Goal: Transaction & Acquisition: Book appointment/travel/reservation

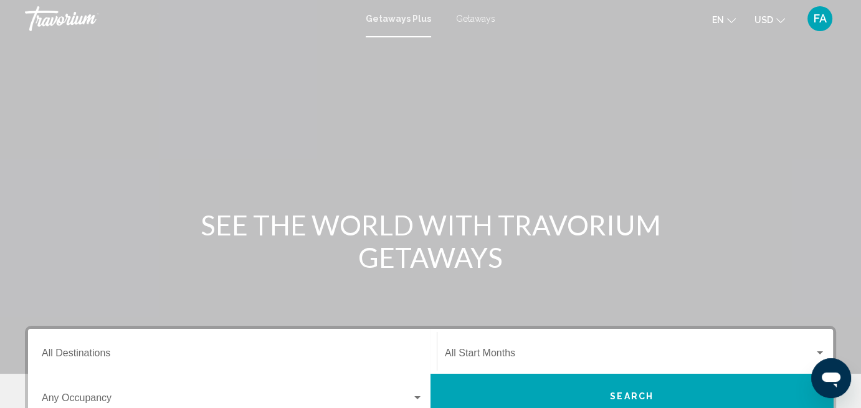
click at [472, 19] on span "Getaways" at bounding box center [475, 19] width 39 height 10
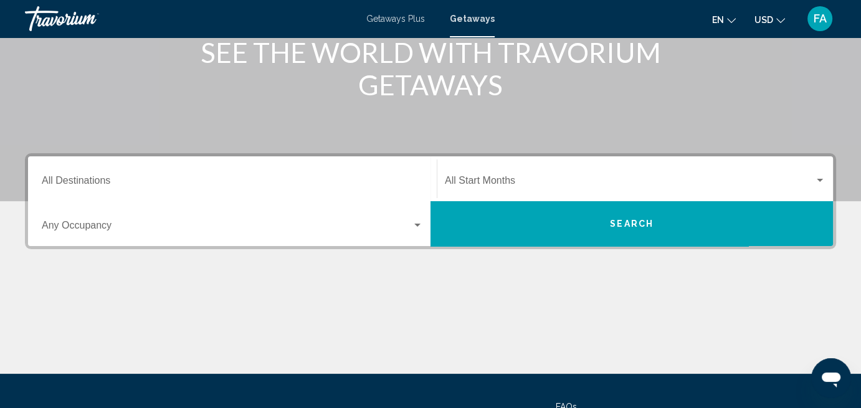
scroll to position [187, 0]
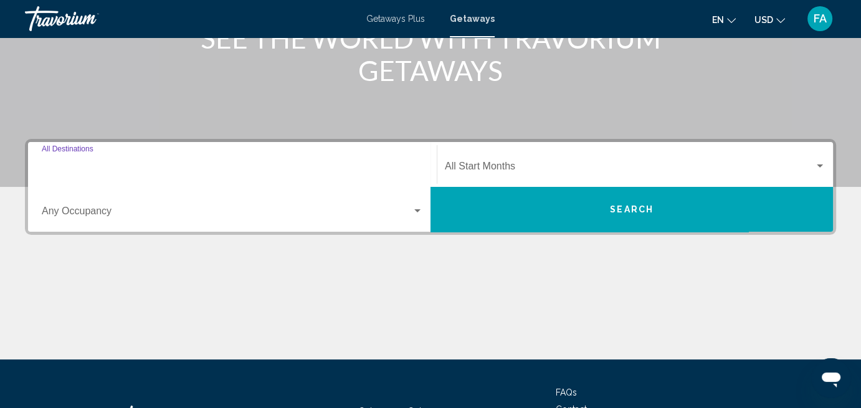
click at [128, 164] on input "Destination All Destinations" at bounding box center [232, 168] width 381 height 11
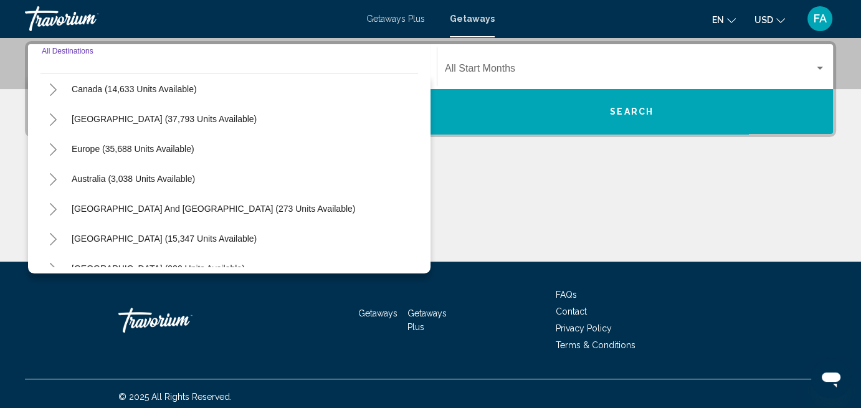
scroll to position [77, 0]
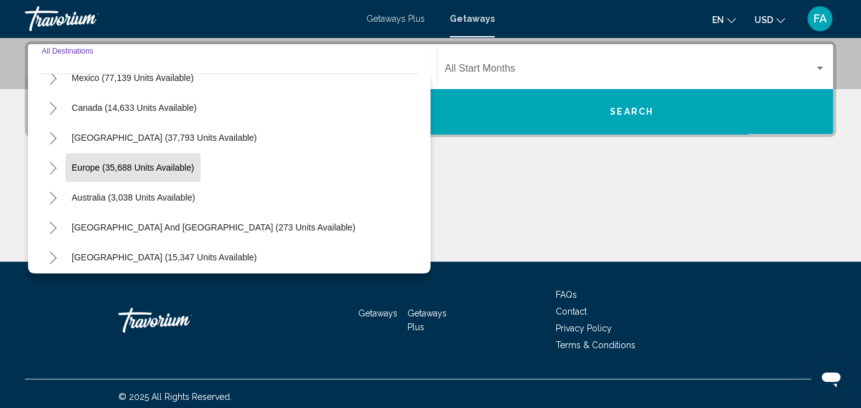
click at [121, 166] on span "Europe (35,688 units available)" at bounding box center [133, 168] width 123 height 10
type input "**********"
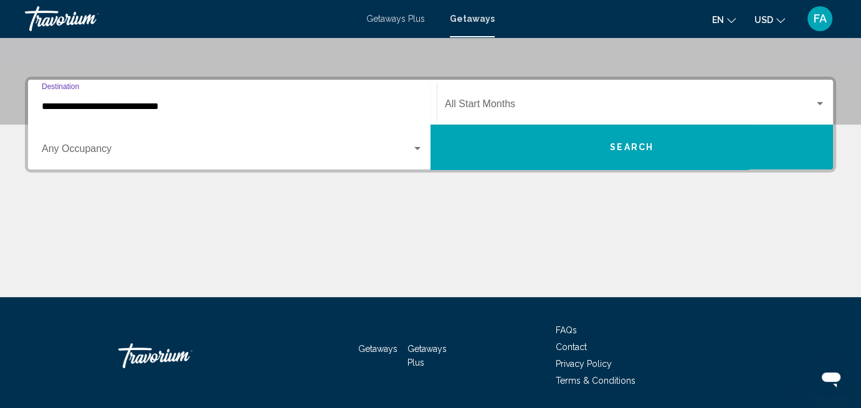
scroll to position [222, 0]
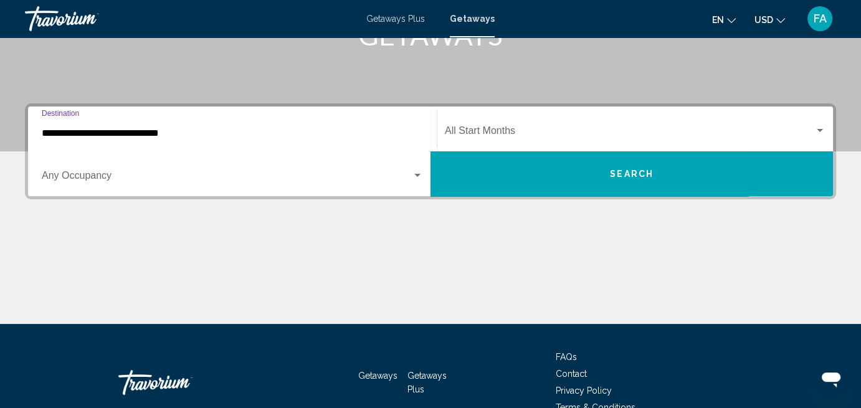
click at [633, 170] on span "Search" at bounding box center [632, 174] width 44 height 10
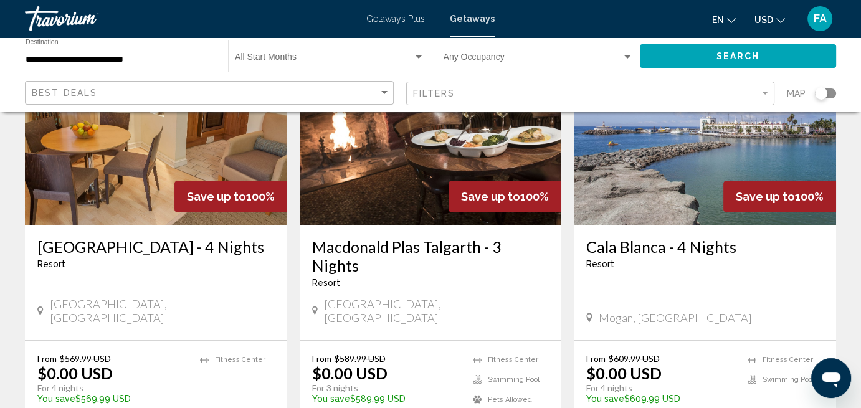
scroll to position [125, 0]
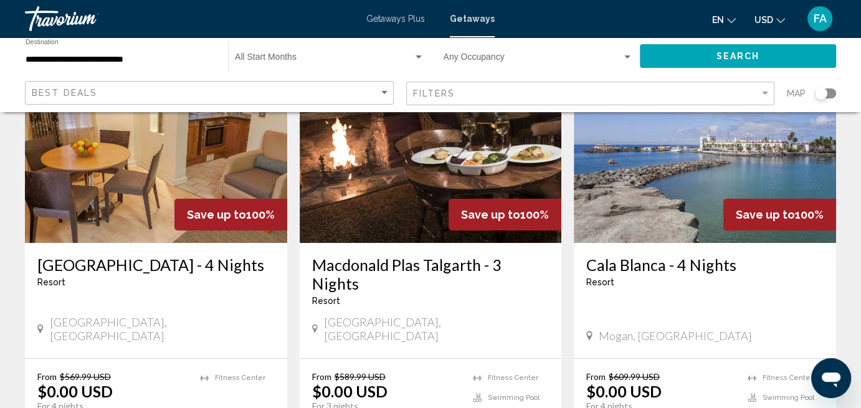
click at [633, 206] on img "Main content" at bounding box center [705, 143] width 262 height 199
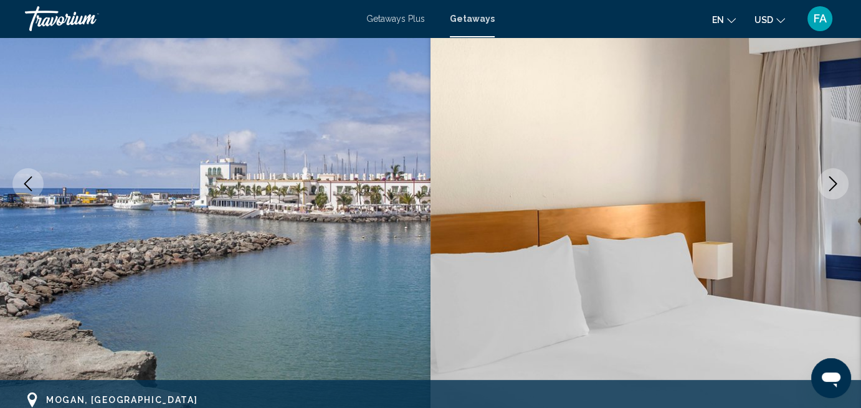
scroll to position [129, 0]
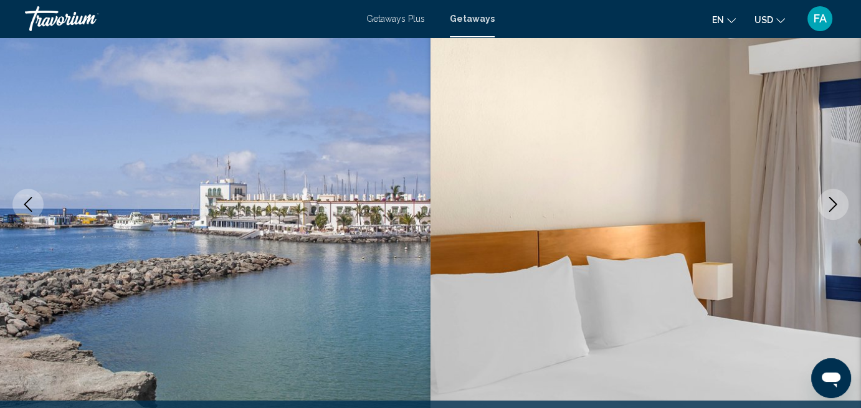
click at [833, 203] on icon "Next image" at bounding box center [832, 204] width 15 height 15
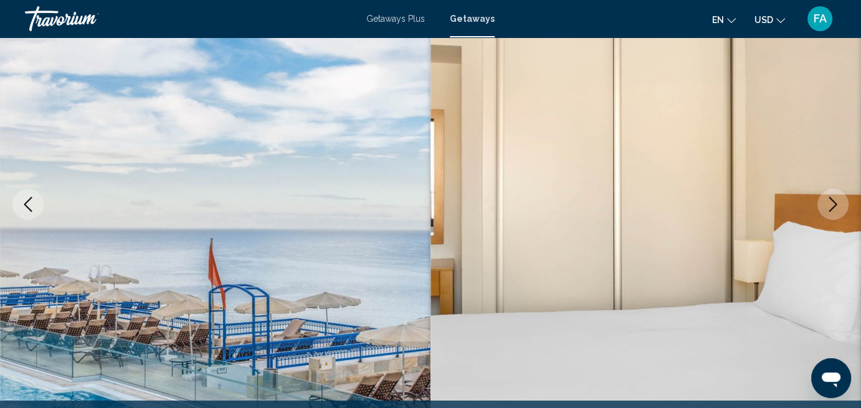
click at [835, 203] on icon "Next image" at bounding box center [833, 204] width 8 height 15
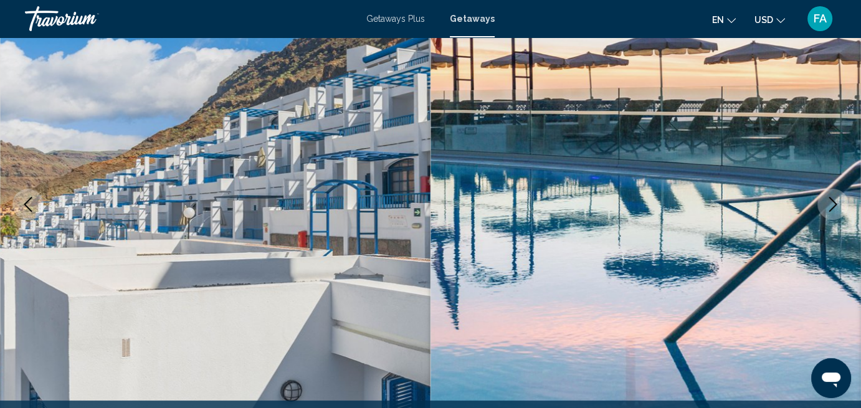
click at [833, 206] on icon "Next image" at bounding box center [833, 204] width 8 height 15
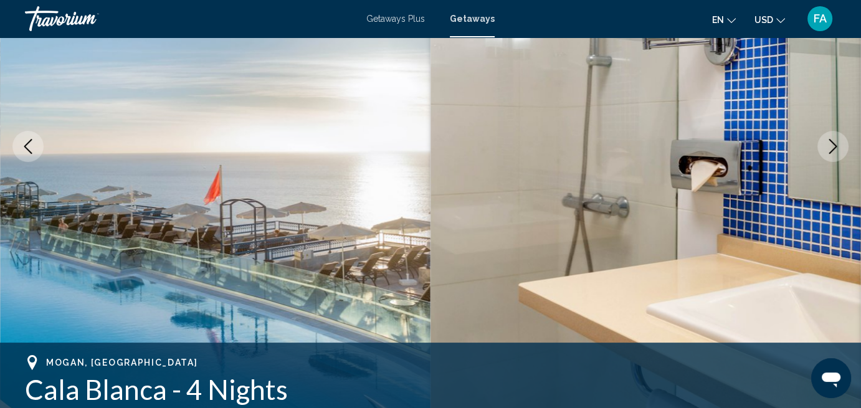
scroll to position [125, 0]
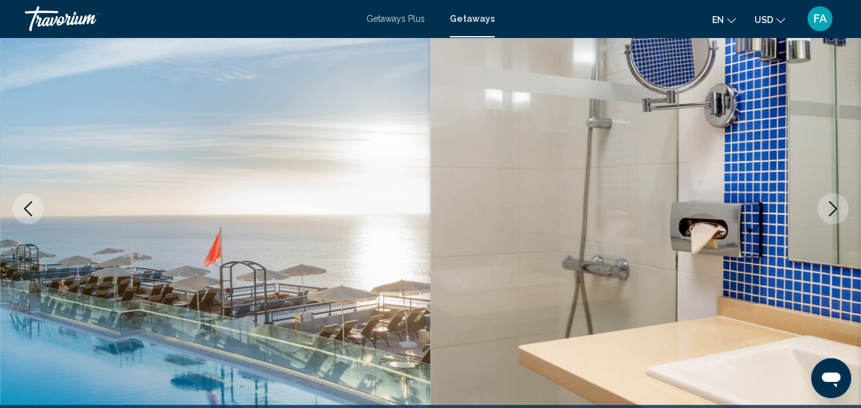
click at [833, 205] on icon "Next image" at bounding box center [832, 208] width 15 height 15
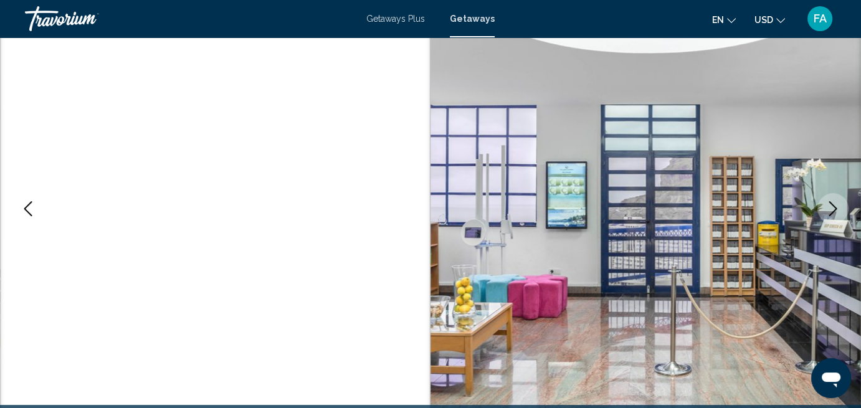
click at [837, 214] on icon "Next image" at bounding box center [832, 208] width 15 height 15
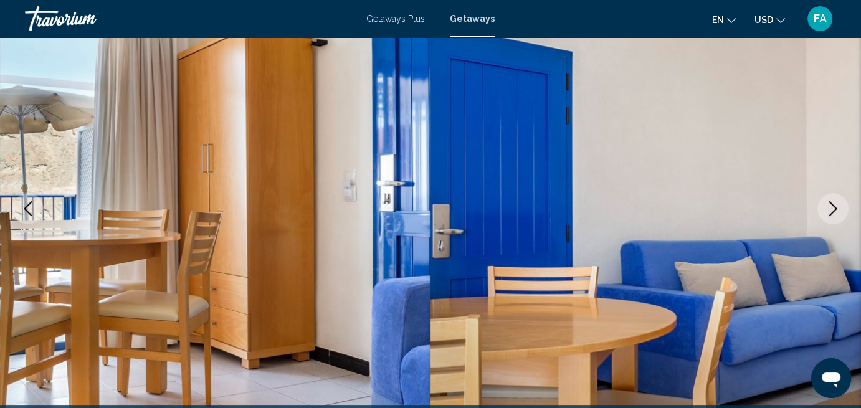
click at [837, 214] on icon "Next image" at bounding box center [832, 208] width 15 height 15
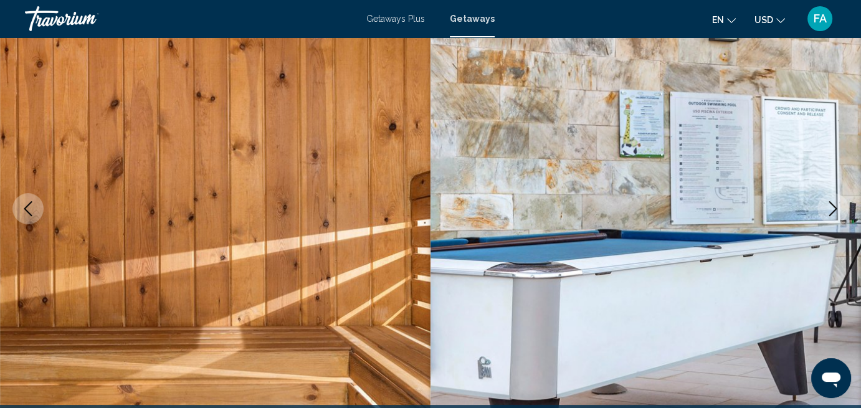
click at [837, 214] on icon "Next image" at bounding box center [832, 208] width 15 height 15
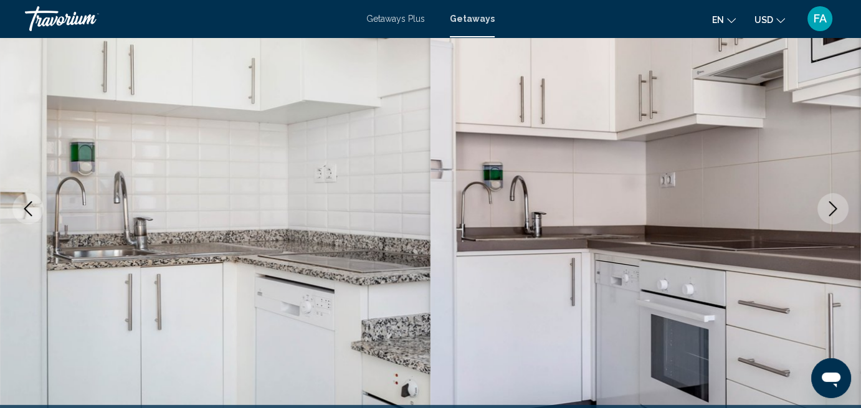
click at [837, 214] on icon "Next image" at bounding box center [832, 208] width 15 height 15
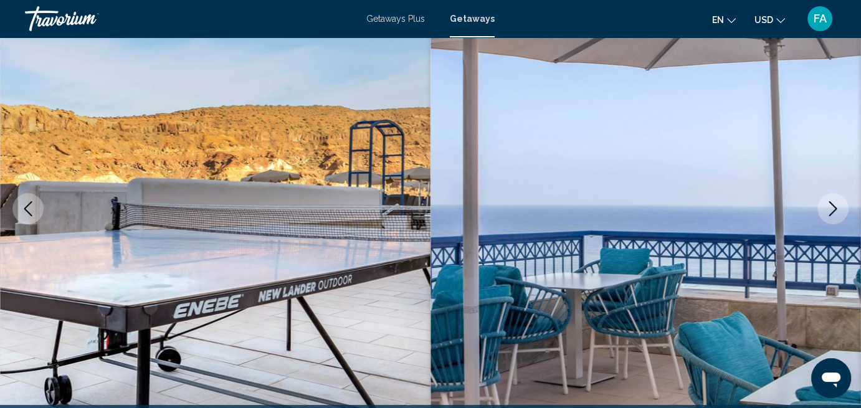
click at [837, 214] on icon "Next image" at bounding box center [832, 208] width 15 height 15
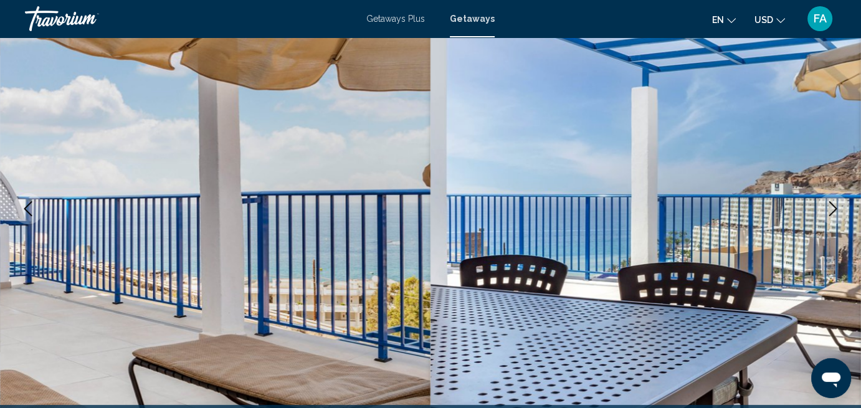
click at [837, 214] on icon "Next image" at bounding box center [832, 208] width 15 height 15
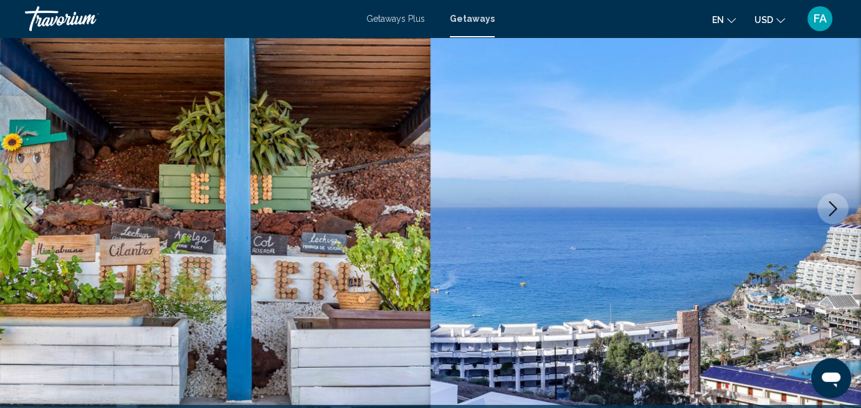
click at [837, 214] on icon "Next image" at bounding box center [832, 208] width 15 height 15
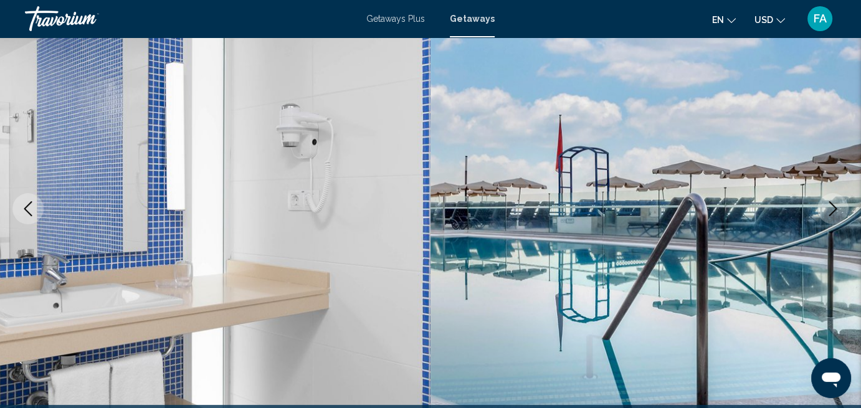
click at [837, 214] on icon "Next image" at bounding box center [832, 208] width 15 height 15
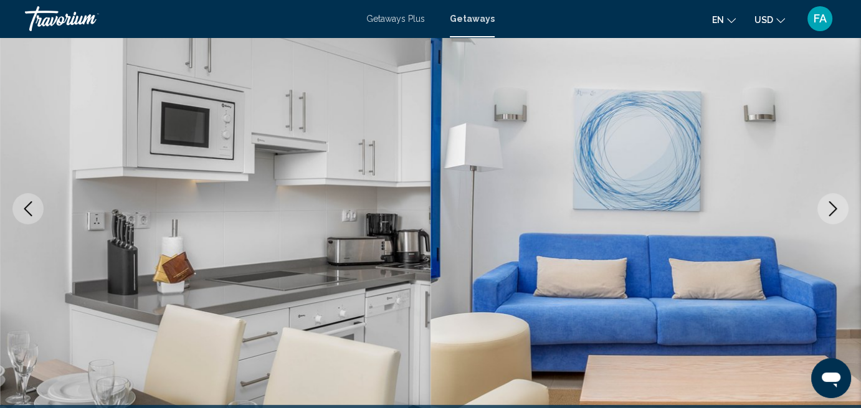
click at [835, 210] on icon "Next image" at bounding box center [833, 208] width 8 height 15
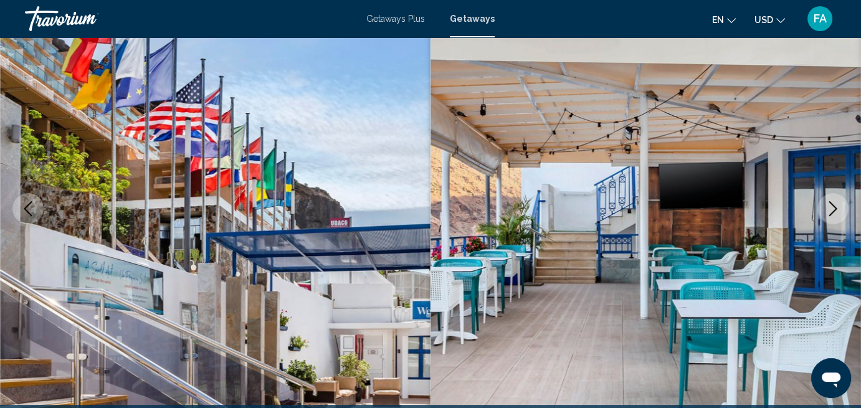
click at [835, 210] on icon "Next image" at bounding box center [833, 208] width 8 height 15
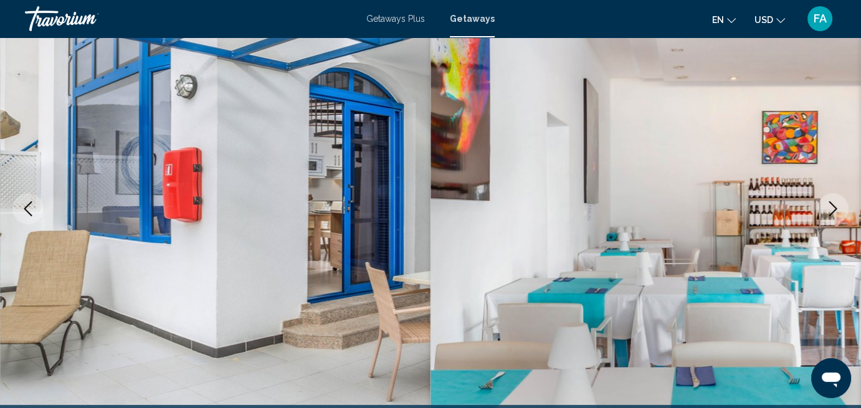
click at [835, 210] on icon "Next image" at bounding box center [833, 208] width 8 height 15
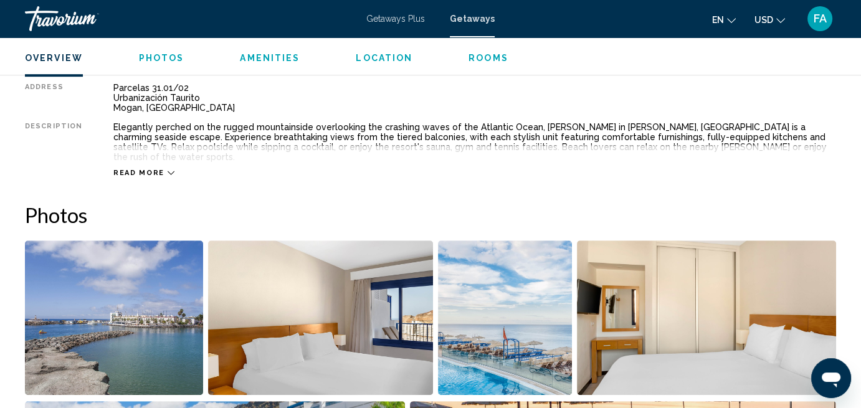
scroll to position [685, 0]
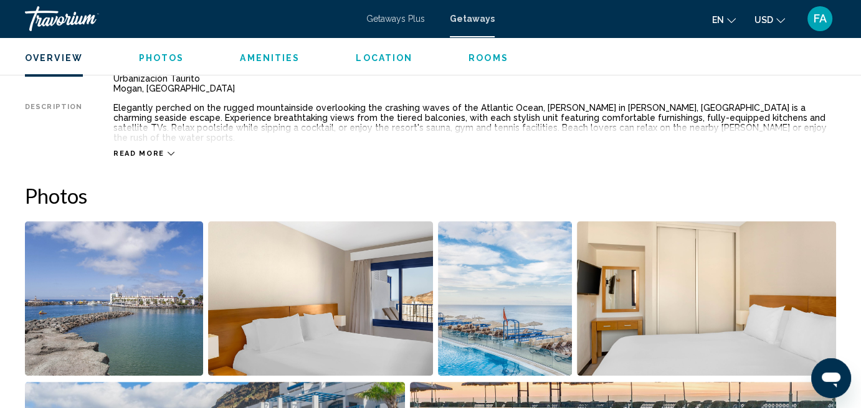
click at [168, 150] on icon "Main content" at bounding box center [171, 153] width 7 height 7
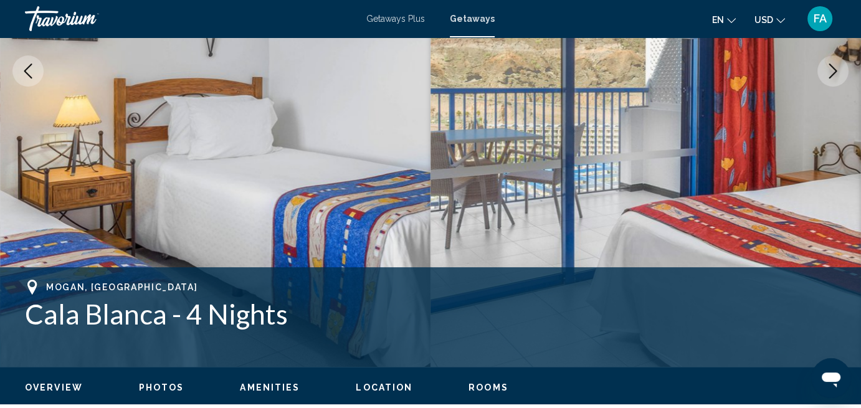
scroll to position [249, 0]
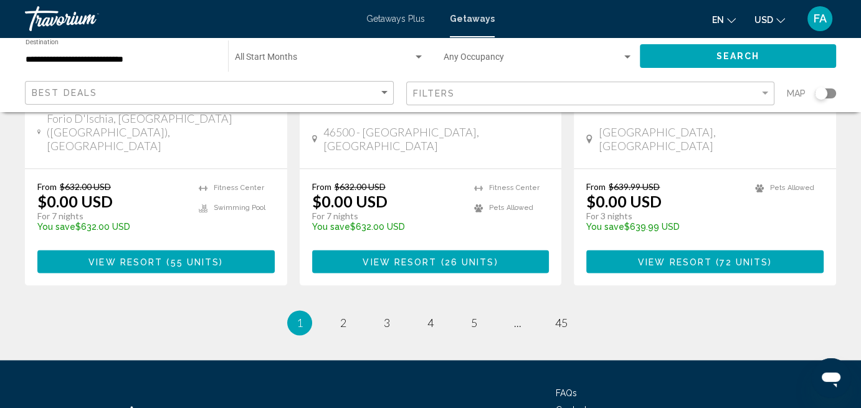
scroll to position [1682, 0]
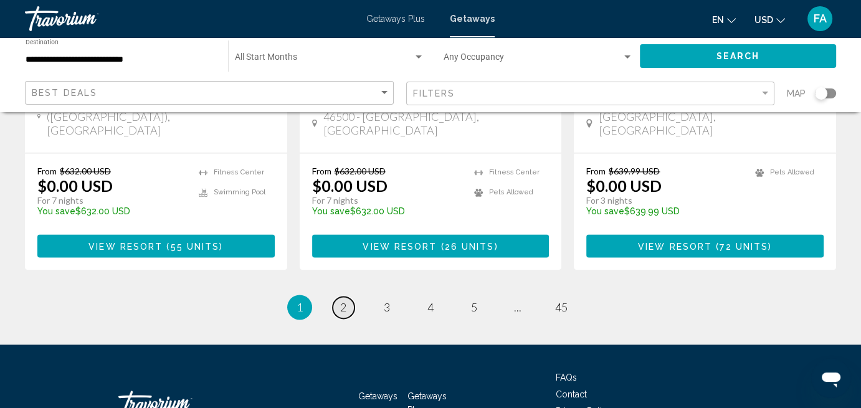
click at [341, 300] on span "2" at bounding box center [343, 307] width 6 height 14
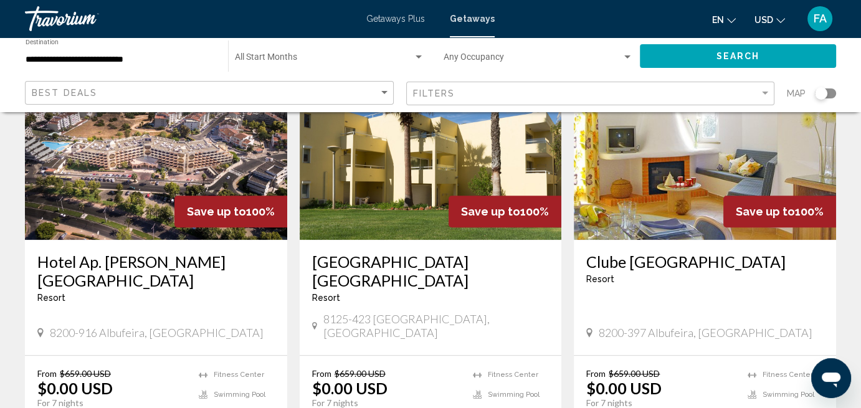
scroll to position [1059, 0]
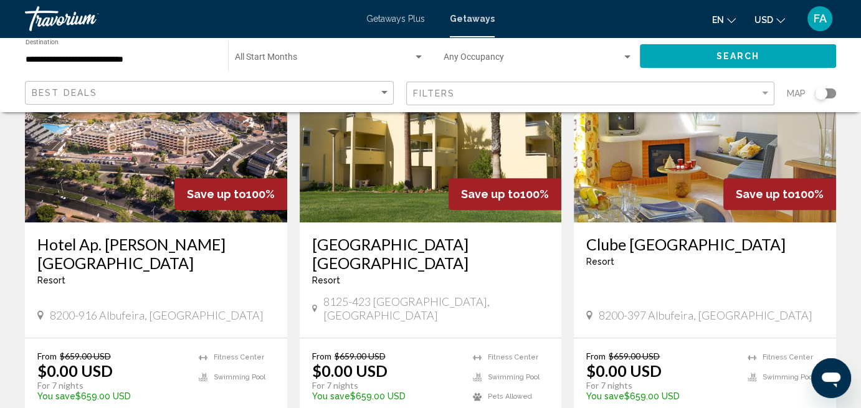
click at [192, 235] on h3 "Hotel Ap. Vila Gale Cerro Alagoa" at bounding box center [155, 253] width 237 height 37
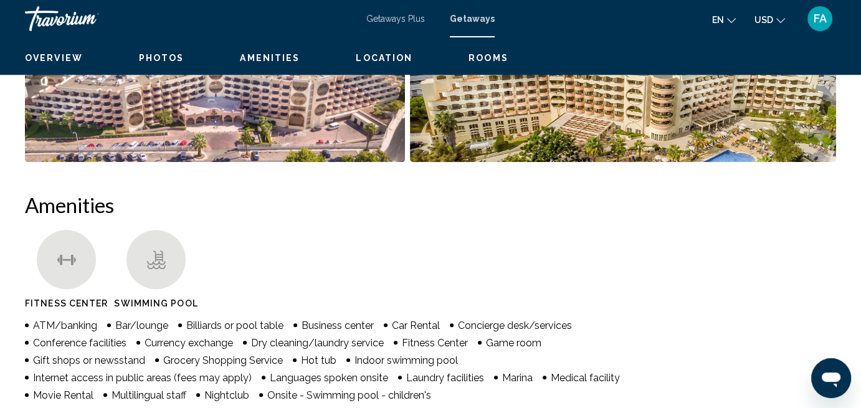
scroll to position [130, 0]
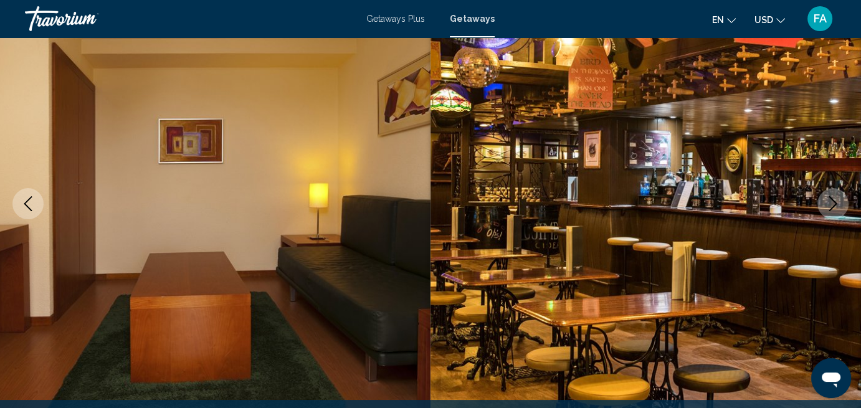
click at [832, 201] on icon "Next image" at bounding box center [832, 203] width 15 height 15
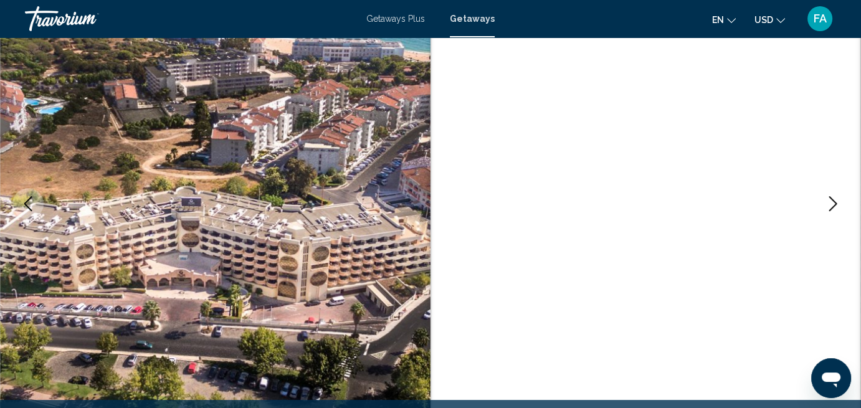
click at [832, 201] on icon "Next image" at bounding box center [832, 203] width 15 height 15
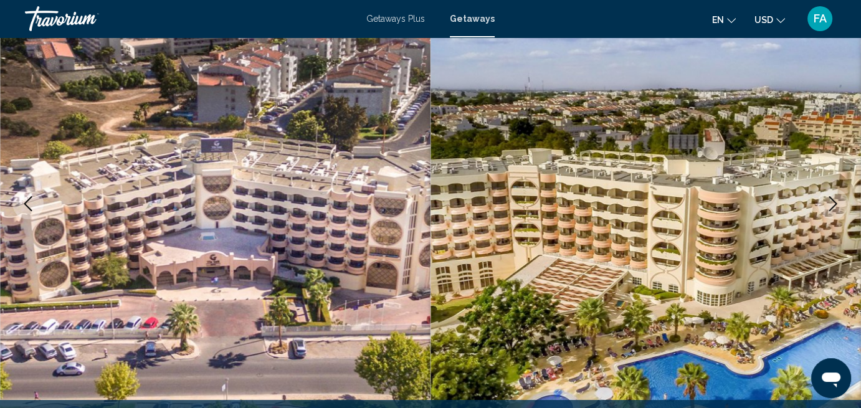
click at [832, 201] on icon "Next image" at bounding box center [832, 203] width 15 height 15
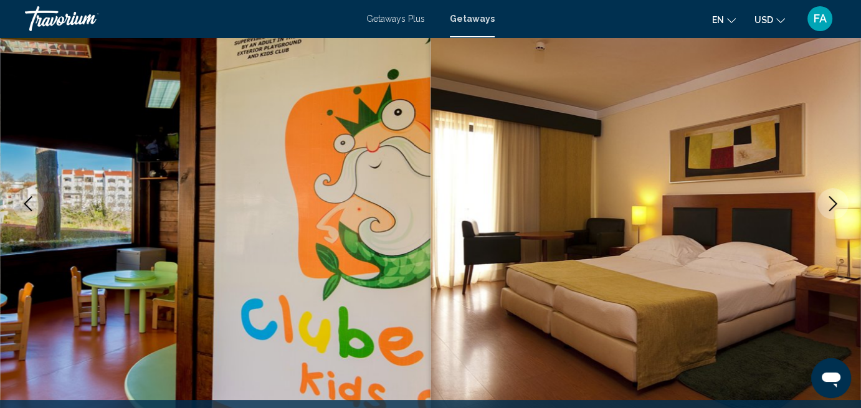
click at [832, 201] on icon "Next image" at bounding box center [832, 203] width 15 height 15
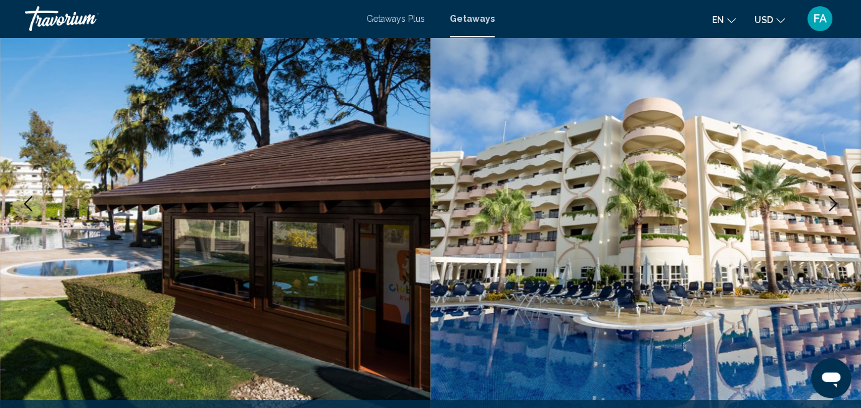
click at [832, 201] on icon "Next image" at bounding box center [832, 203] width 15 height 15
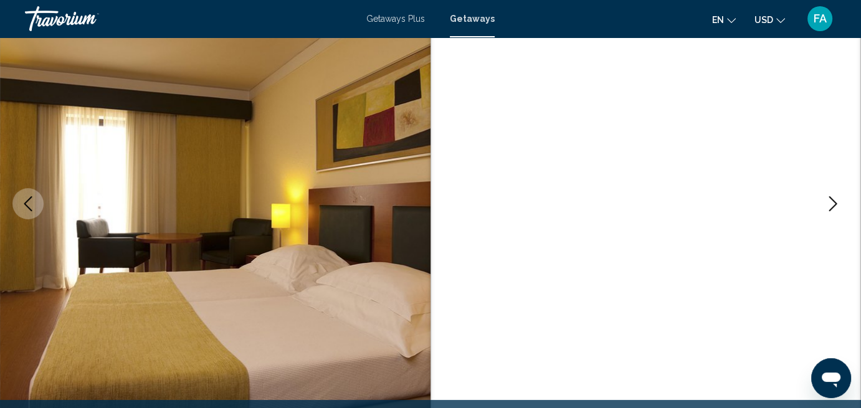
click at [832, 201] on icon "Next image" at bounding box center [832, 203] width 15 height 15
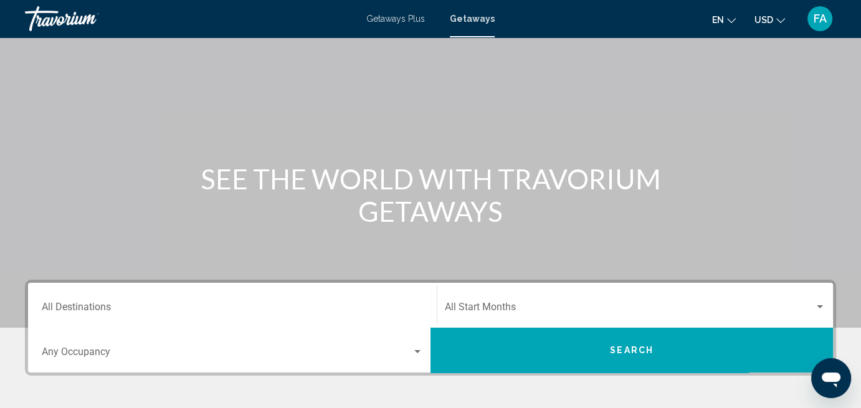
scroll to position [187, 0]
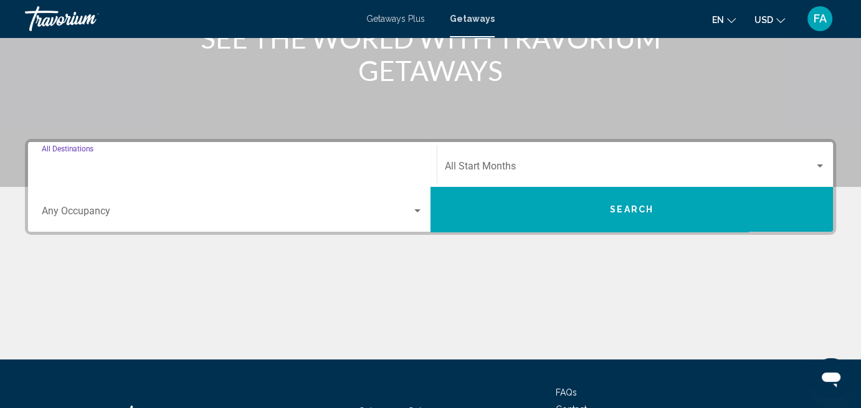
click at [131, 163] on input "Destination All Destinations" at bounding box center [232, 168] width 381 height 11
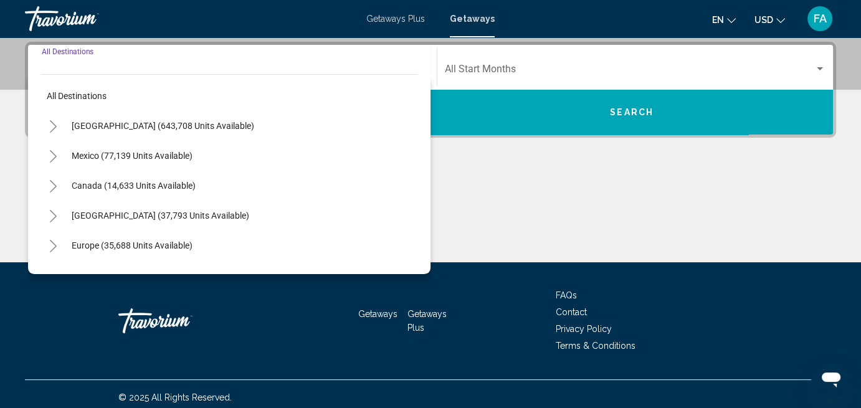
scroll to position [285, 0]
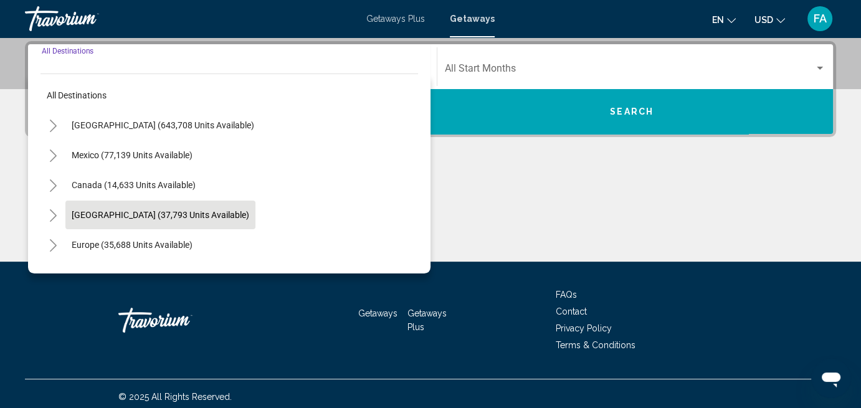
click at [111, 213] on span "Caribbean & Atlantic Islands (37,793 units available)" at bounding box center [161, 215] width 178 height 10
type input "**********"
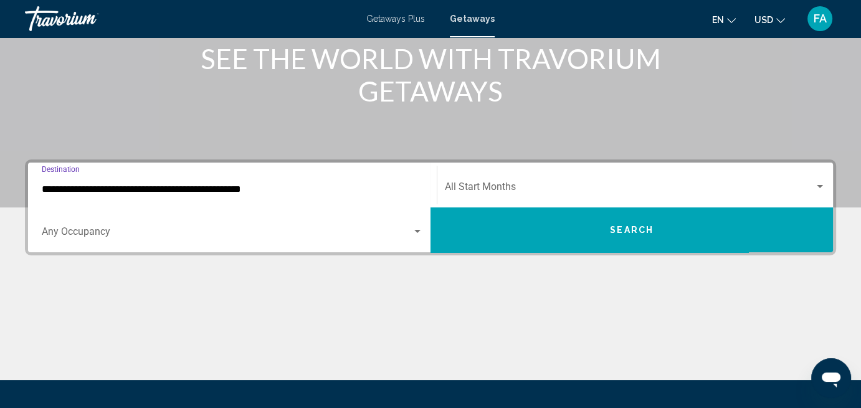
scroll to position [160, 0]
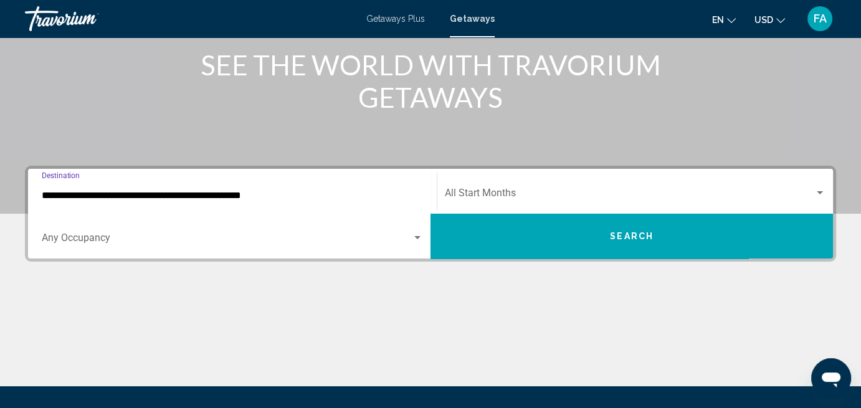
click at [610, 236] on span "Search" at bounding box center [632, 237] width 44 height 10
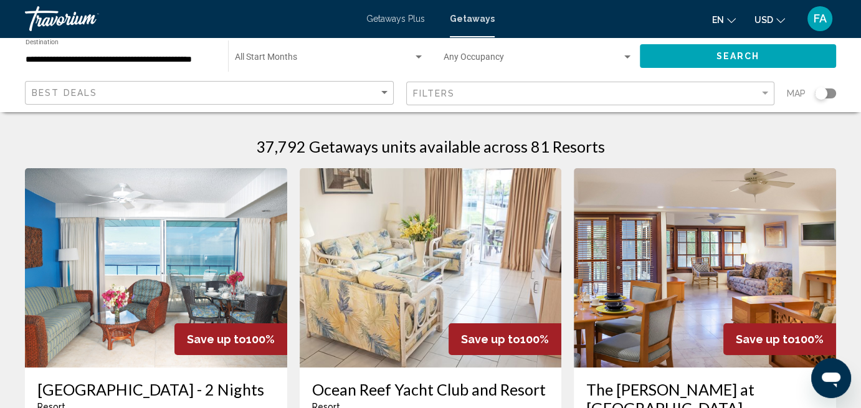
click at [466, 259] on img "Main content" at bounding box center [431, 267] width 262 height 199
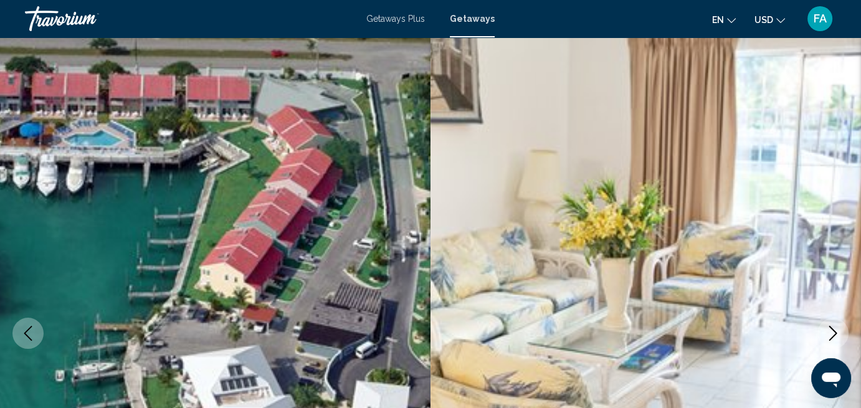
scroll to position [129, 0]
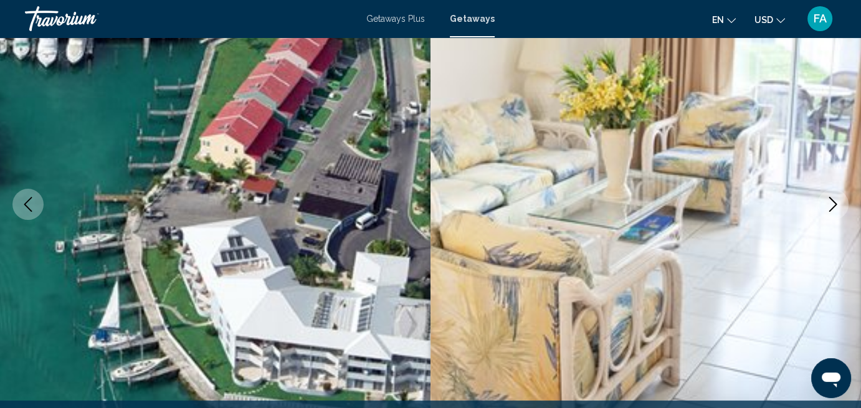
click at [832, 204] on icon "Next image" at bounding box center [832, 204] width 15 height 15
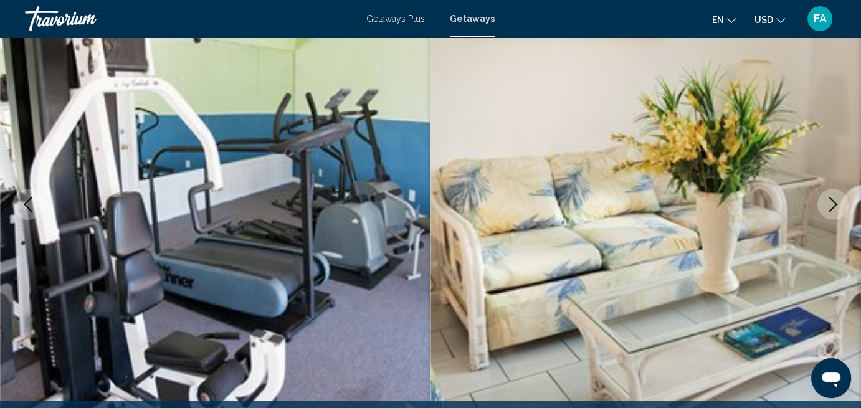
click at [832, 204] on icon "Next image" at bounding box center [832, 204] width 15 height 15
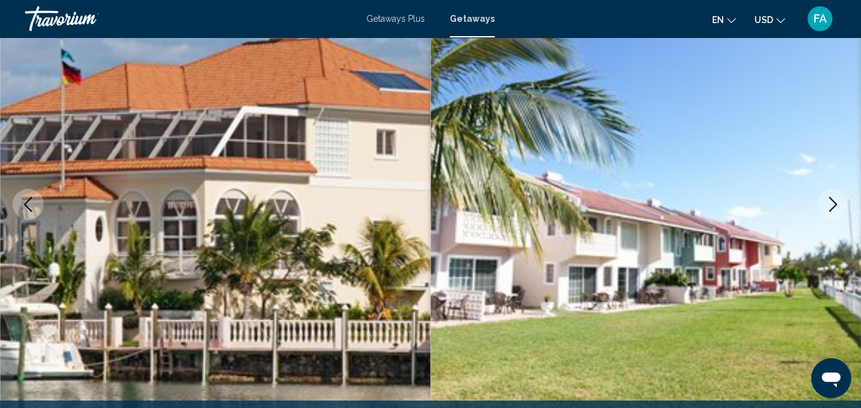
click at [828, 210] on icon "Next image" at bounding box center [832, 204] width 15 height 15
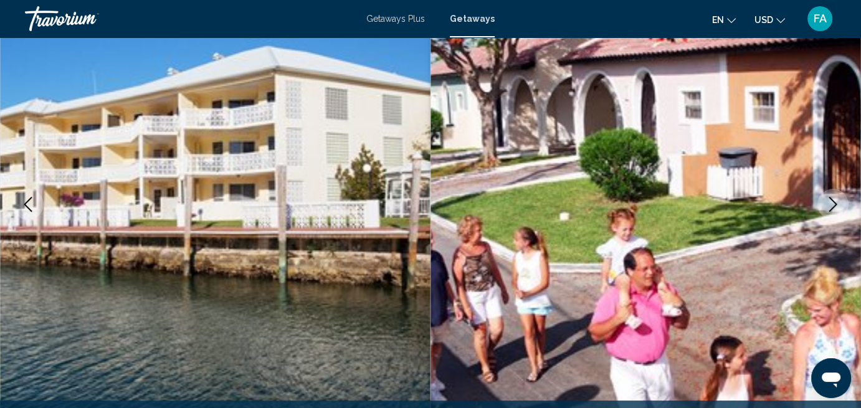
click at [828, 210] on icon "Next image" at bounding box center [832, 204] width 15 height 15
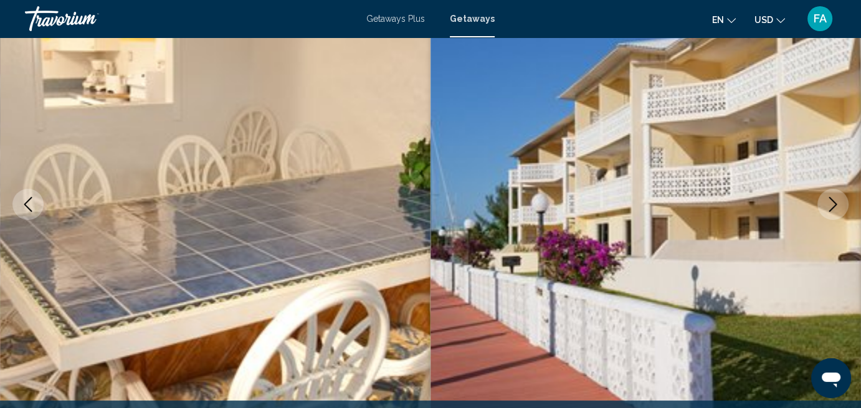
click at [828, 210] on icon "Next image" at bounding box center [832, 204] width 15 height 15
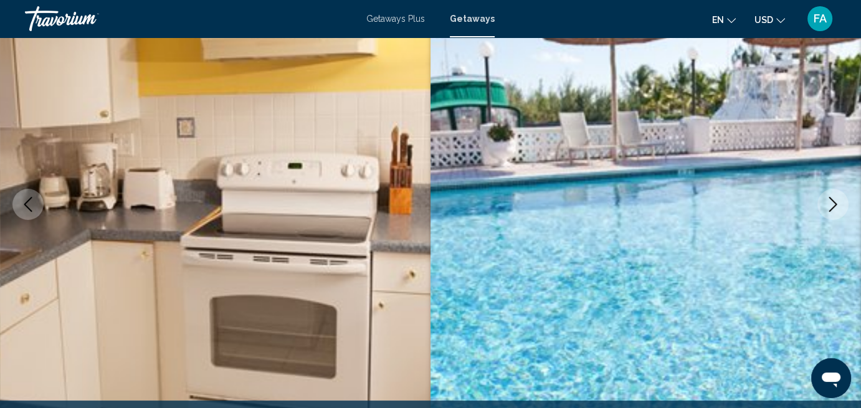
click at [833, 202] on icon "Next image" at bounding box center [833, 204] width 8 height 15
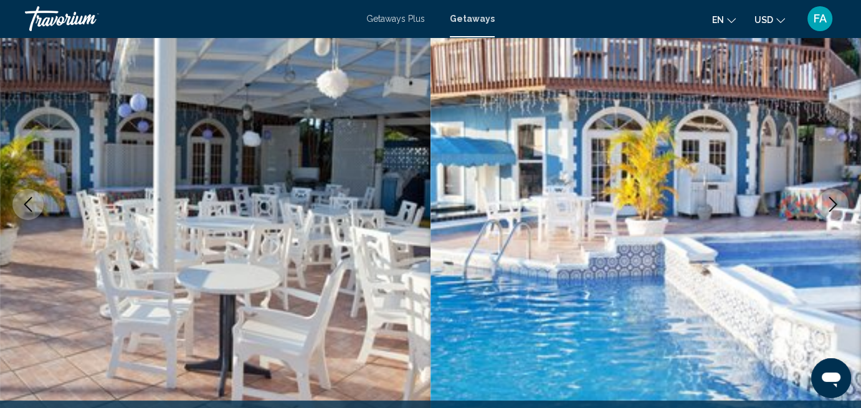
click at [833, 202] on icon "Next image" at bounding box center [833, 204] width 8 height 15
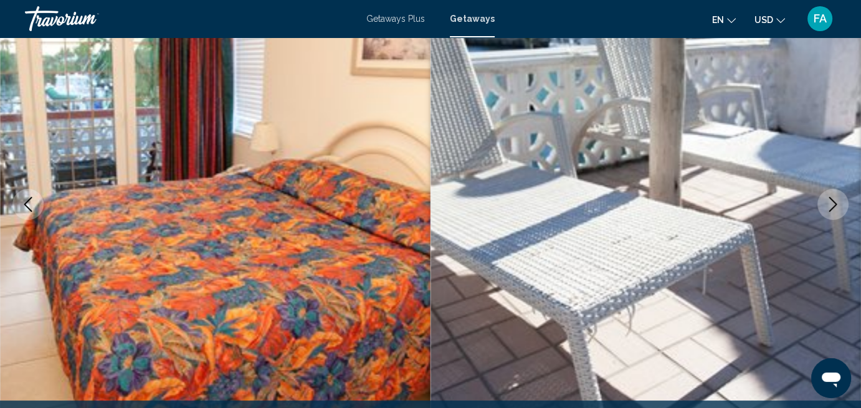
click at [833, 202] on icon "Next image" at bounding box center [833, 204] width 8 height 15
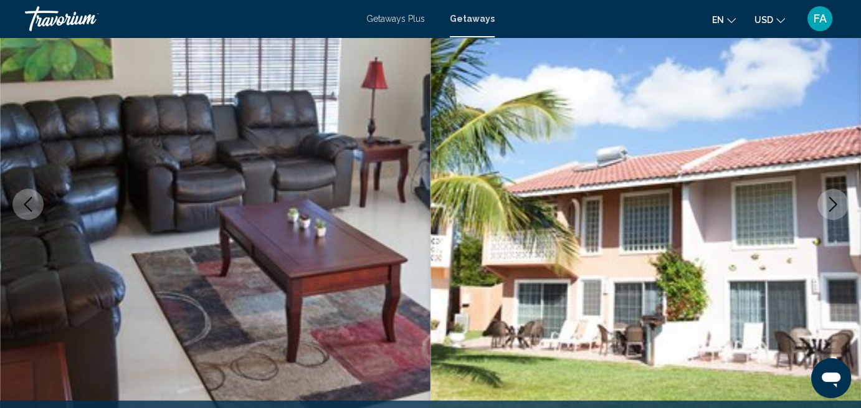
click at [21, 203] on icon "Previous image" at bounding box center [28, 204] width 15 height 15
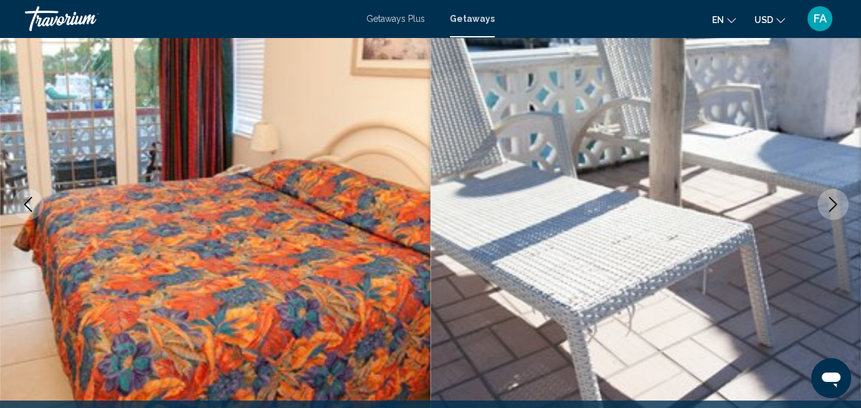
click at [838, 205] on icon "Next image" at bounding box center [832, 204] width 15 height 15
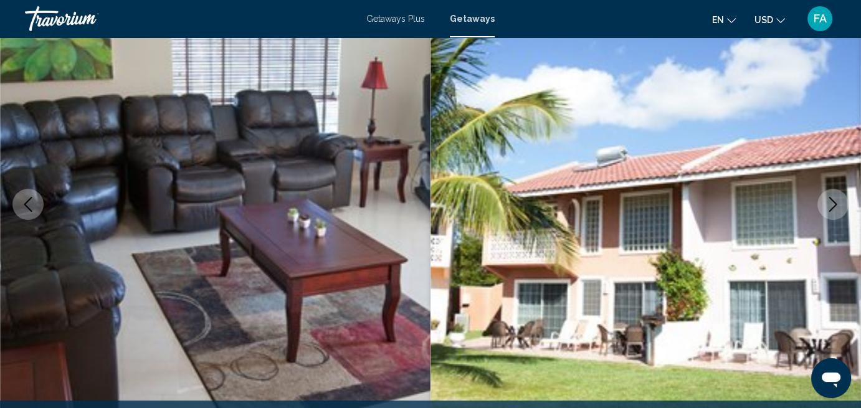
click at [838, 205] on icon "Next image" at bounding box center [832, 204] width 15 height 15
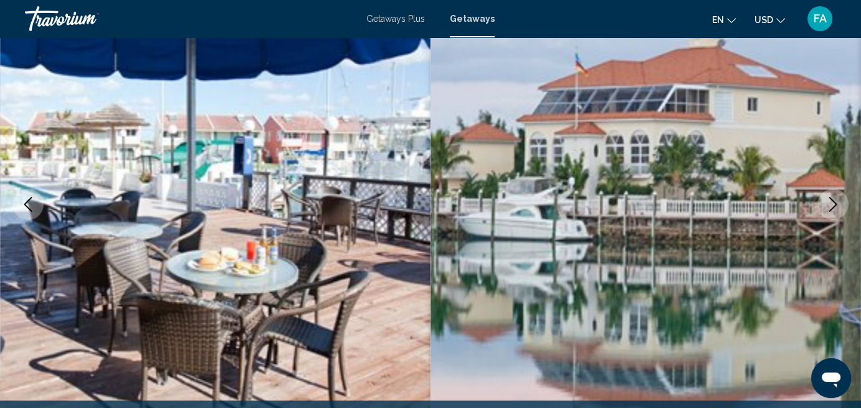
click at [835, 200] on icon "Next image" at bounding box center [832, 204] width 15 height 15
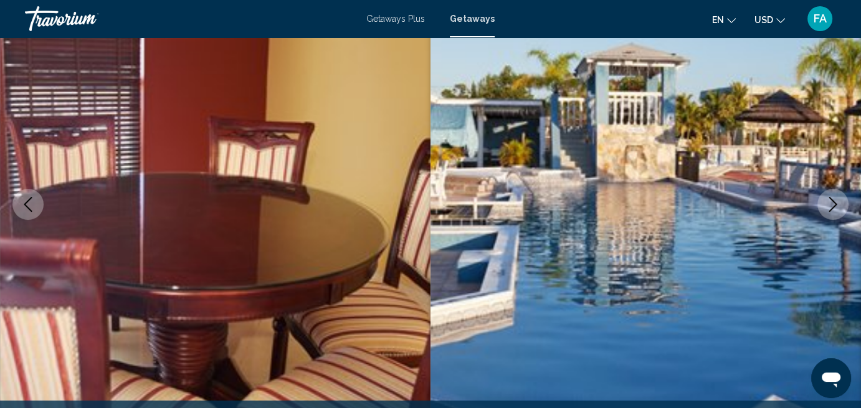
click at [835, 201] on icon "Next image" at bounding box center [832, 204] width 15 height 15
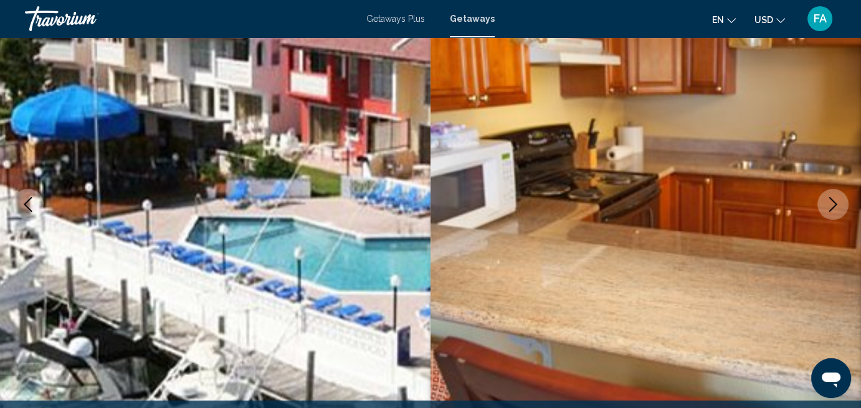
click at [830, 203] on icon "Next image" at bounding box center [832, 204] width 15 height 15
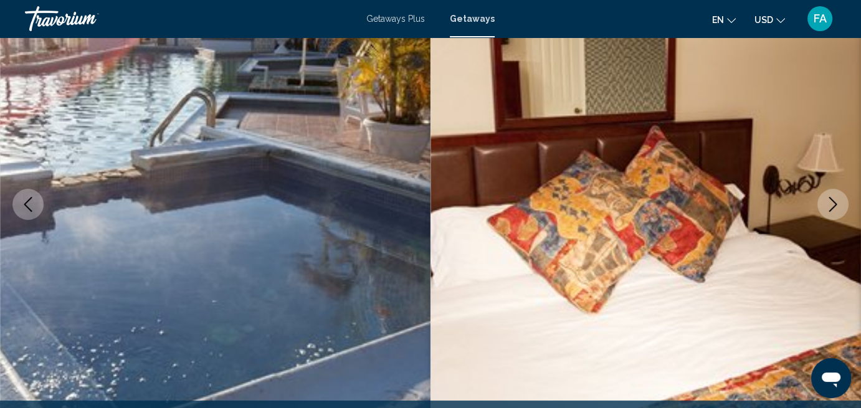
click at [830, 203] on icon "Next image" at bounding box center [832, 204] width 15 height 15
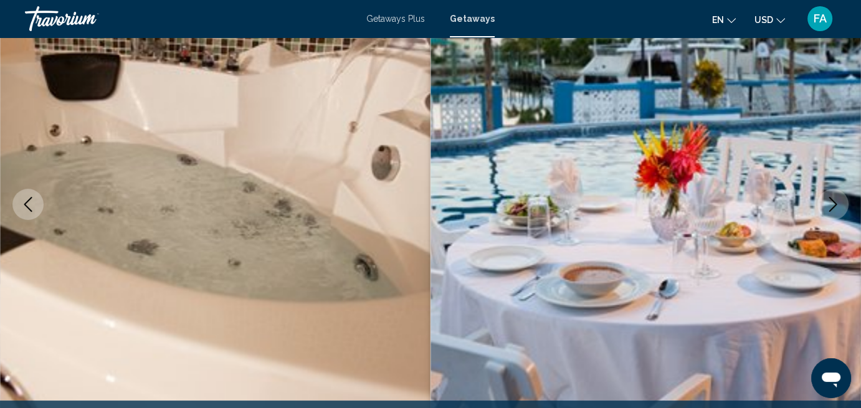
click at [830, 203] on icon "Next image" at bounding box center [832, 204] width 15 height 15
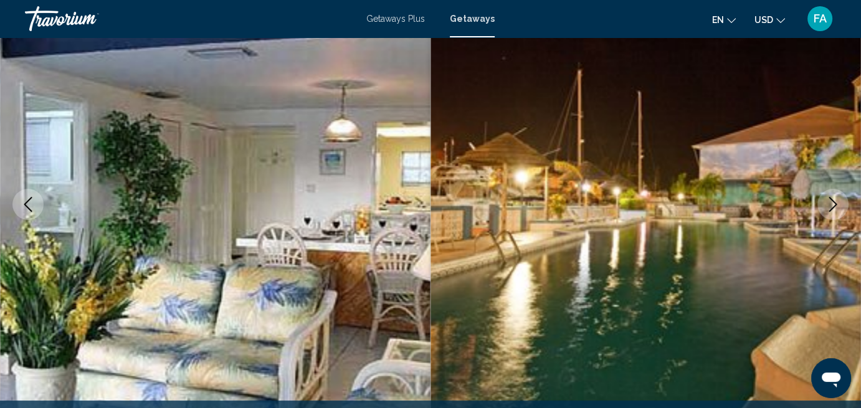
click at [830, 203] on icon "Next image" at bounding box center [832, 204] width 15 height 15
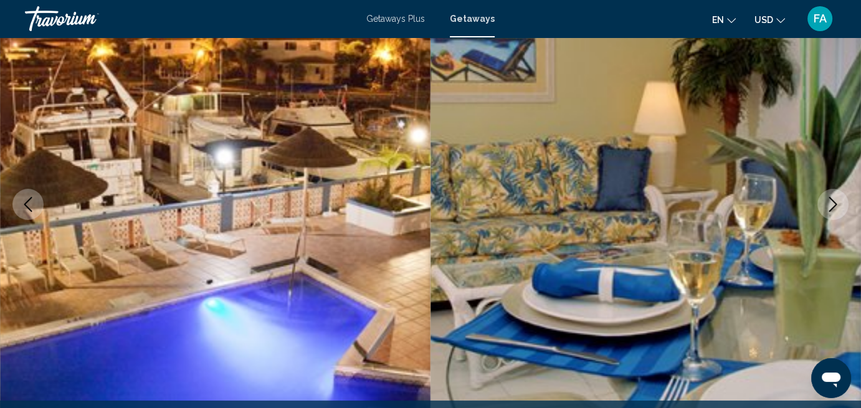
click at [830, 203] on icon "Next image" at bounding box center [832, 204] width 15 height 15
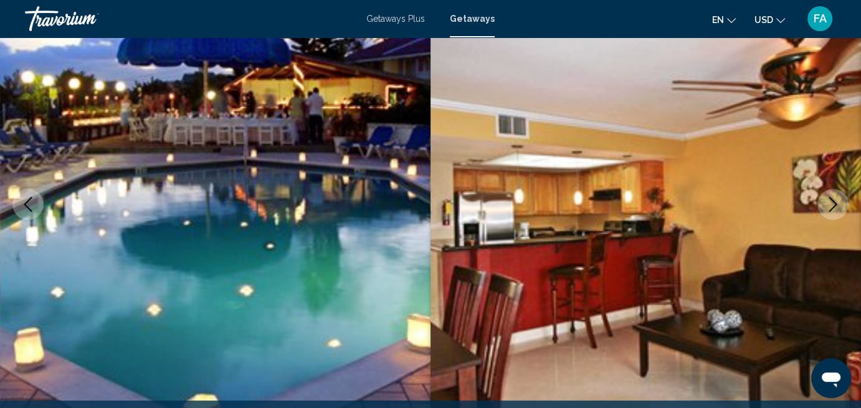
click at [830, 203] on icon "Next image" at bounding box center [832, 204] width 15 height 15
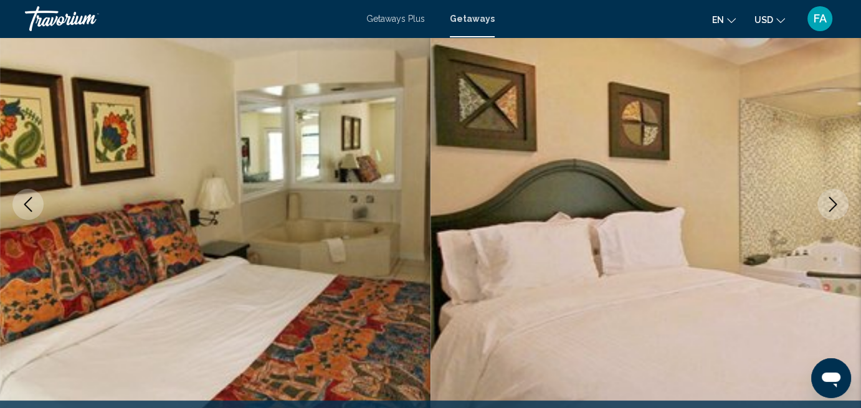
click at [830, 203] on icon "Next image" at bounding box center [832, 204] width 15 height 15
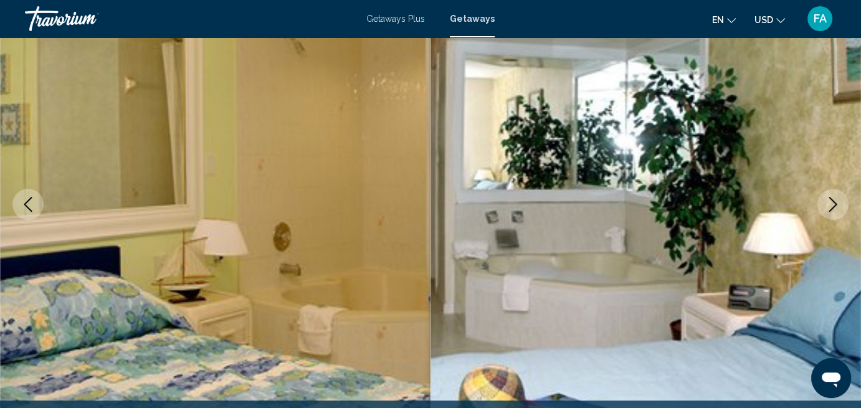
click at [830, 203] on icon "Next image" at bounding box center [832, 204] width 15 height 15
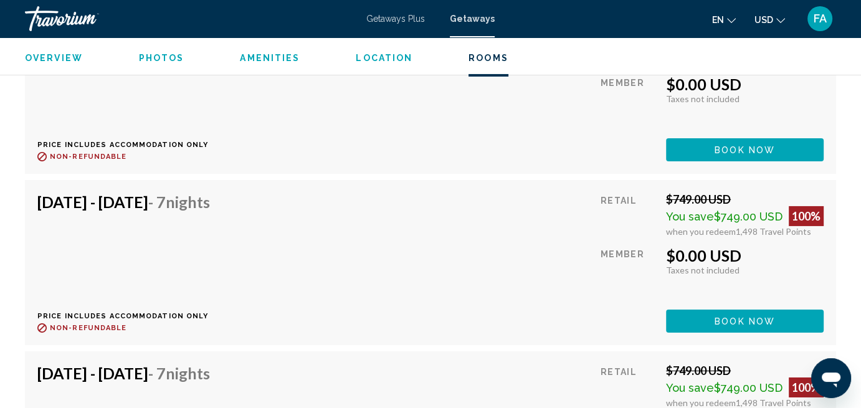
scroll to position [4115, 0]
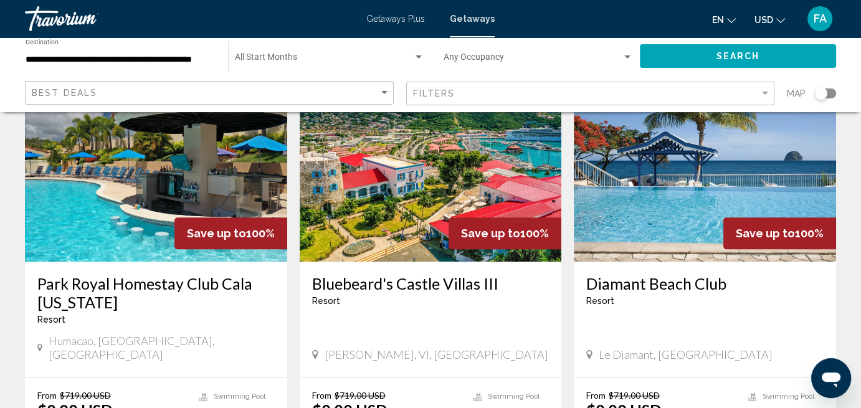
scroll to position [1370, 0]
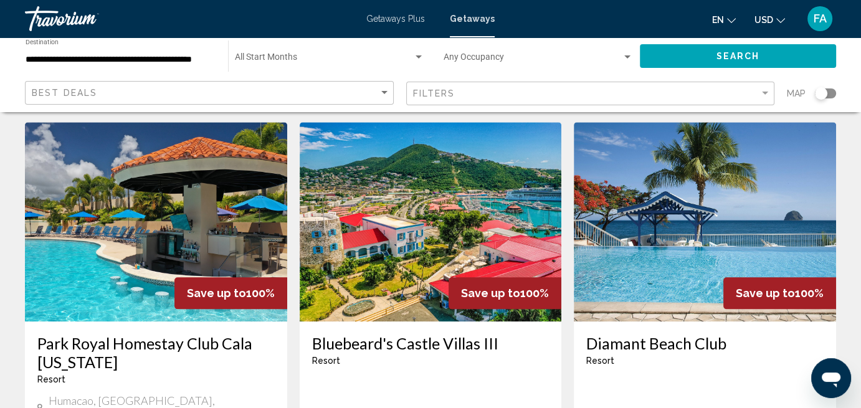
click at [141, 197] on img "Main content" at bounding box center [156, 221] width 262 height 199
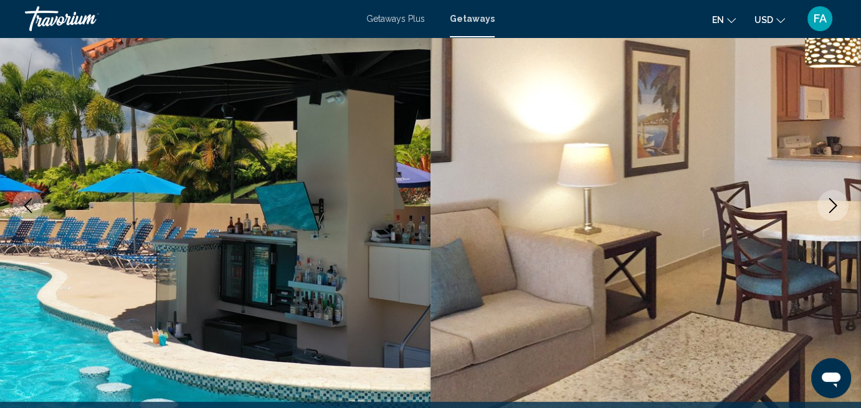
scroll to position [130, 0]
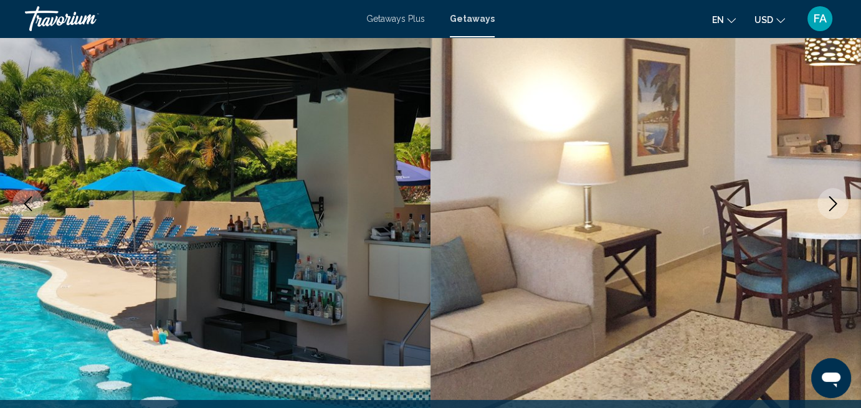
click at [842, 204] on button "Next image" at bounding box center [832, 203] width 31 height 31
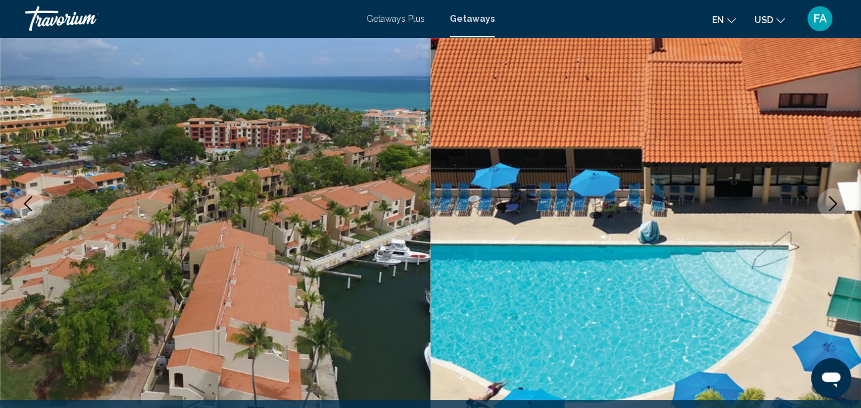
click at [842, 204] on button "Next image" at bounding box center [832, 203] width 31 height 31
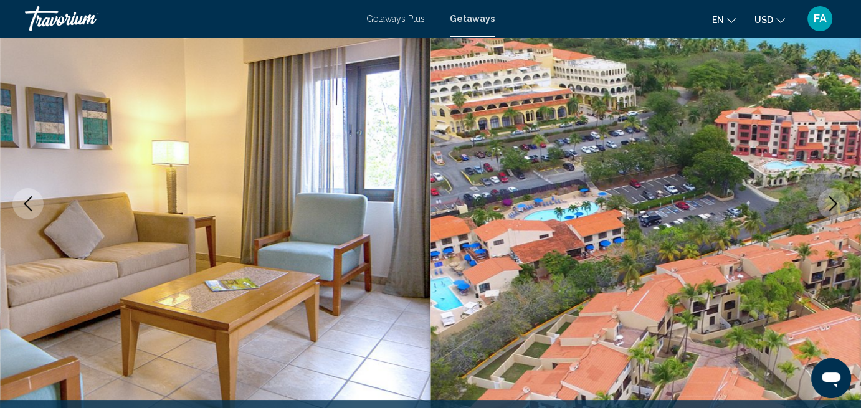
click at [842, 204] on button "Next image" at bounding box center [832, 203] width 31 height 31
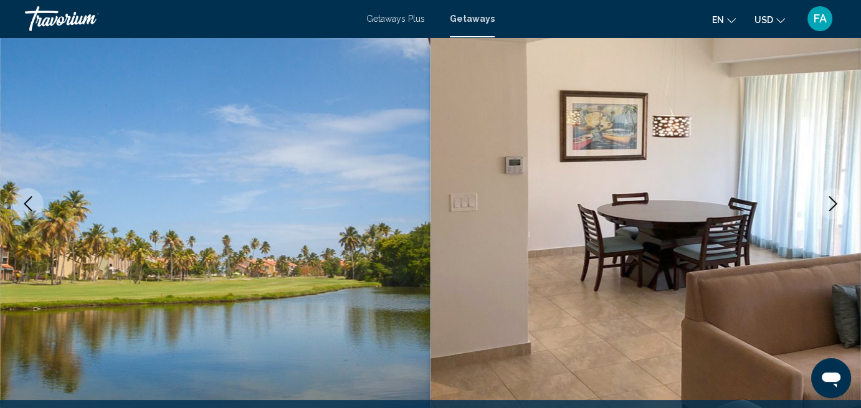
click at [835, 203] on icon "Next image" at bounding box center [833, 203] width 8 height 15
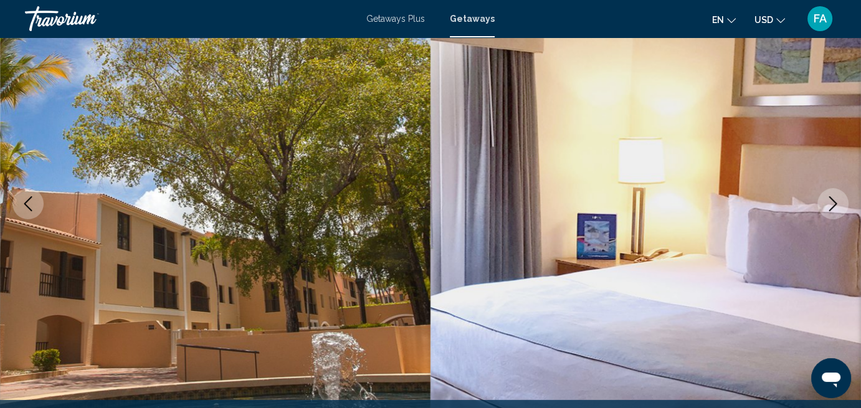
click at [835, 203] on icon "Next image" at bounding box center [833, 203] width 8 height 15
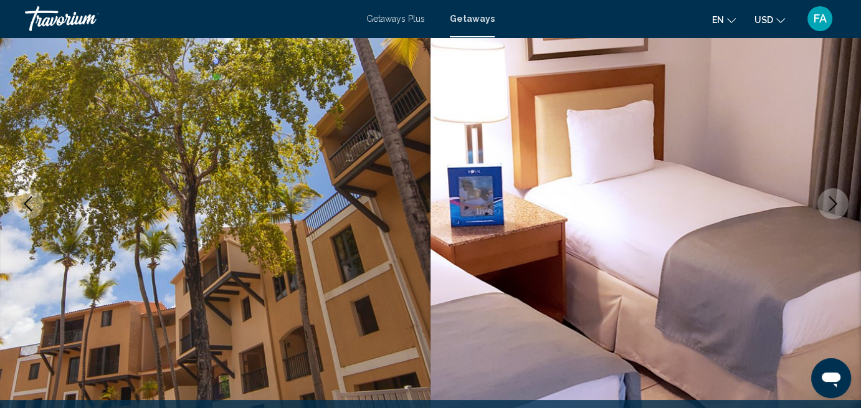
click at [835, 203] on icon "Next image" at bounding box center [833, 203] width 8 height 15
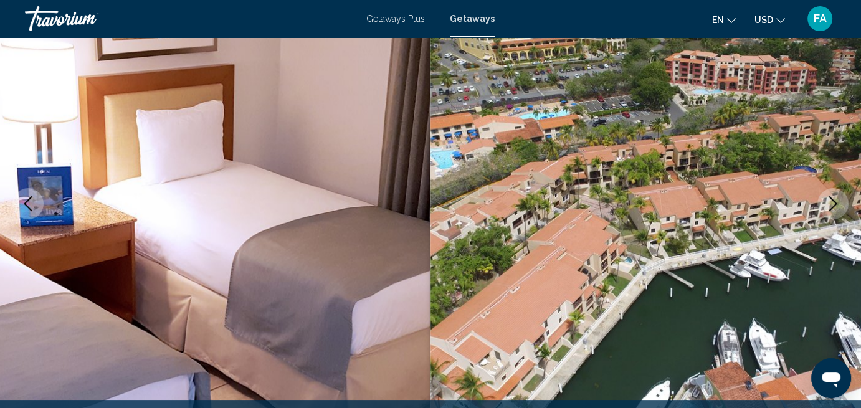
click at [835, 203] on icon "Next image" at bounding box center [833, 203] width 8 height 15
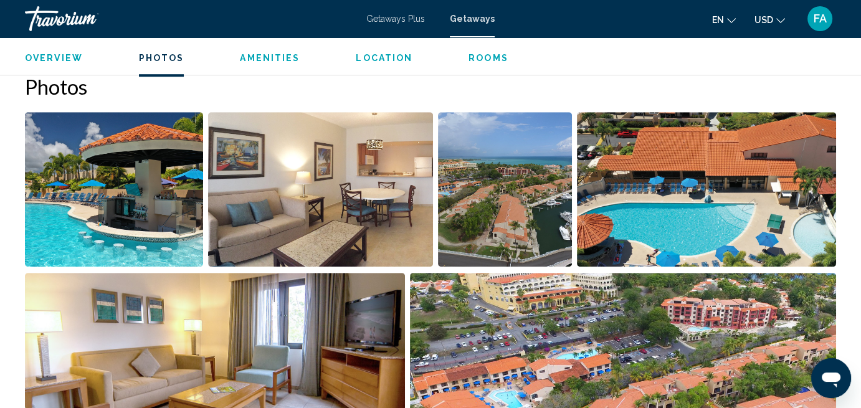
scroll to position [815, 0]
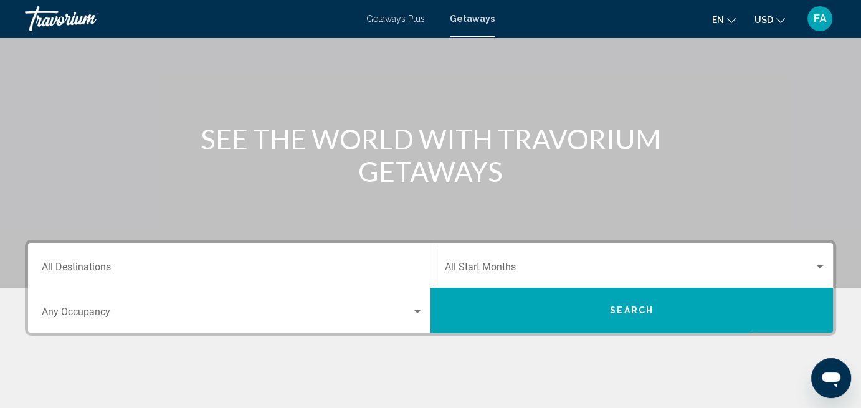
scroll to position [125, 0]
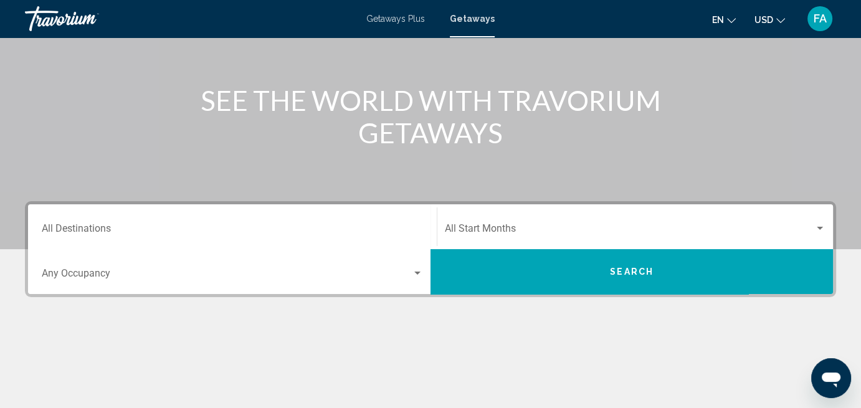
click at [128, 233] on input "Destination All Destinations" at bounding box center [232, 230] width 381 height 11
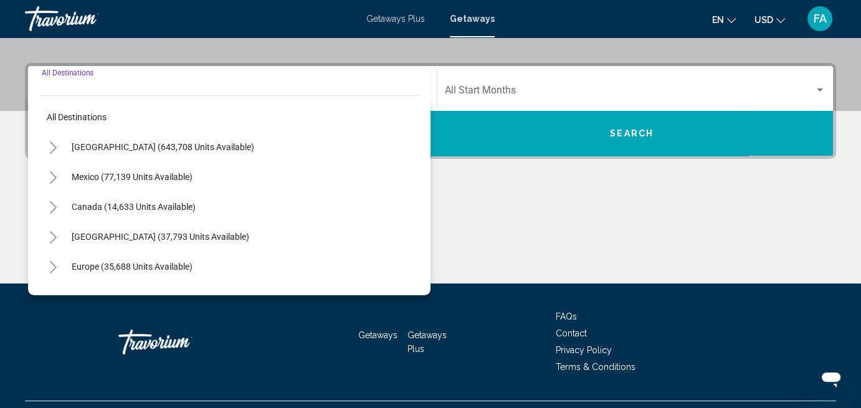
scroll to position [285, 0]
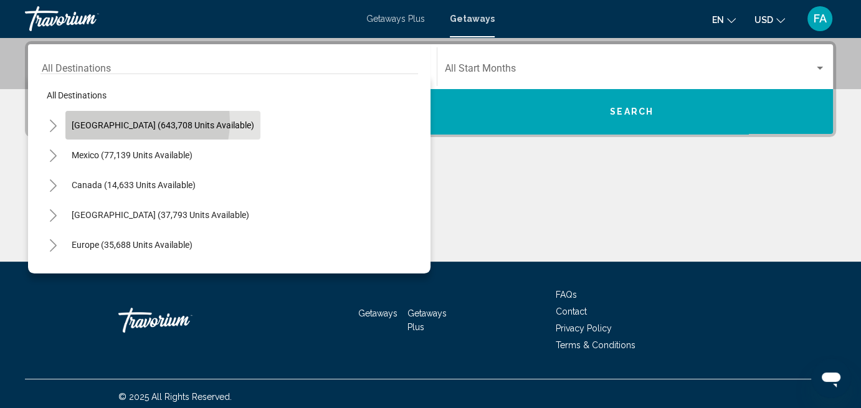
click at [133, 121] on span "United States (643,708 units available)" at bounding box center [163, 125] width 183 height 10
type input "**********"
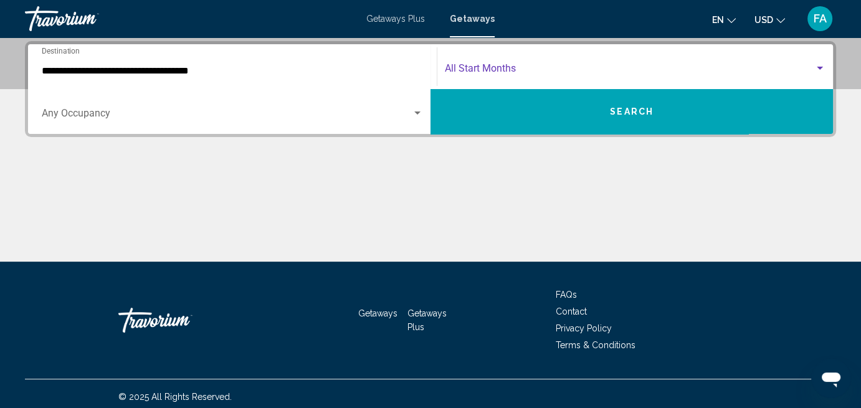
click at [530, 65] on span "Search widget" at bounding box center [629, 70] width 369 height 11
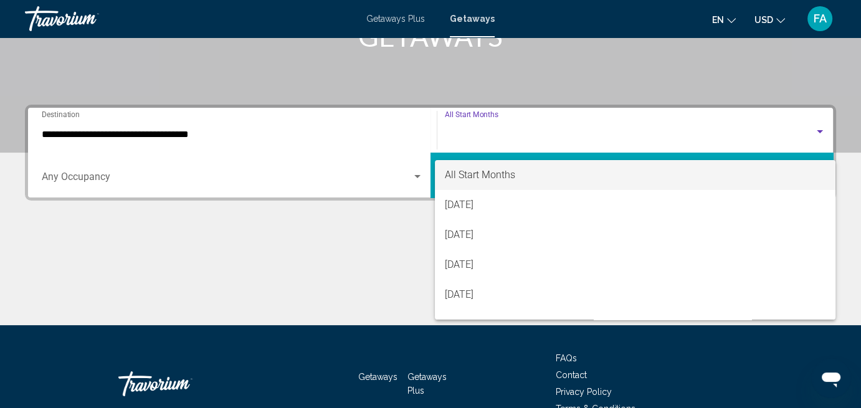
scroll to position [160, 0]
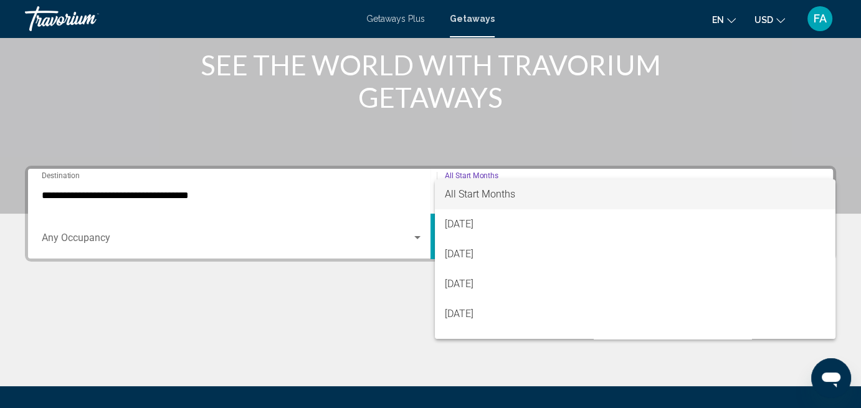
click at [334, 310] on div at bounding box center [430, 204] width 861 height 408
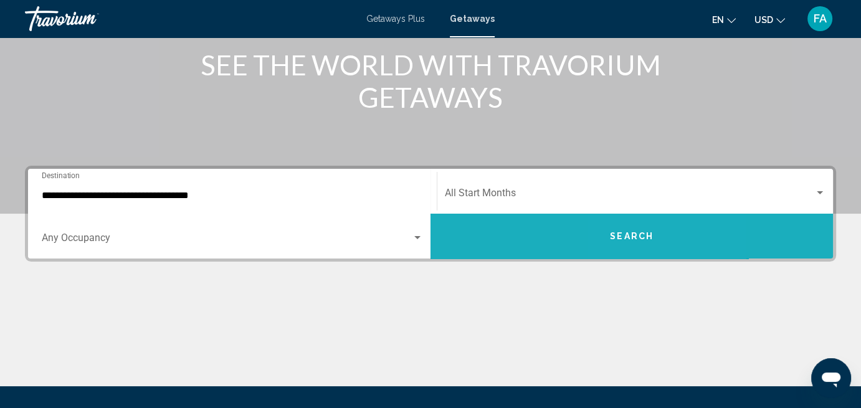
click at [635, 237] on span "Search" at bounding box center [632, 237] width 44 height 10
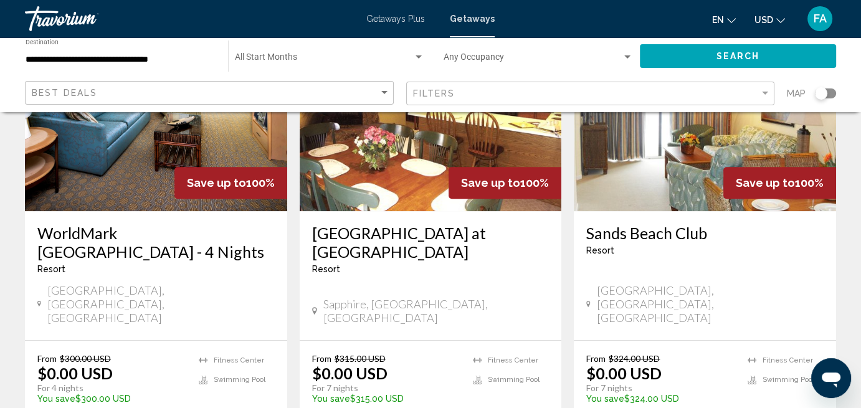
scroll to position [561, 0]
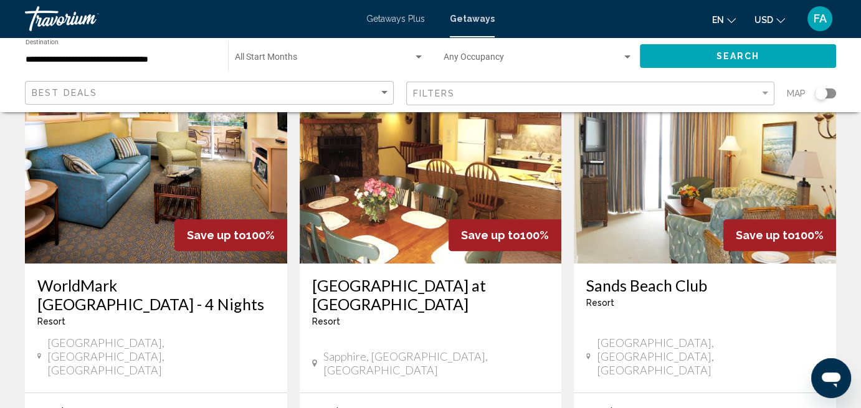
click at [670, 186] on img "Main content" at bounding box center [705, 163] width 262 height 199
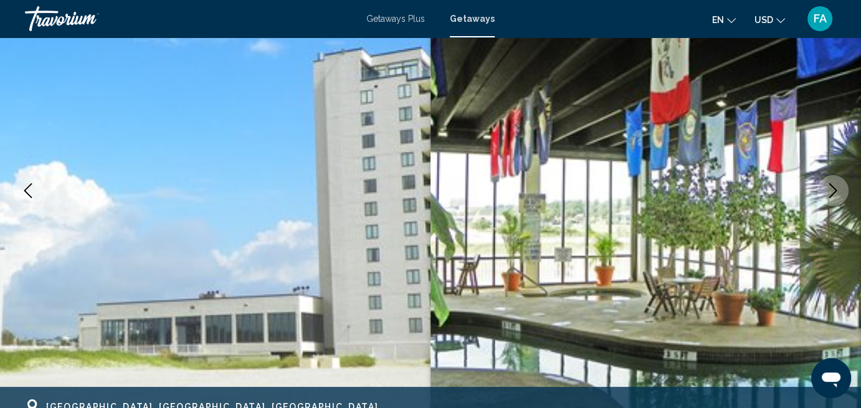
scroll to position [129, 0]
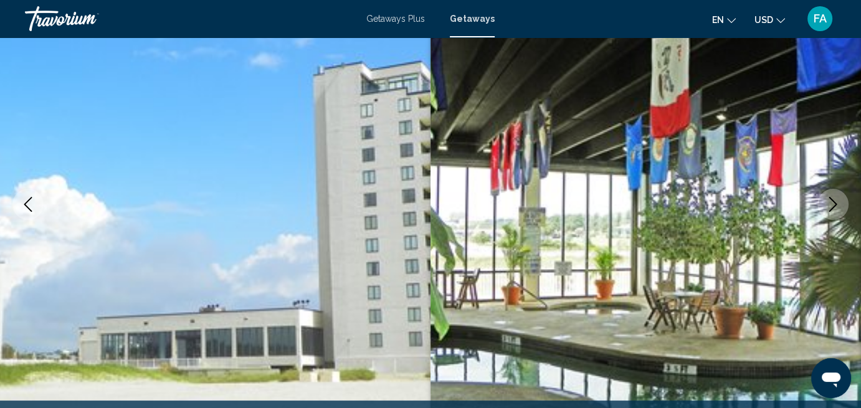
click at [838, 206] on icon "Next image" at bounding box center [832, 204] width 15 height 15
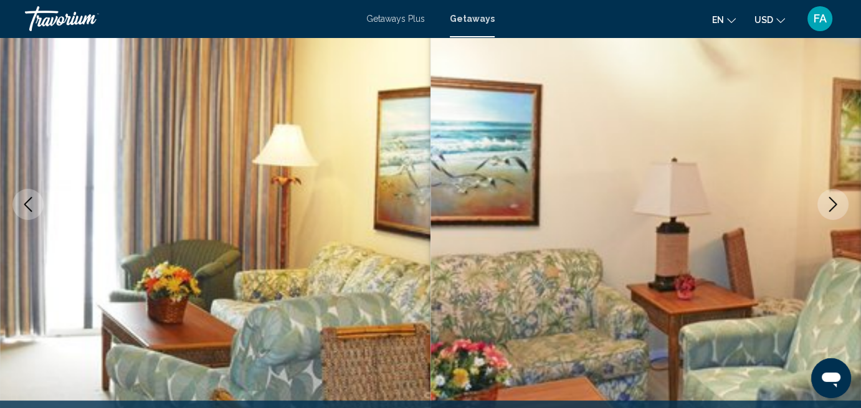
click at [837, 201] on icon "Next image" at bounding box center [832, 204] width 15 height 15
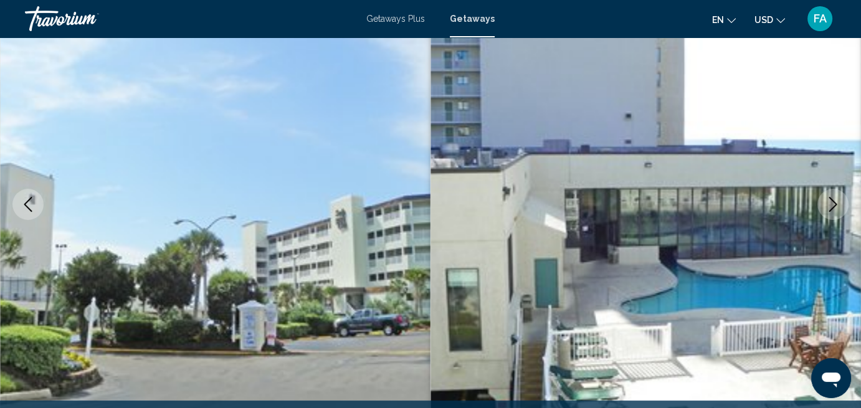
click at [832, 200] on icon "Next image" at bounding box center [833, 204] width 8 height 15
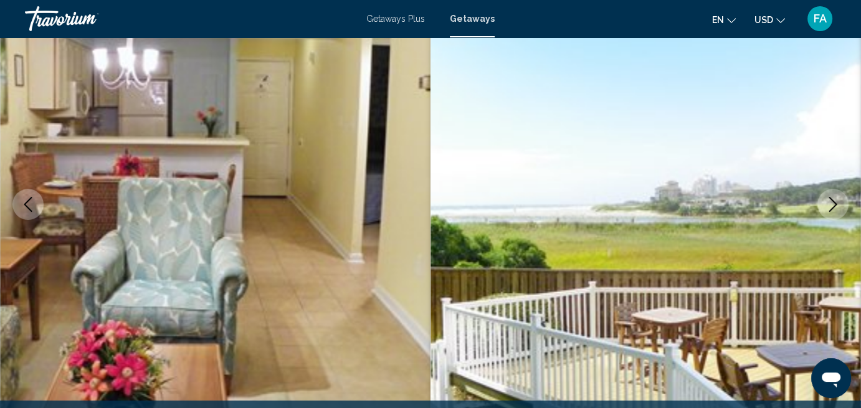
click at [833, 198] on icon "Next image" at bounding box center [832, 204] width 15 height 15
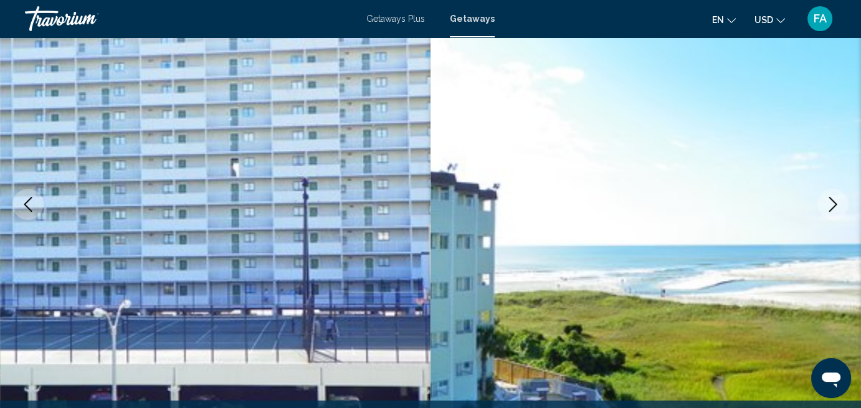
click at [835, 202] on icon "Next image" at bounding box center [832, 204] width 15 height 15
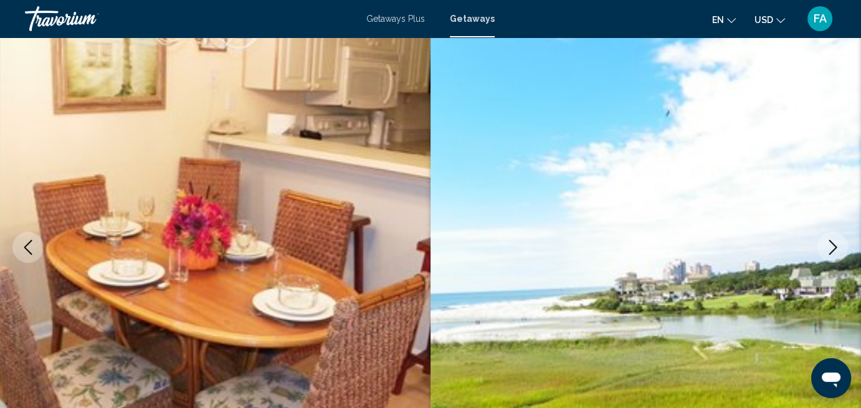
scroll to position [66, 0]
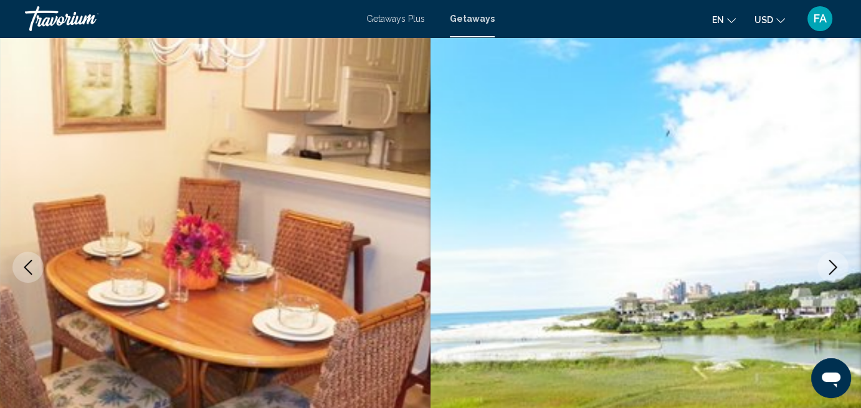
click at [830, 262] on icon "Next image" at bounding box center [832, 267] width 15 height 15
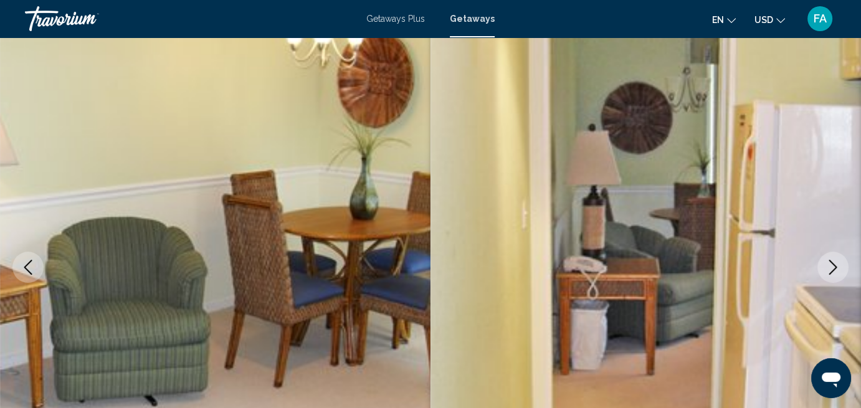
click at [834, 265] on icon "Next image" at bounding box center [833, 267] width 8 height 15
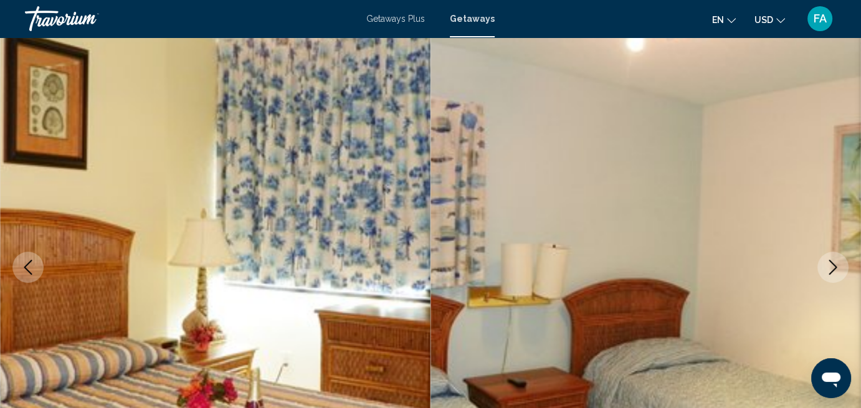
click at [835, 260] on icon "Next image" at bounding box center [832, 267] width 15 height 15
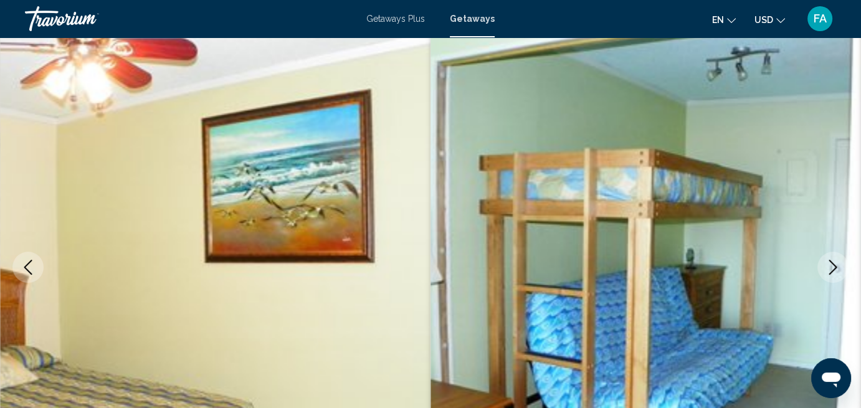
click at [835, 260] on icon "Next image" at bounding box center [832, 267] width 15 height 15
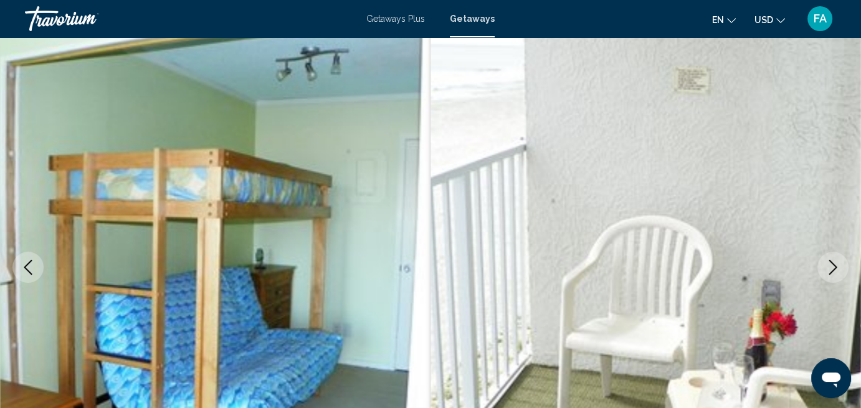
click at [835, 260] on icon "Next image" at bounding box center [832, 267] width 15 height 15
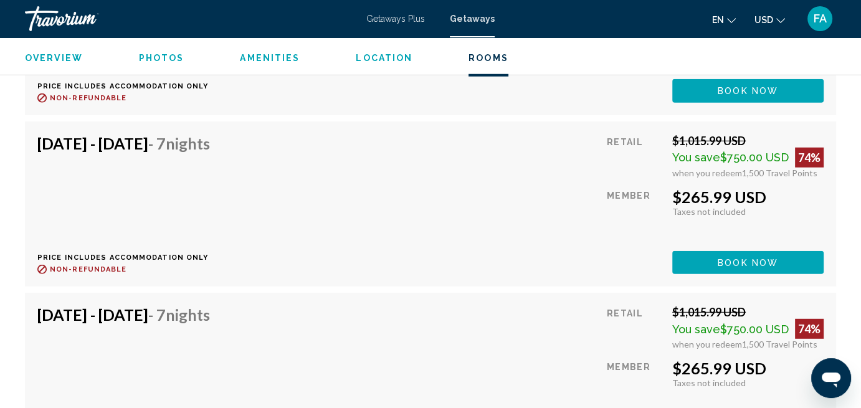
scroll to position [3430, 0]
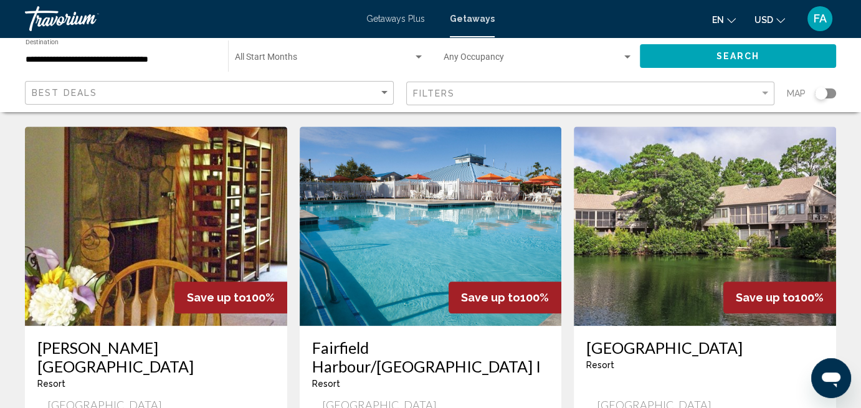
scroll to position [1433, 0]
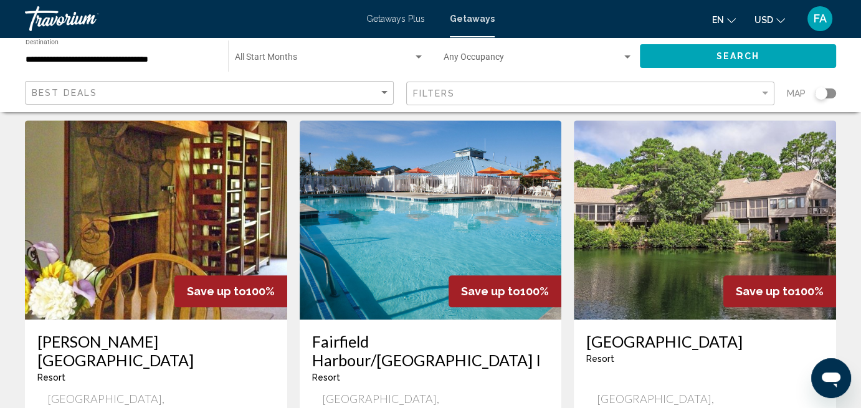
click at [676, 181] on img "Main content" at bounding box center [705, 219] width 262 height 199
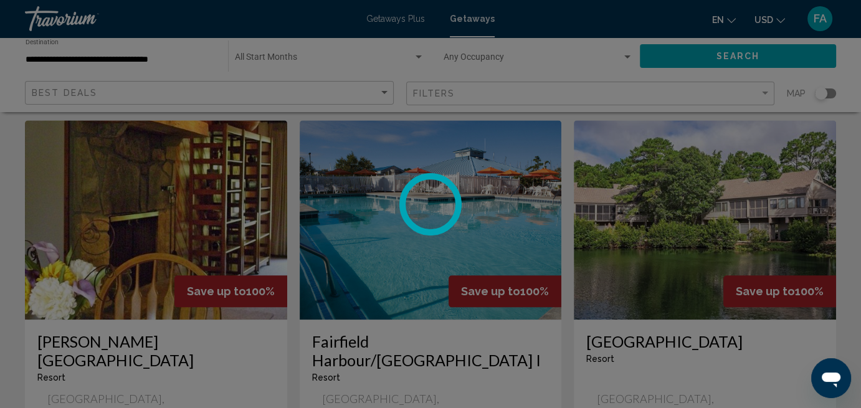
scroll to position [129, 0]
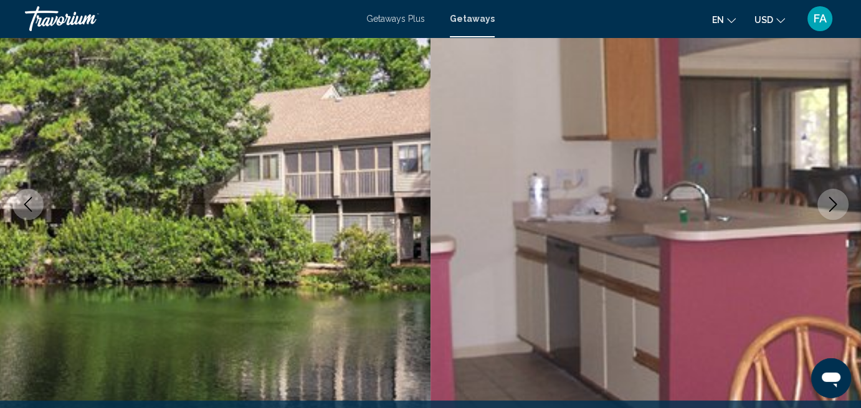
click at [842, 207] on button "Next image" at bounding box center [832, 204] width 31 height 31
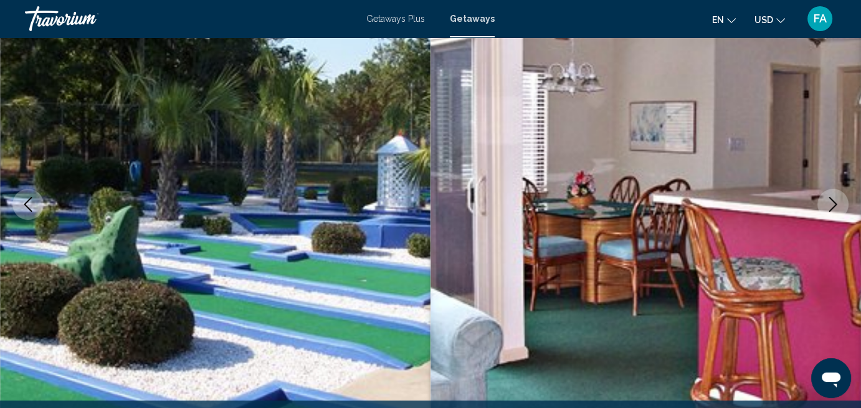
click at [835, 205] on icon "Next image" at bounding box center [833, 204] width 8 height 15
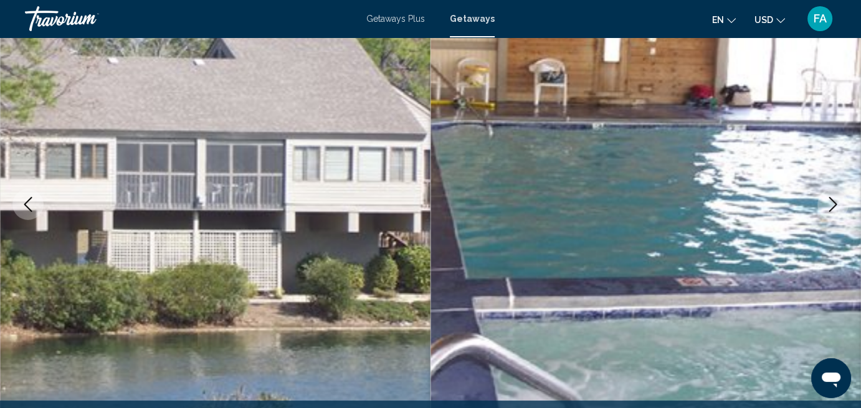
click at [832, 207] on icon "Next image" at bounding box center [833, 204] width 8 height 15
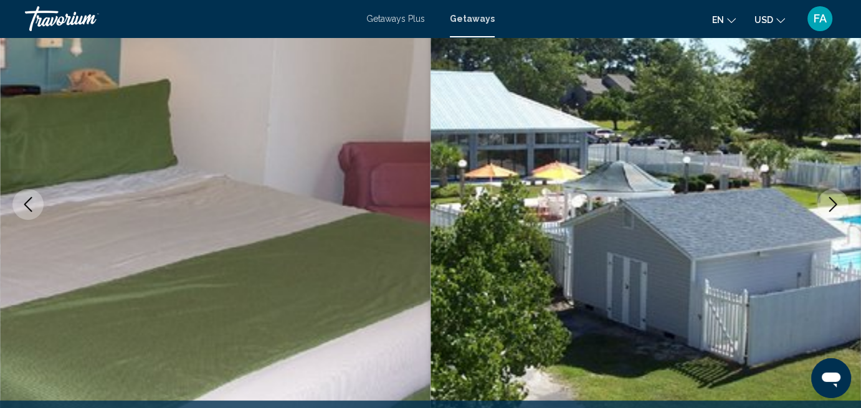
click at [832, 207] on icon "Next image" at bounding box center [833, 204] width 8 height 15
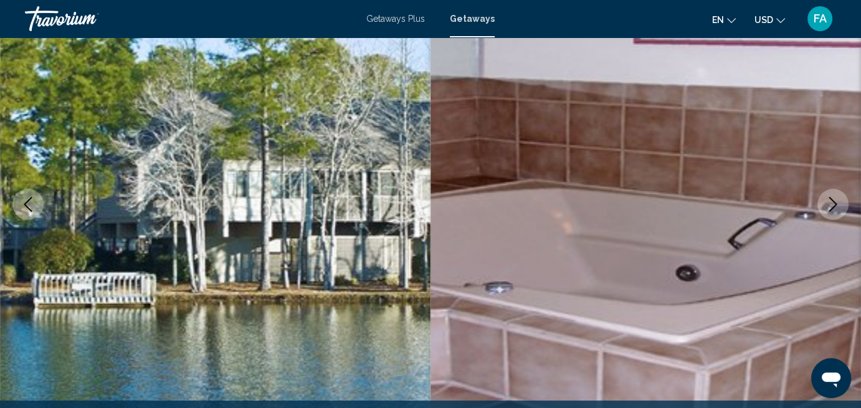
click at [832, 207] on icon "Next image" at bounding box center [833, 204] width 8 height 15
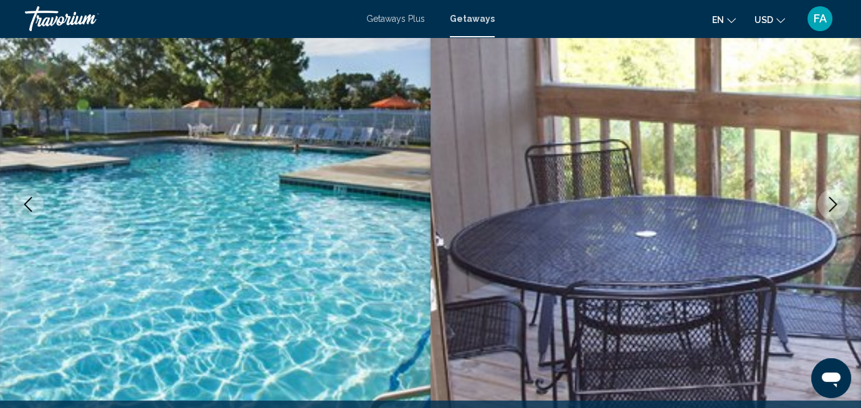
click at [832, 207] on icon "Next image" at bounding box center [833, 204] width 8 height 15
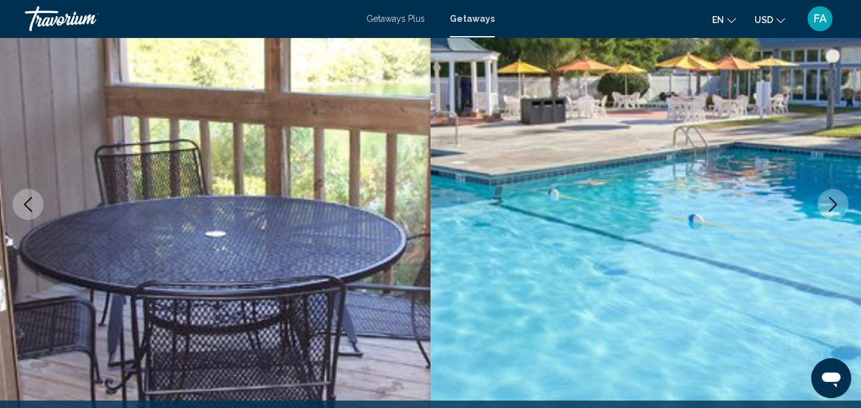
click at [832, 207] on icon "Next image" at bounding box center [833, 204] width 8 height 15
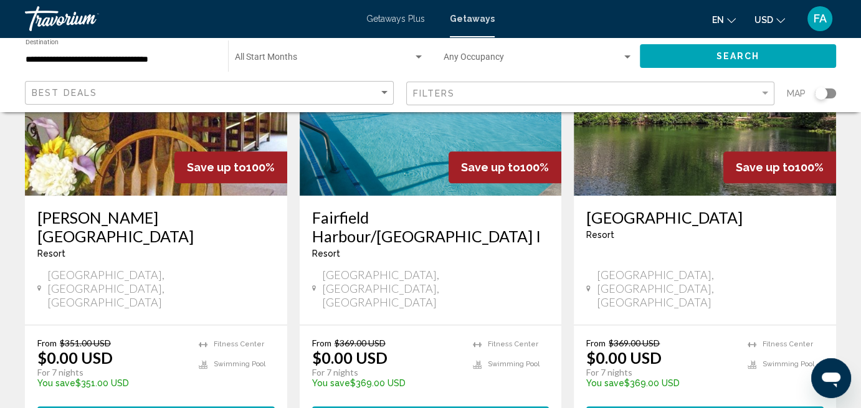
scroll to position [1576, 0]
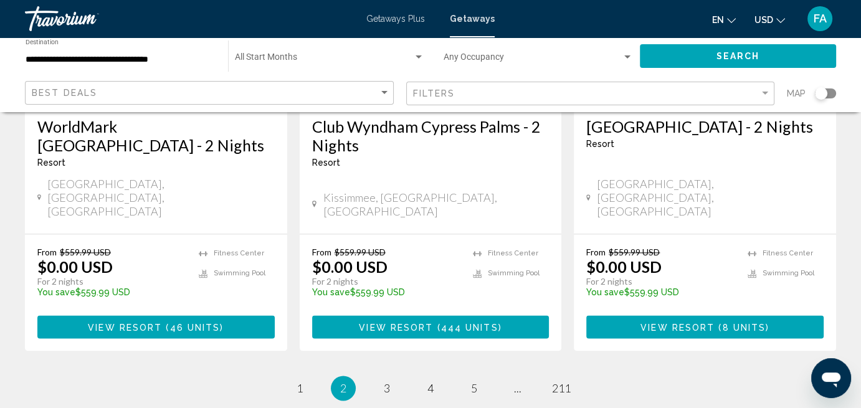
scroll to position [1682, 0]
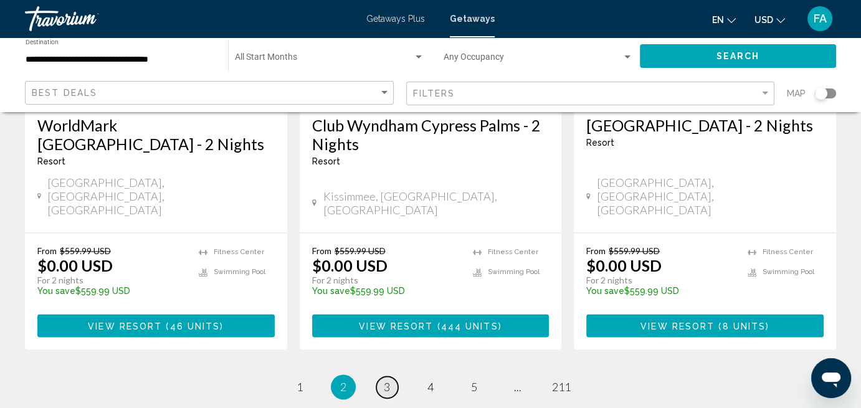
click at [388, 380] on span "3" at bounding box center [387, 387] width 6 height 14
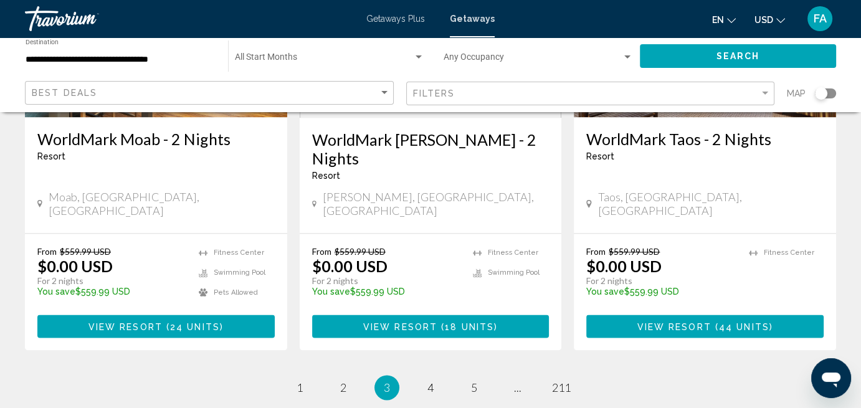
scroll to position [1682, 0]
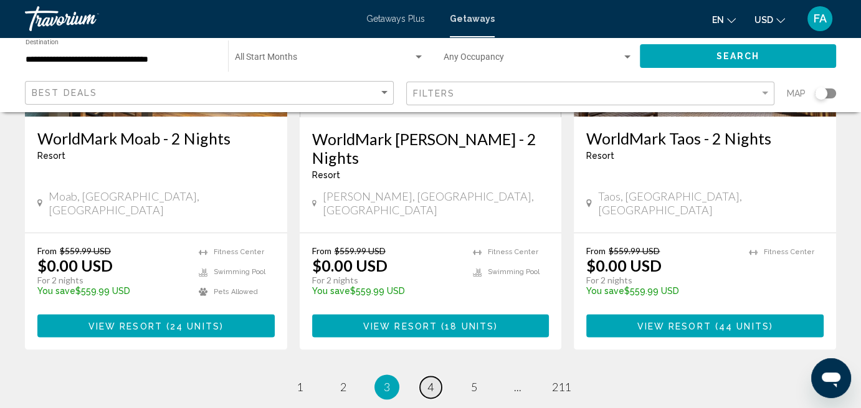
click at [422, 376] on link "page 4" at bounding box center [431, 387] width 22 height 22
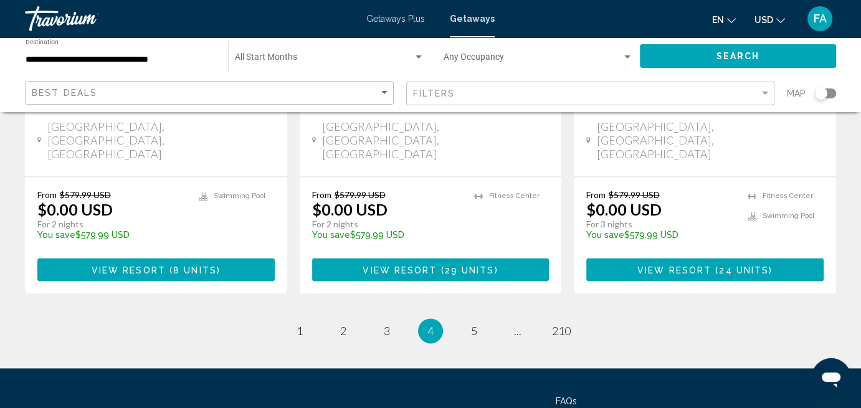
scroll to position [1732, 0]
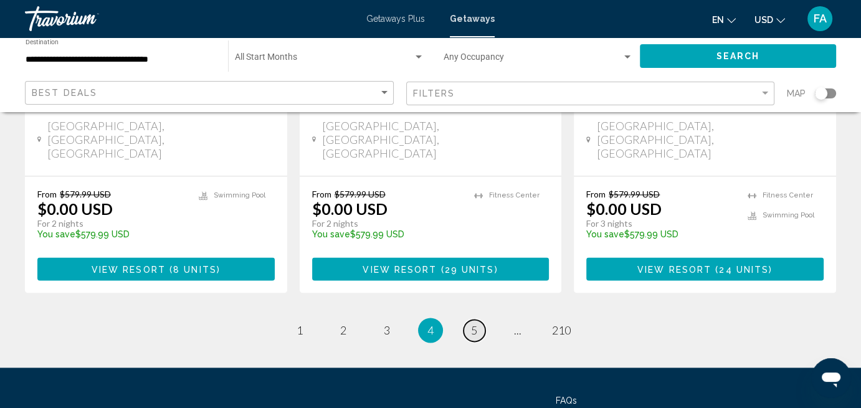
click at [472, 323] on span "5" at bounding box center [474, 330] width 6 height 14
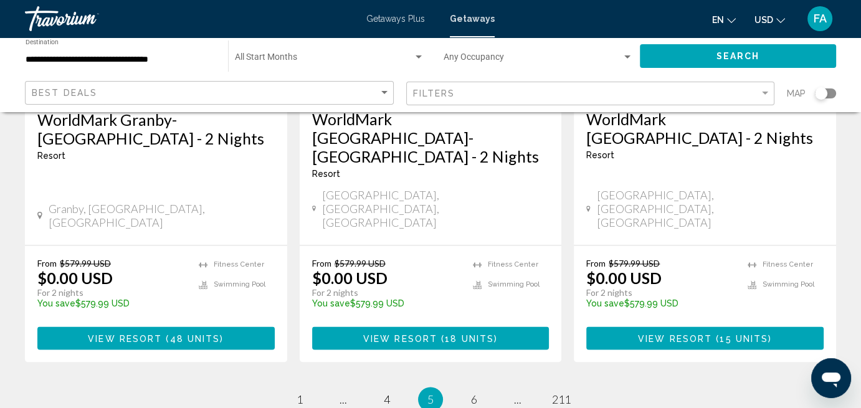
scroll to position [1733, 0]
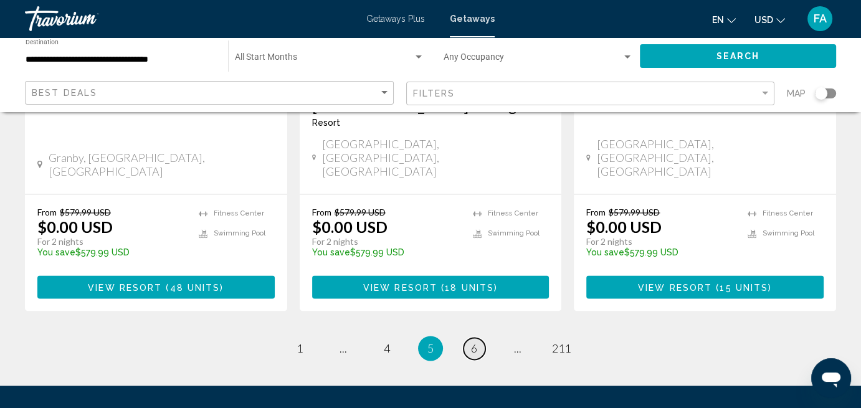
click at [474, 341] on span "6" at bounding box center [474, 348] width 6 height 14
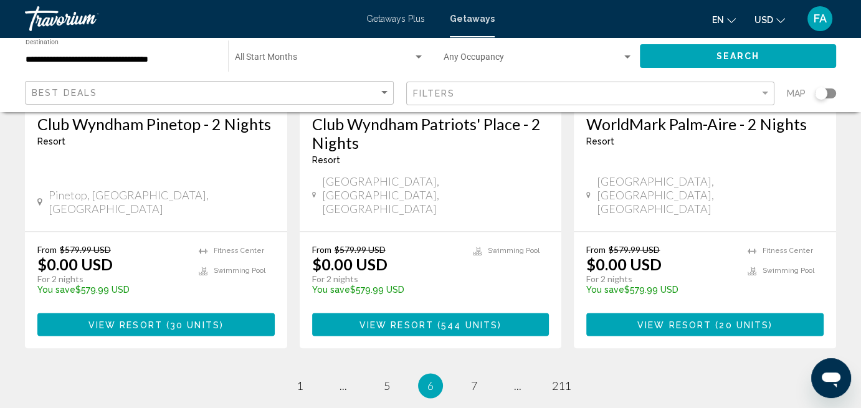
scroll to position [1732, 0]
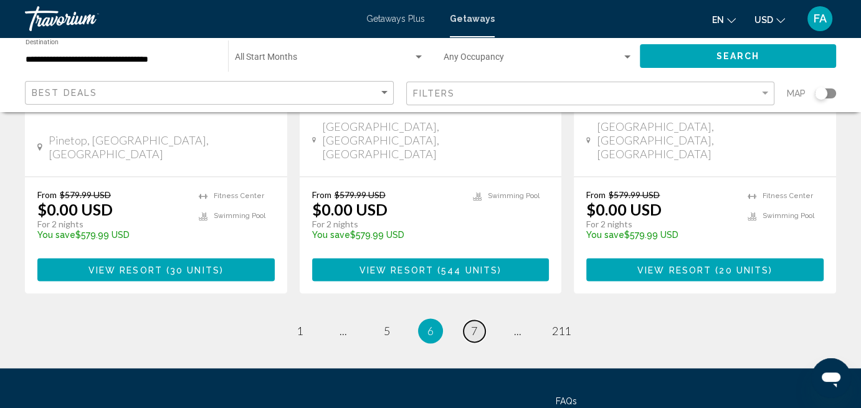
click at [475, 324] on span "7" at bounding box center [474, 331] width 6 height 14
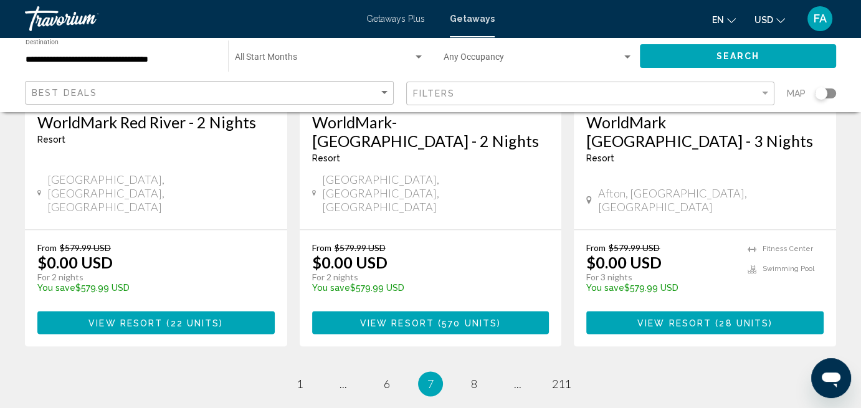
scroll to position [1682, 0]
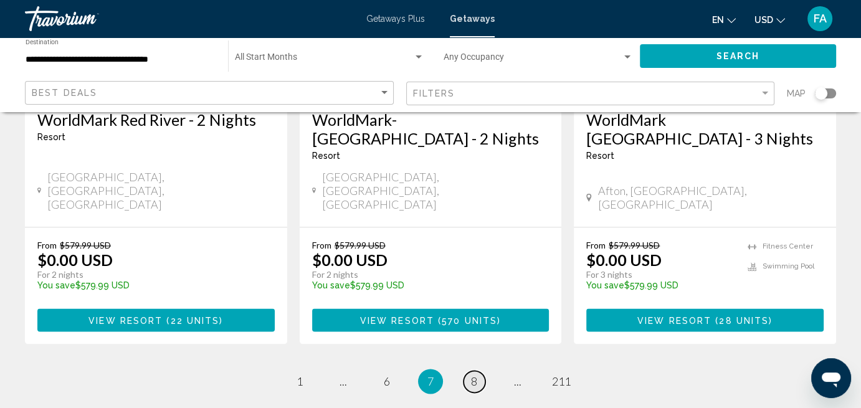
click at [470, 371] on link "page 8" at bounding box center [474, 382] width 22 height 22
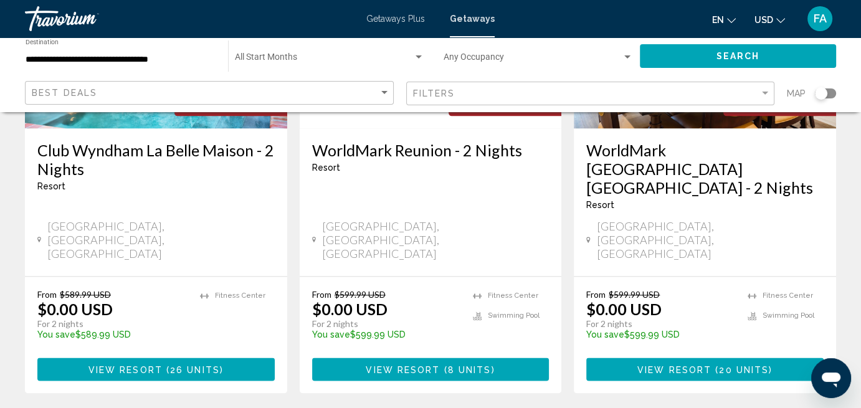
scroll to position [1682, 0]
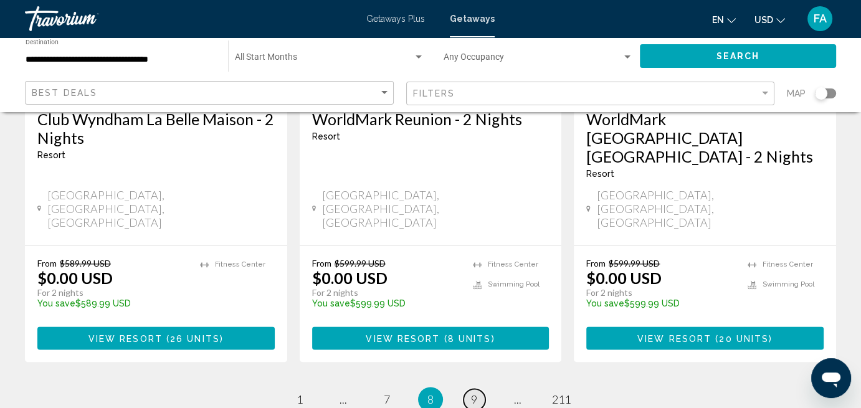
click at [471, 392] on span "9" at bounding box center [474, 399] width 6 height 14
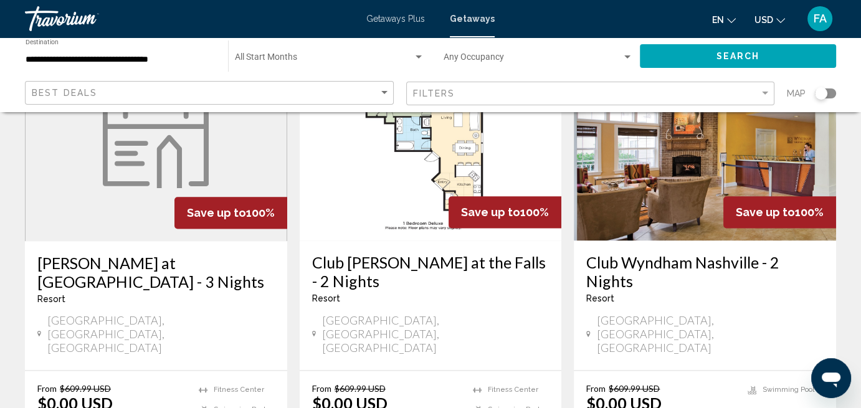
scroll to position [1682, 0]
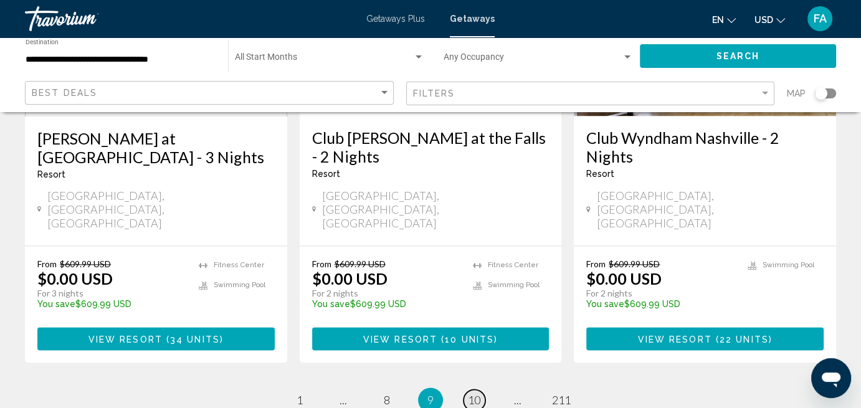
click at [481, 389] on link "page 10" at bounding box center [474, 400] width 22 height 22
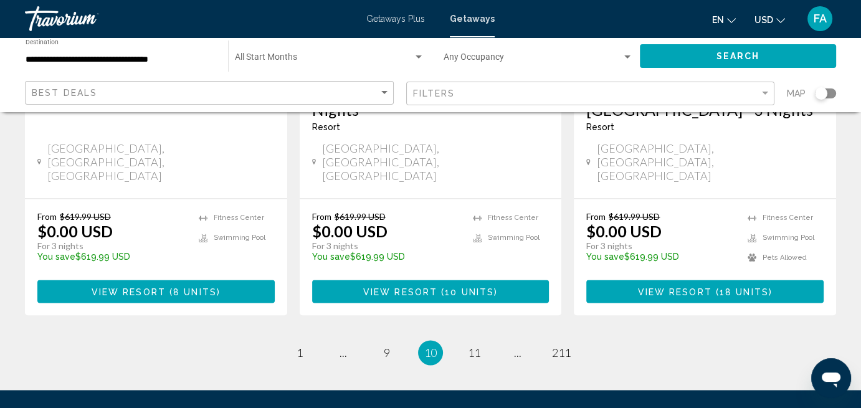
scroll to position [1733, 0]
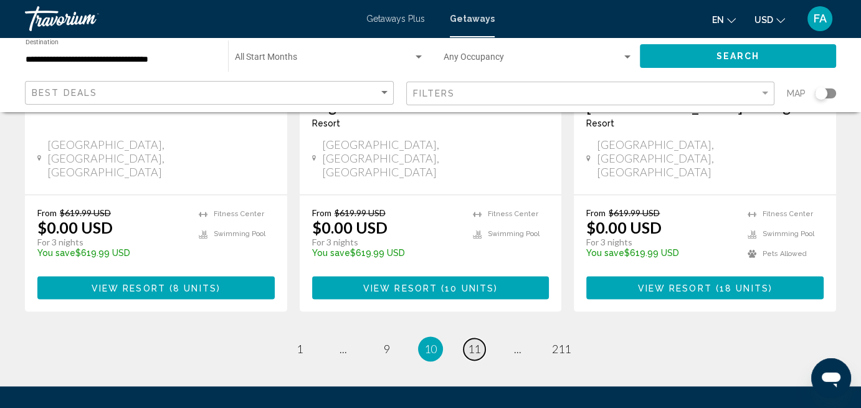
click at [475, 342] on span "11" at bounding box center [474, 349] width 12 height 14
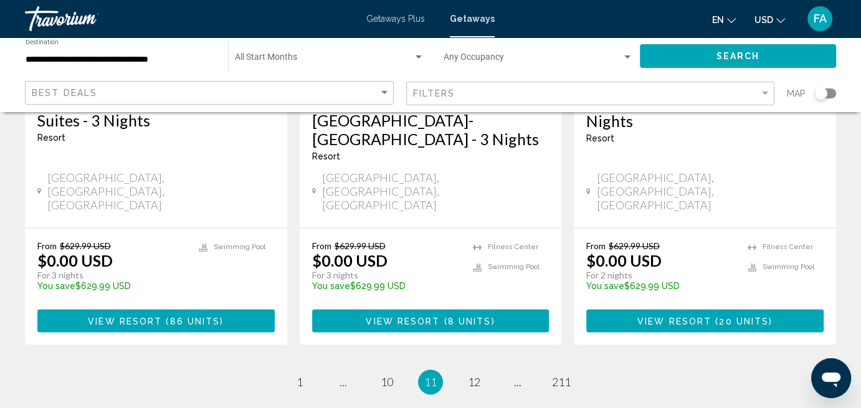
scroll to position [1733, 0]
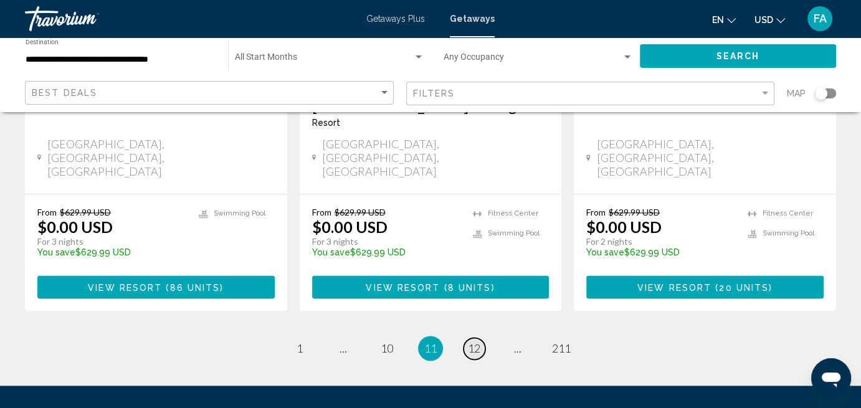
click at [474, 341] on span "12" at bounding box center [474, 348] width 12 height 14
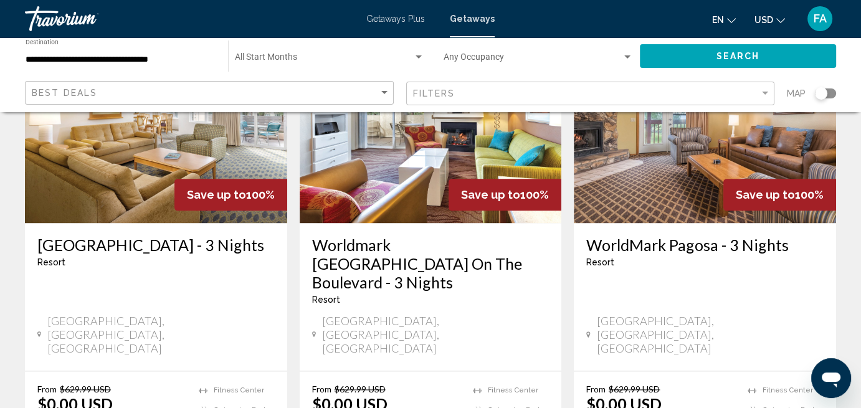
scroll to position [1619, 0]
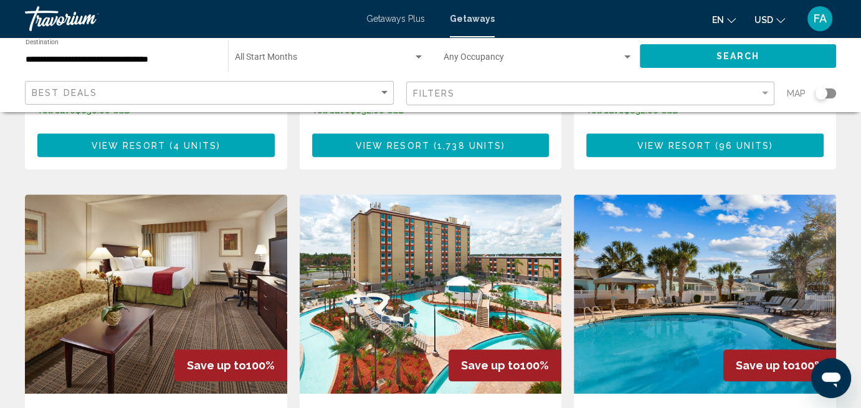
scroll to position [997, 0]
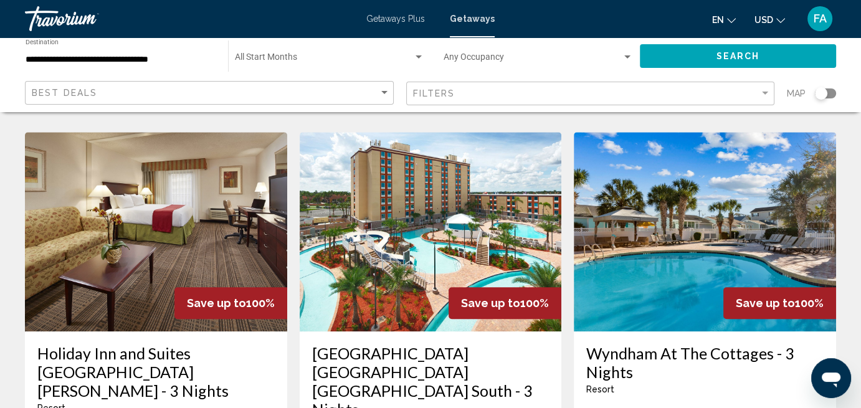
click at [683, 197] on img "Main content" at bounding box center [705, 231] width 262 height 199
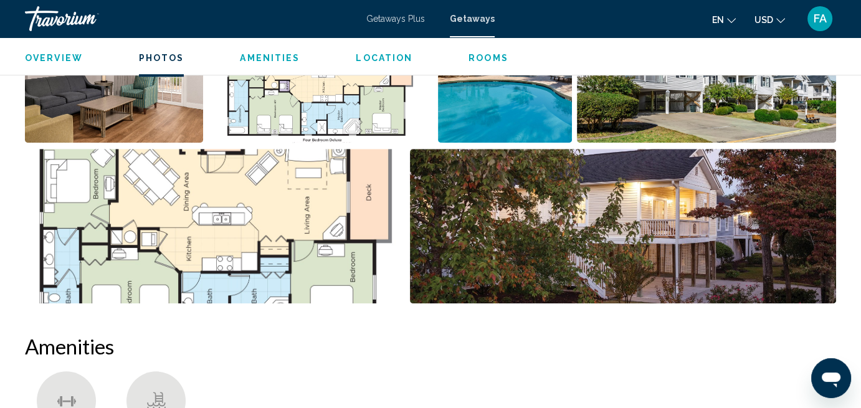
scroll to position [815, 0]
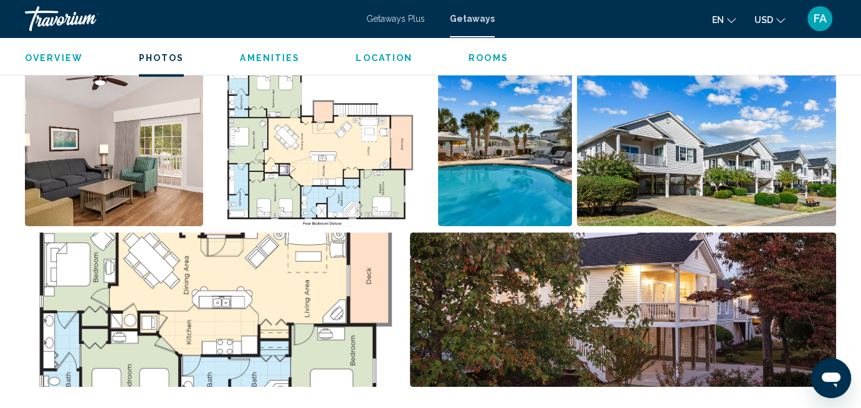
click at [636, 186] on img "Open full-screen image slider" at bounding box center [706, 149] width 259 height 154
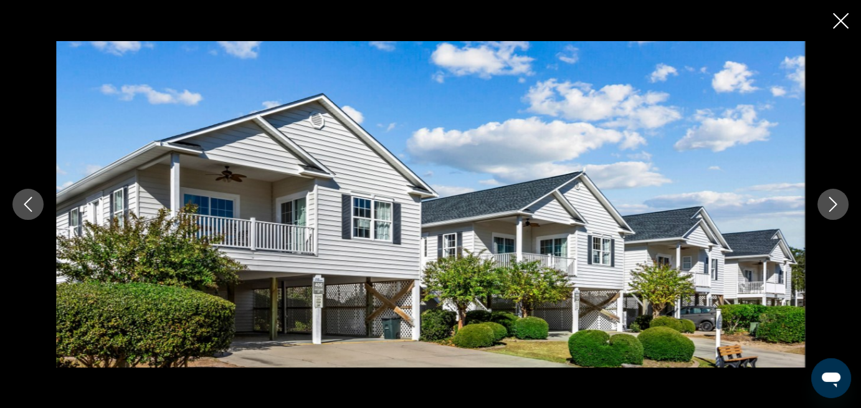
click at [837, 201] on icon "Next image" at bounding box center [832, 204] width 15 height 15
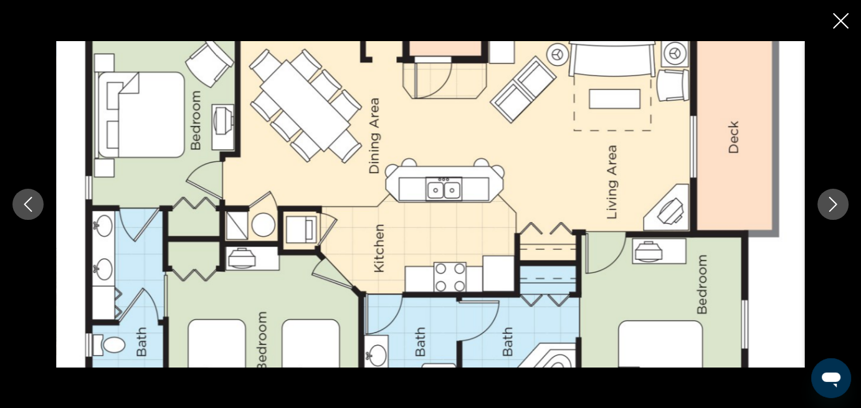
click at [837, 201] on icon "Next image" at bounding box center [832, 204] width 15 height 15
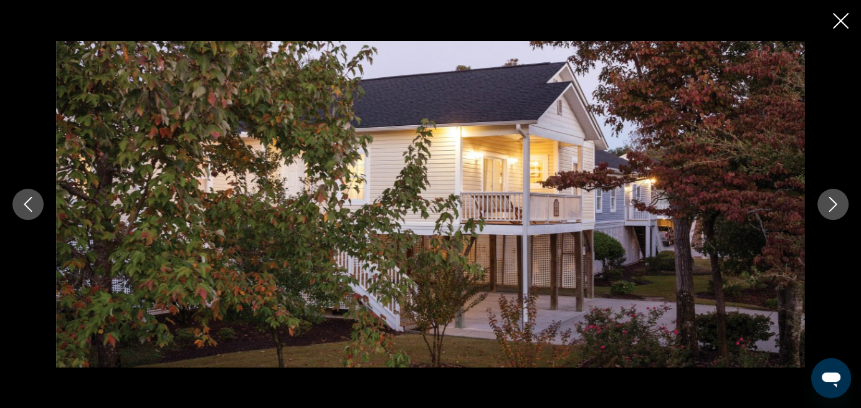
click at [837, 201] on icon "Next image" at bounding box center [832, 204] width 15 height 15
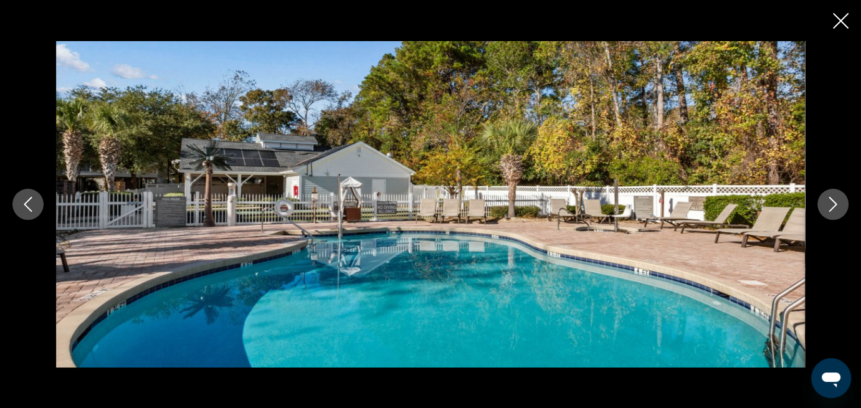
click at [836, 202] on icon "Next image" at bounding box center [832, 204] width 15 height 15
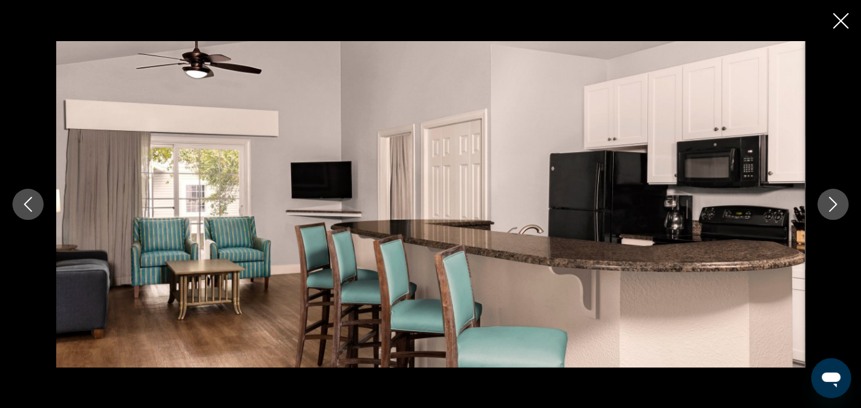
click at [832, 202] on icon "Next image" at bounding box center [832, 204] width 15 height 15
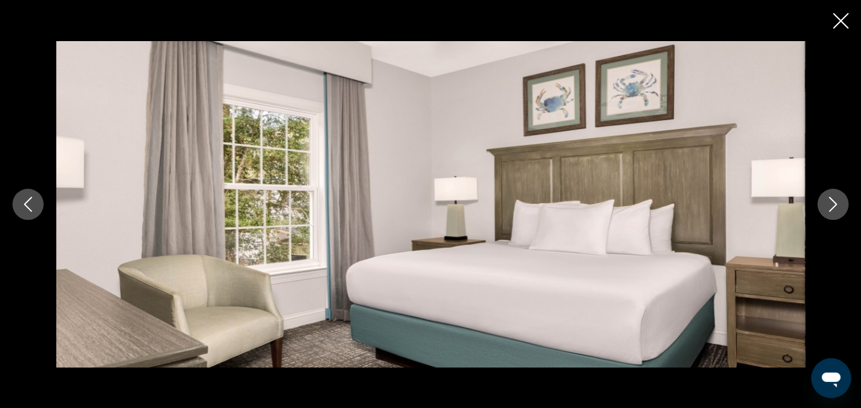
click at [832, 202] on icon "Next image" at bounding box center [832, 204] width 15 height 15
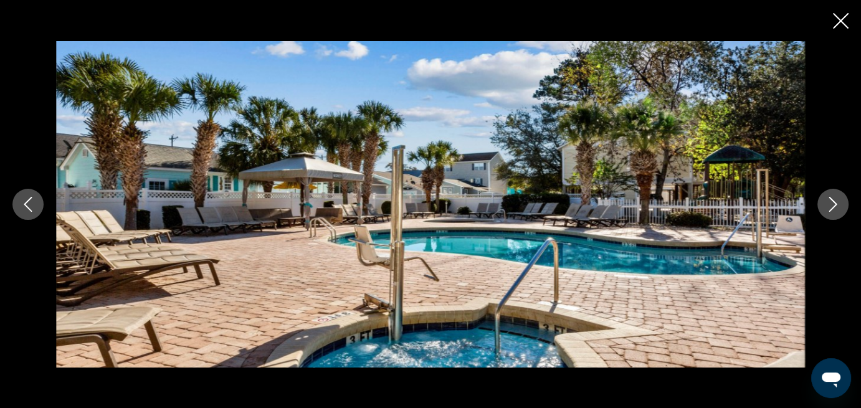
click at [832, 202] on icon "Next image" at bounding box center [832, 204] width 15 height 15
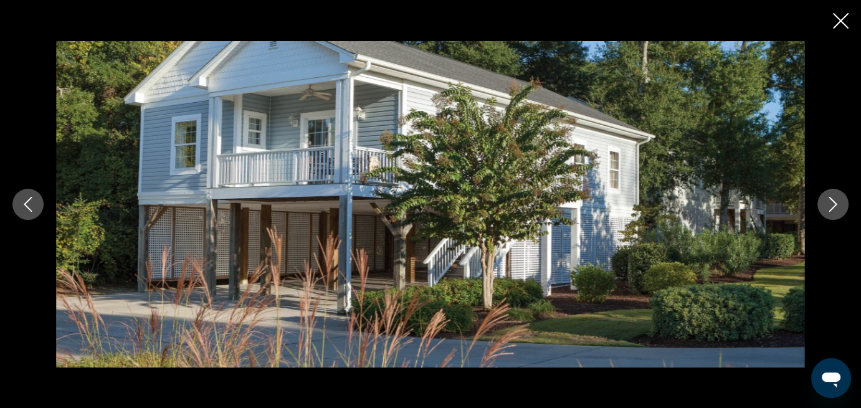
click at [832, 202] on icon "Next image" at bounding box center [832, 204] width 15 height 15
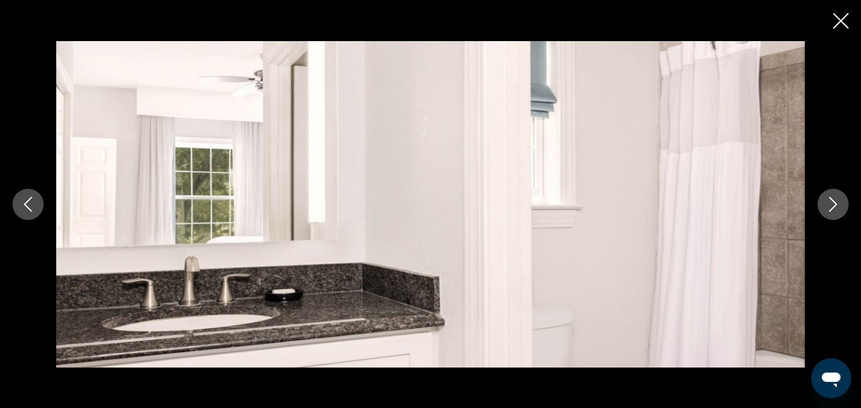
click at [832, 202] on icon "Next image" at bounding box center [832, 204] width 15 height 15
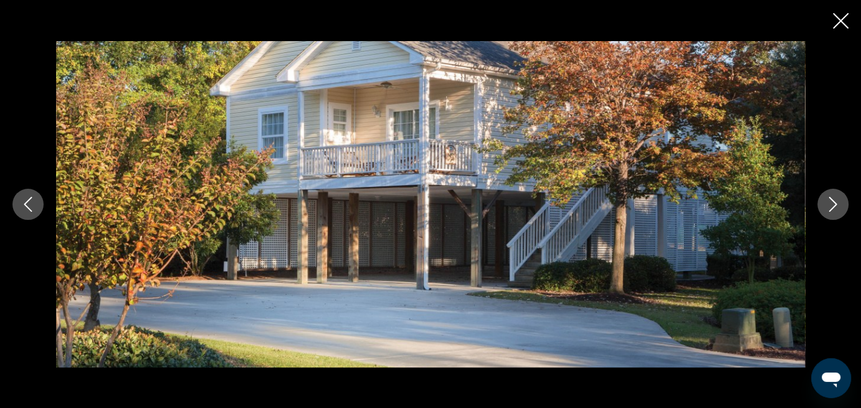
click at [832, 202] on icon "Next image" at bounding box center [832, 204] width 15 height 15
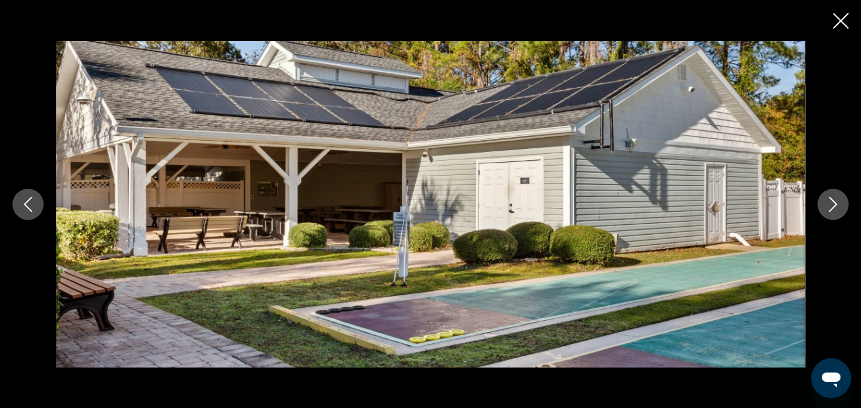
click at [832, 202] on icon "Next image" at bounding box center [832, 204] width 15 height 15
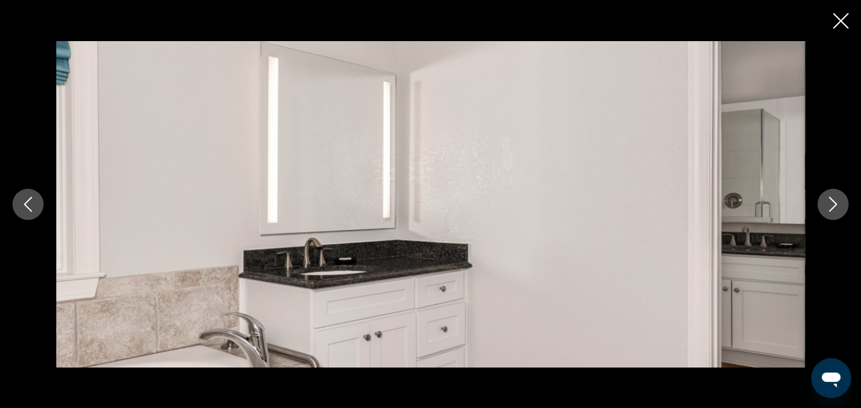
click at [832, 202] on icon "Next image" at bounding box center [832, 204] width 15 height 15
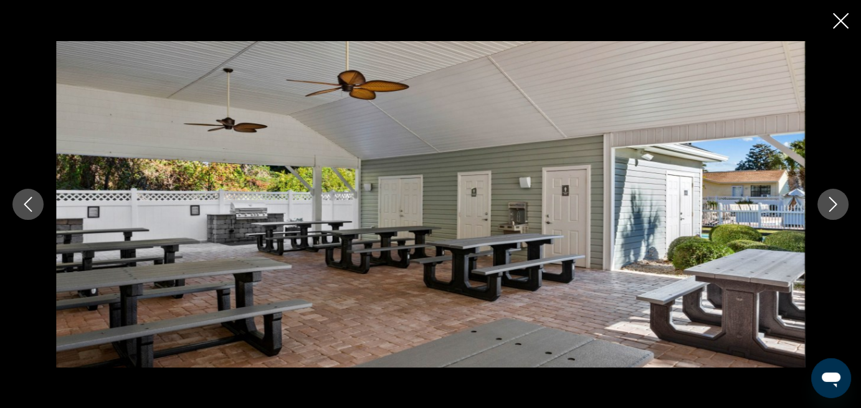
click at [832, 202] on icon "Next image" at bounding box center [832, 204] width 15 height 15
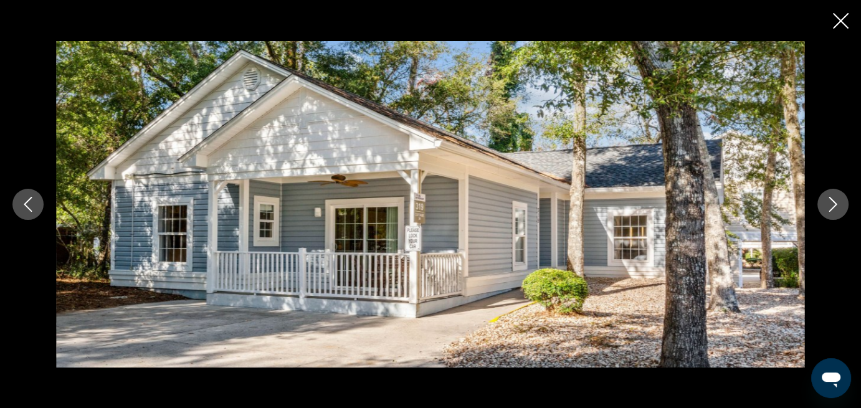
click at [832, 202] on icon "Next image" at bounding box center [832, 204] width 15 height 15
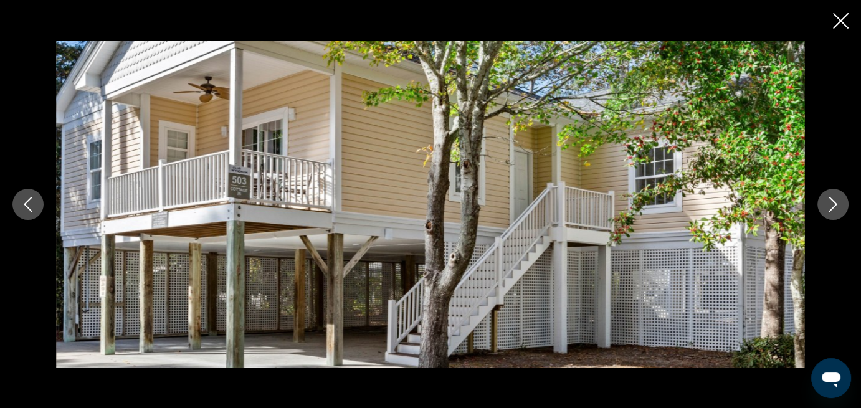
click at [832, 202] on icon "Next image" at bounding box center [832, 204] width 15 height 15
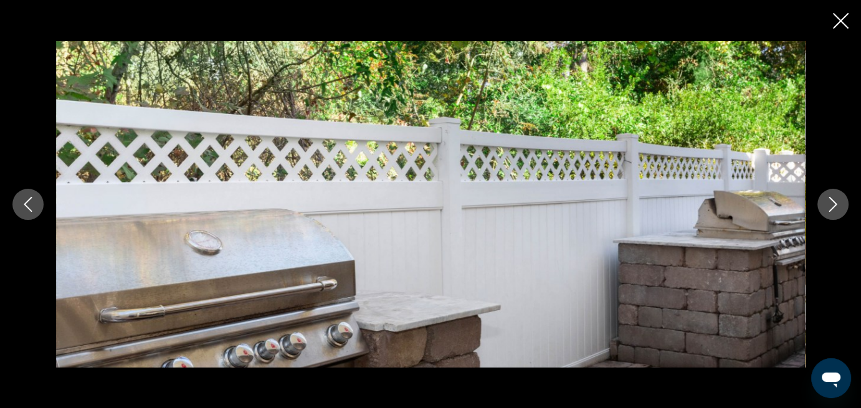
click at [832, 202] on icon "Next image" at bounding box center [832, 204] width 15 height 15
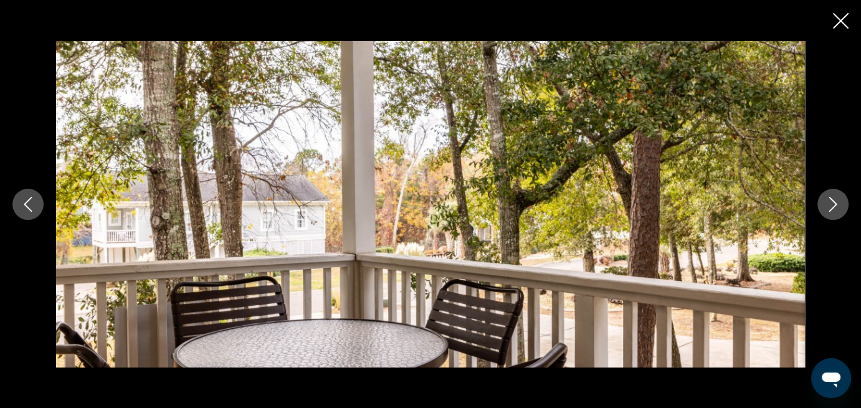
click at [832, 202] on icon "Next image" at bounding box center [832, 204] width 15 height 15
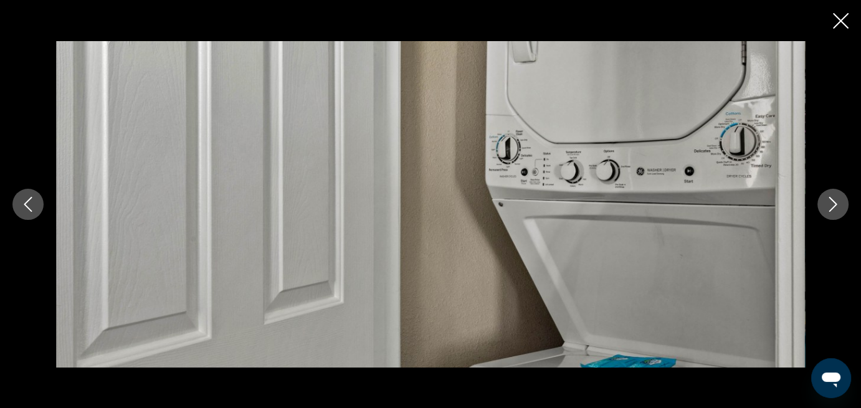
click at [832, 202] on icon "Next image" at bounding box center [832, 204] width 15 height 15
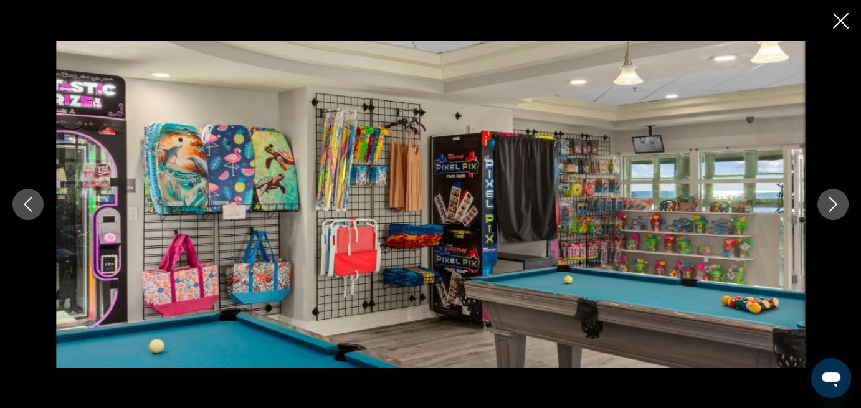
click at [832, 202] on icon "Next image" at bounding box center [832, 204] width 15 height 15
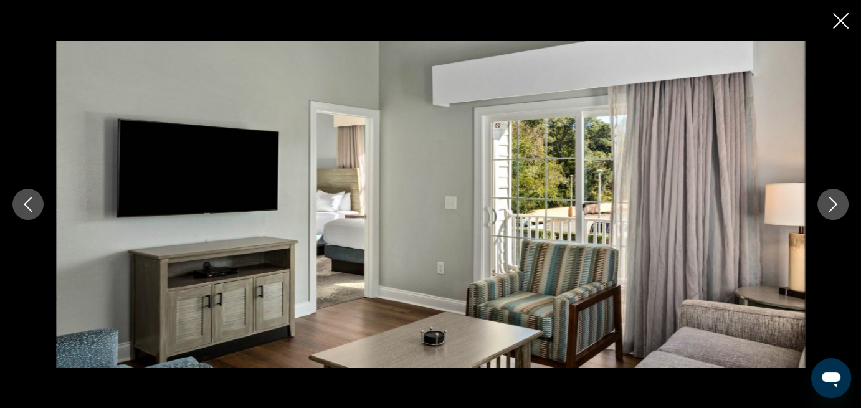
click at [832, 202] on icon "Next image" at bounding box center [832, 204] width 15 height 15
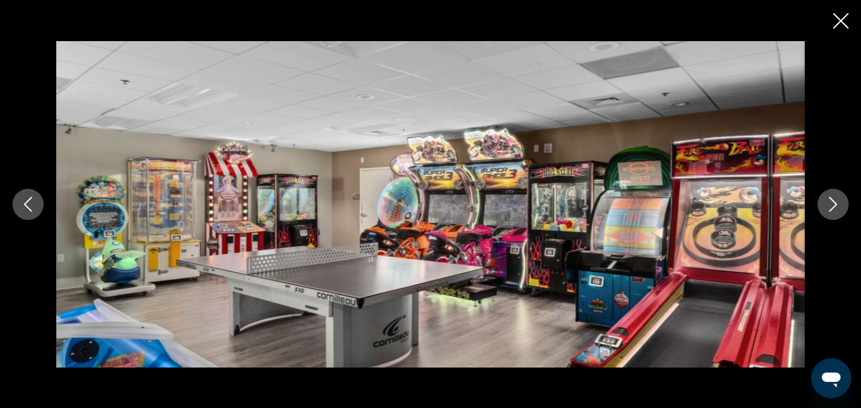
click at [832, 202] on icon "Next image" at bounding box center [832, 204] width 15 height 15
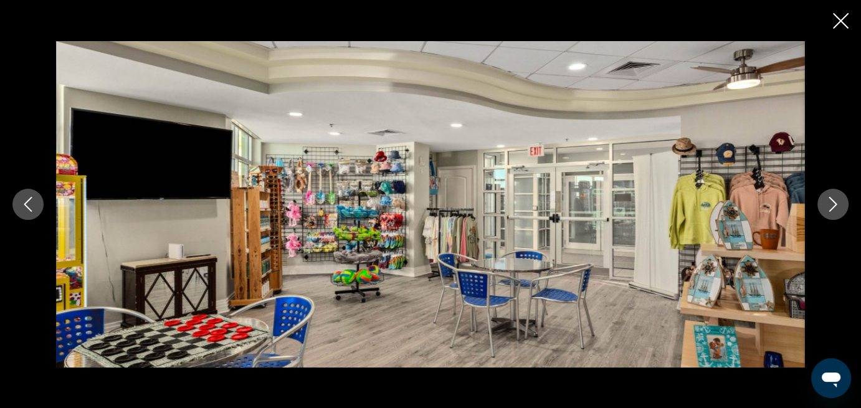
click at [832, 202] on icon "Next image" at bounding box center [832, 204] width 15 height 15
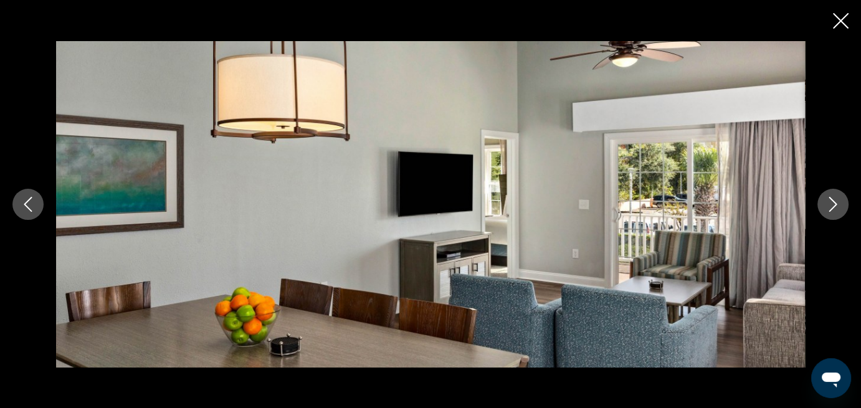
click at [832, 202] on icon "Next image" at bounding box center [832, 204] width 15 height 15
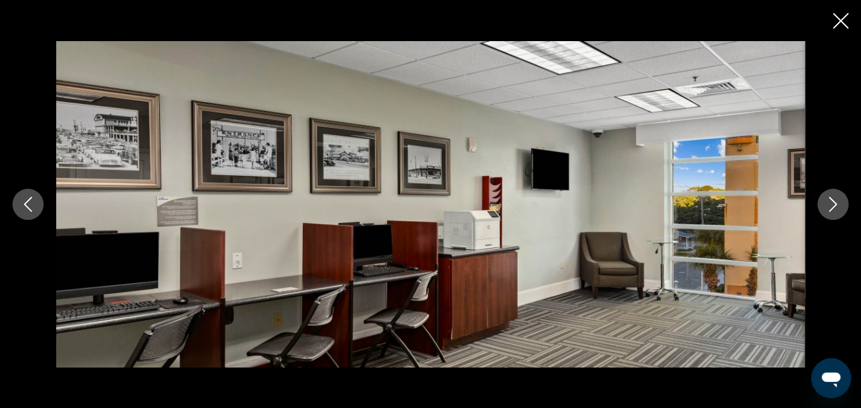
click at [832, 202] on icon "Next image" at bounding box center [832, 204] width 15 height 15
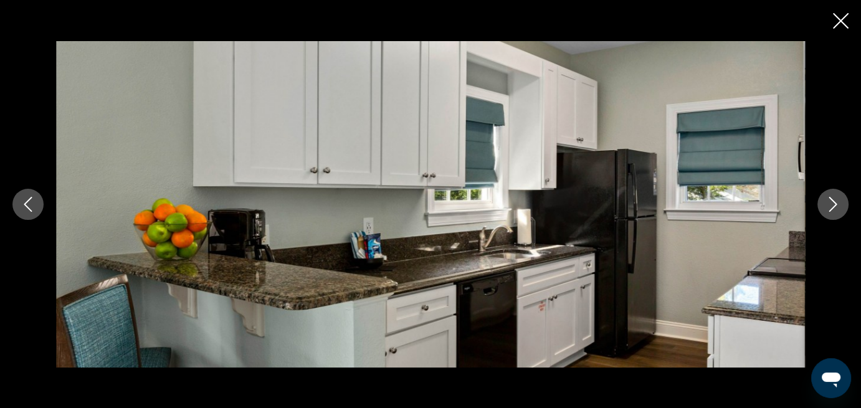
click at [832, 202] on icon "Next image" at bounding box center [832, 204] width 15 height 15
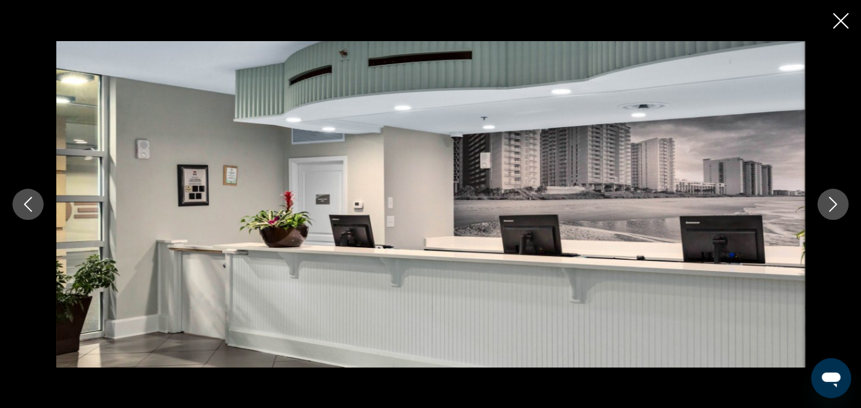
click at [832, 202] on icon "Next image" at bounding box center [832, 204] width 15 height 15
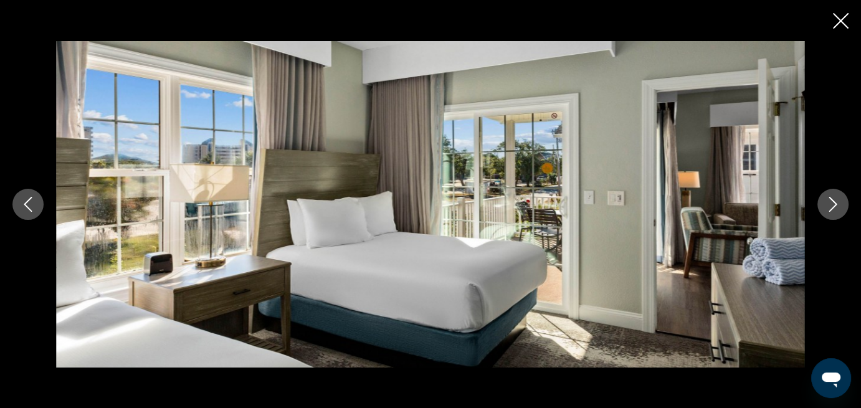
click at [832, 202] on icon "Next image" at bounding box center [832, 204] width 15 height 15
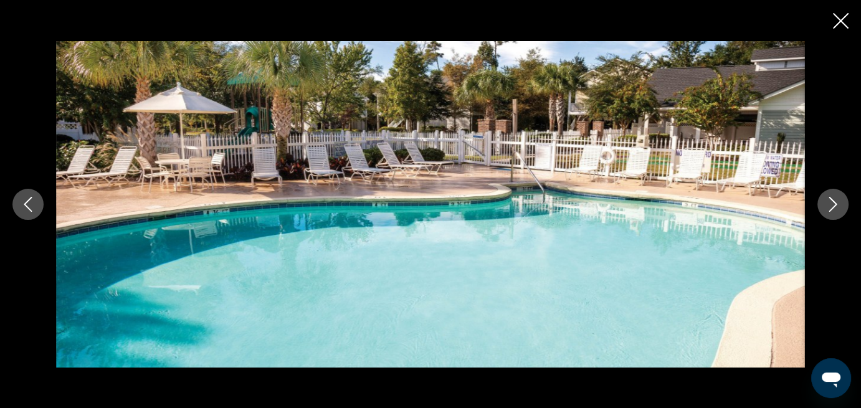
click at [32, 201] on icon "Previous image" at bounding box center [28, 204] width 15 height 15
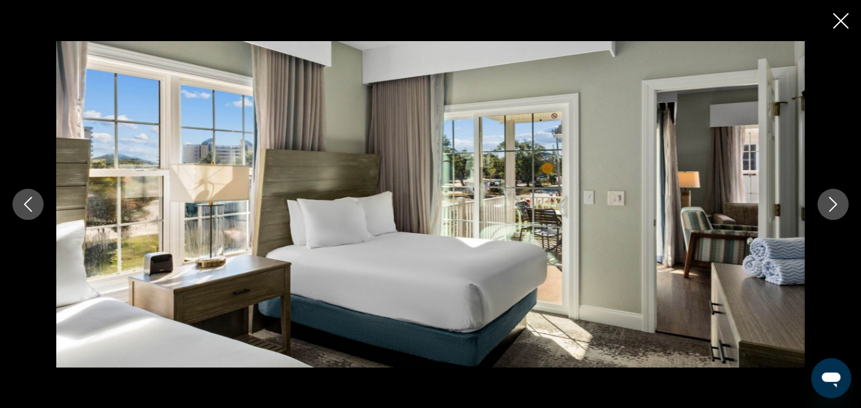
click at [835, 202] on icon "Next image" at bounding box center [832, 204] width 15 height 15
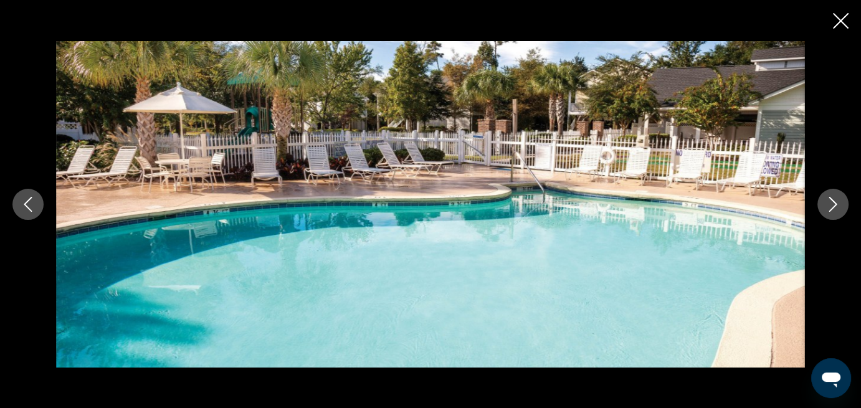
click at [835, 201] on icon "Next image" at bounding box center [832, 204] width 15 height 15
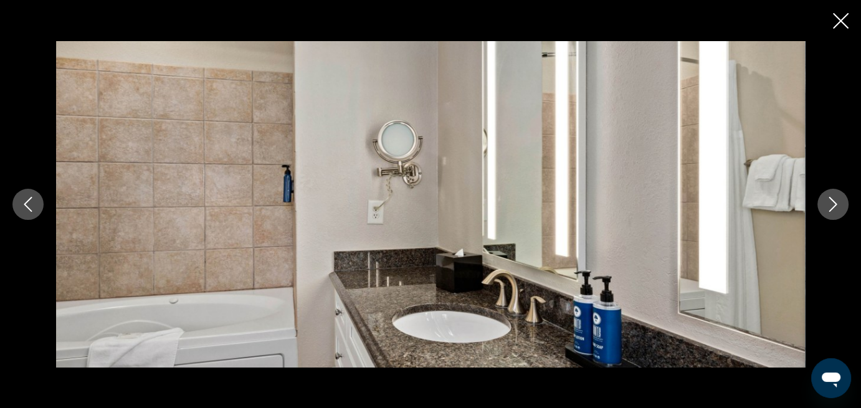
click at [835, 201] on icon "Next image" at bounding box center [832, 204] width 15 height 15
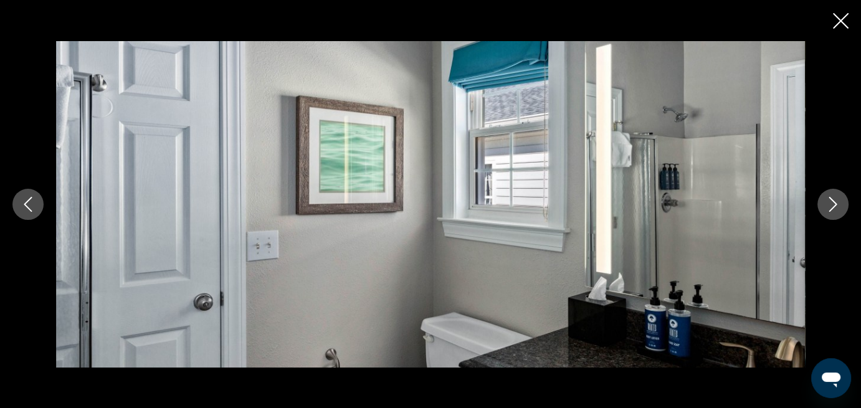
click at [835, 201] on icon "Next image" at bounding box center [832, 204] width 15 height 15
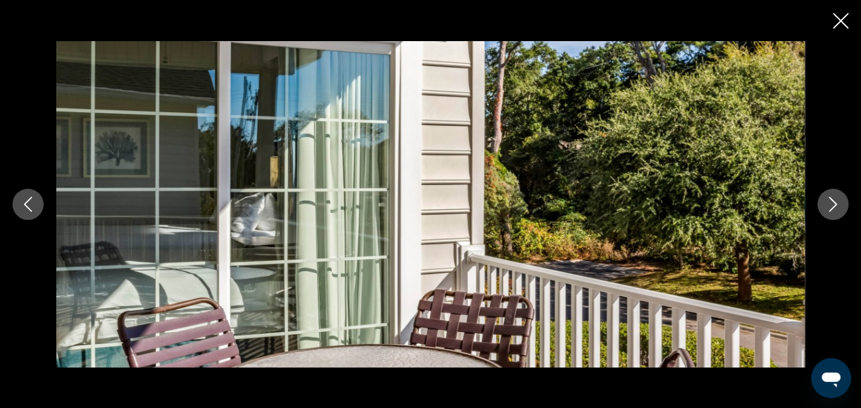
click at [21, 205] on icon "Previous image" at bounding box center [28, 204] width 15 height 15
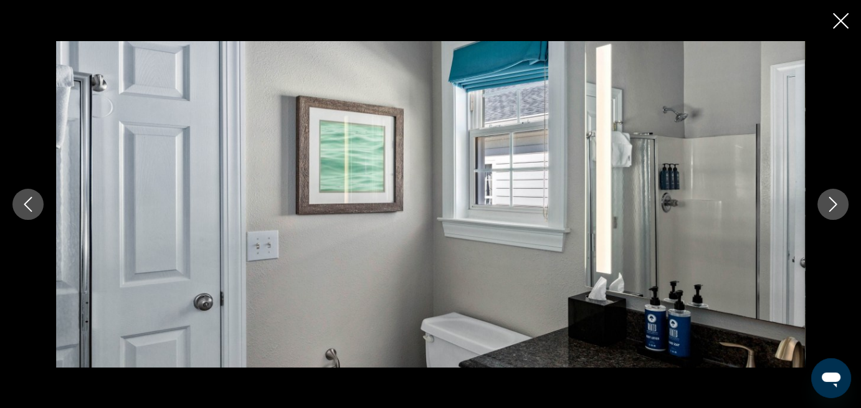
click at [827, 204] on icon "Next image" at bounding box center [832, 204] width 15 height 15
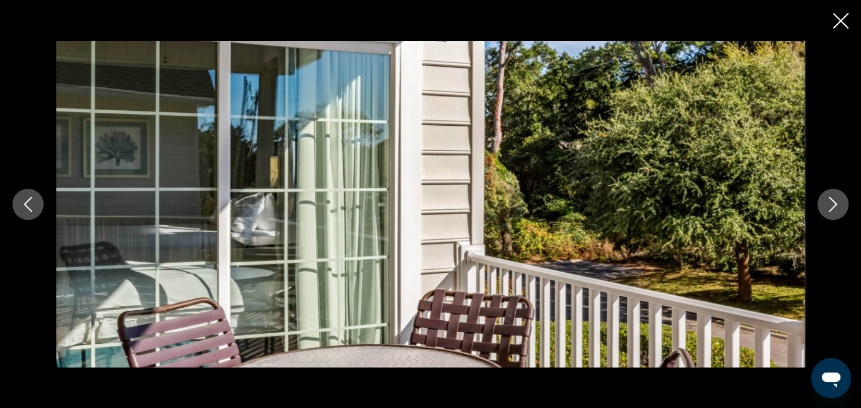
click at [827, 204] on icon "Next image" at bounding box center [832, 204] width 15 height 15
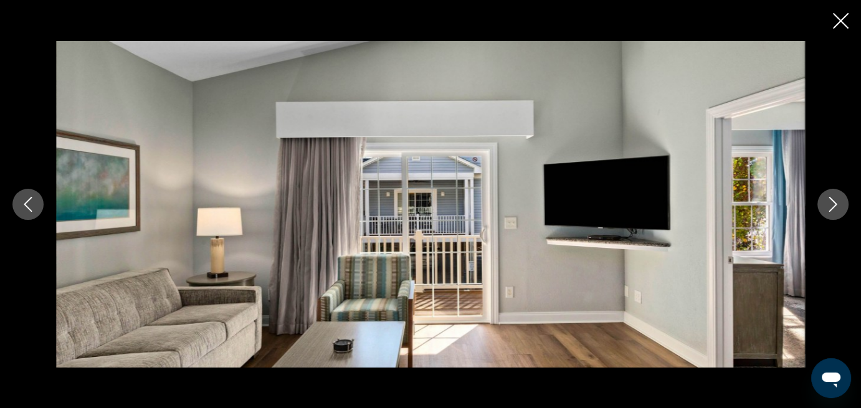
click at [827, 204] on icon "Next image" at bounding box center [832, 204] width 15 height 15
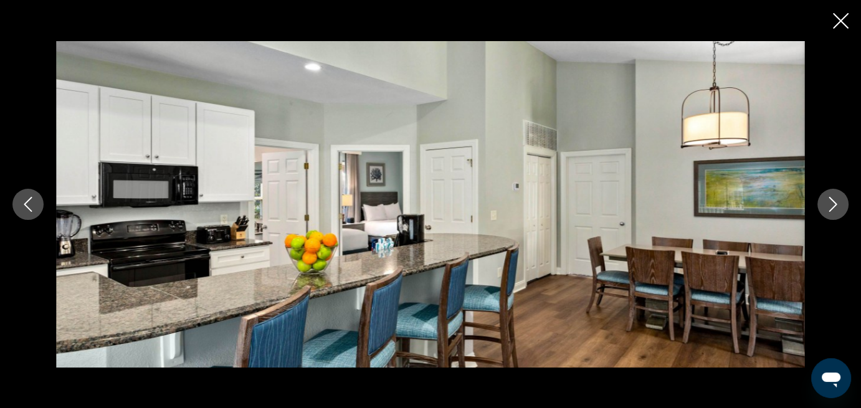
click at [827, 204] on icon "Next image" at bounding box center [832, 204] width 15 height 15
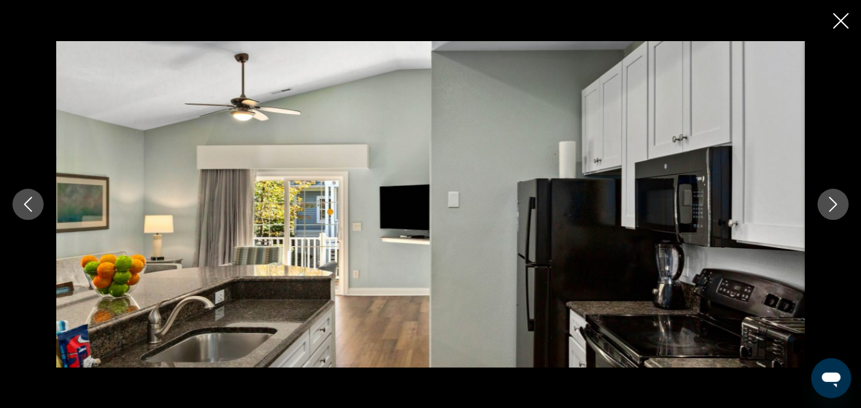
scroll to position [877, 0]
click at [840, 22] on icon "Close slideshow" at bounding box center [841, 21] width 16 height 16
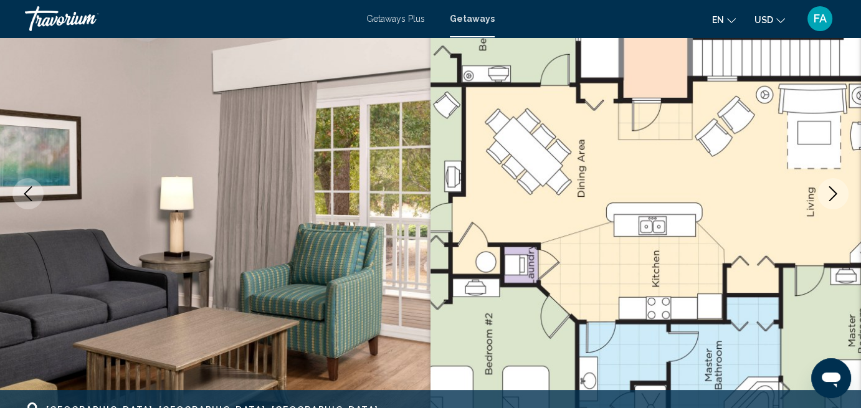
scroll to position [0, 0]
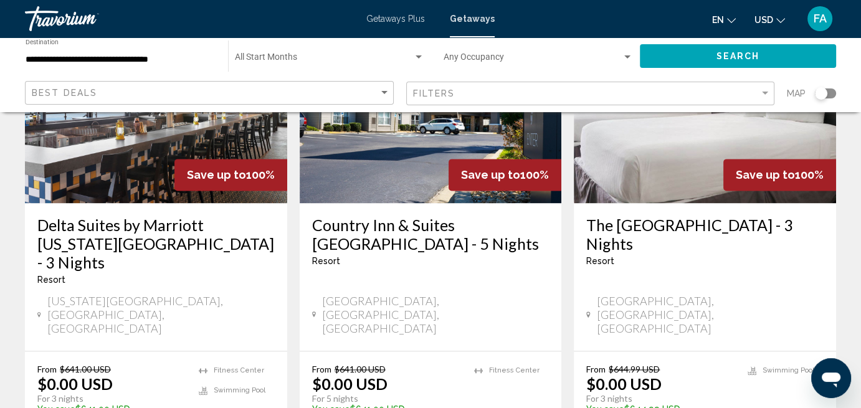
scroll to position [1619, 0]
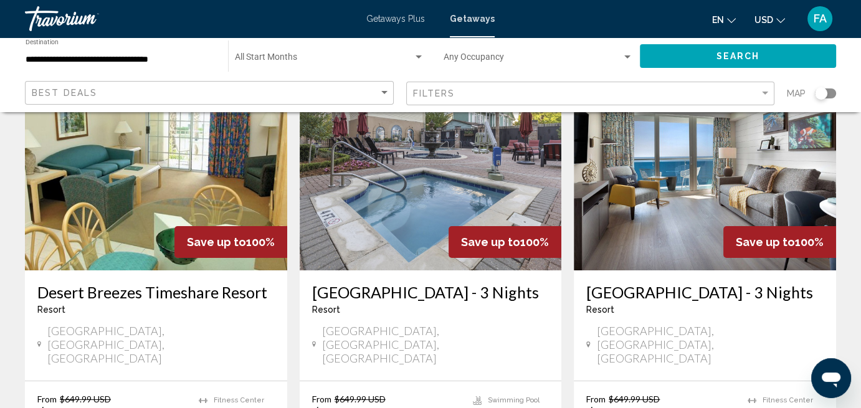
scroll to position [62, 0]
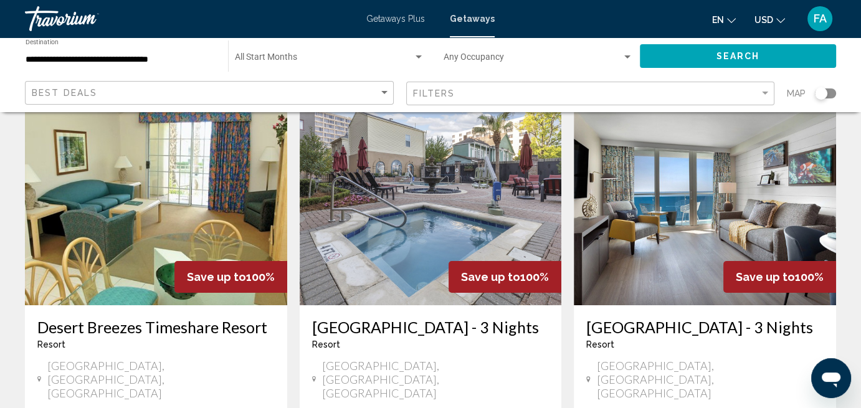
click at [640, 219] on img "Main content" at bounding box center [705, 205] width 262 height 199
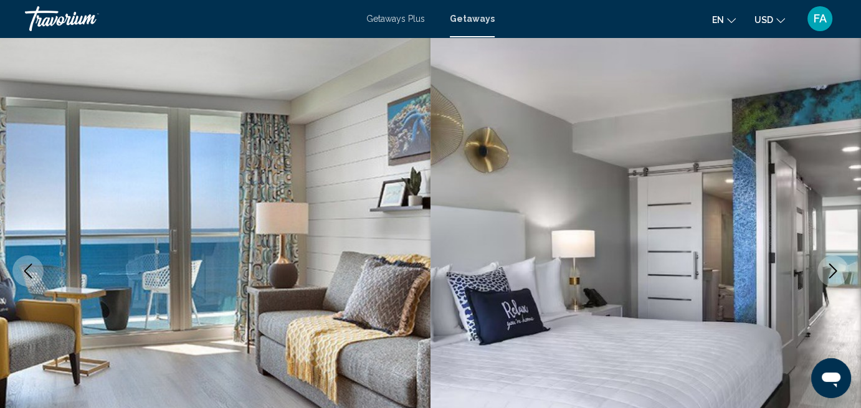
scroll to position [130, 0]
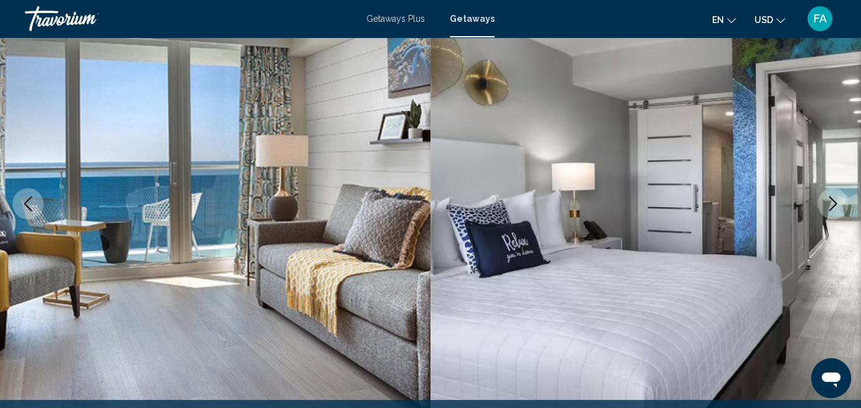
click at [837, 203] on icon "Next image" at bounding box center [832, 203] width 15 height 15
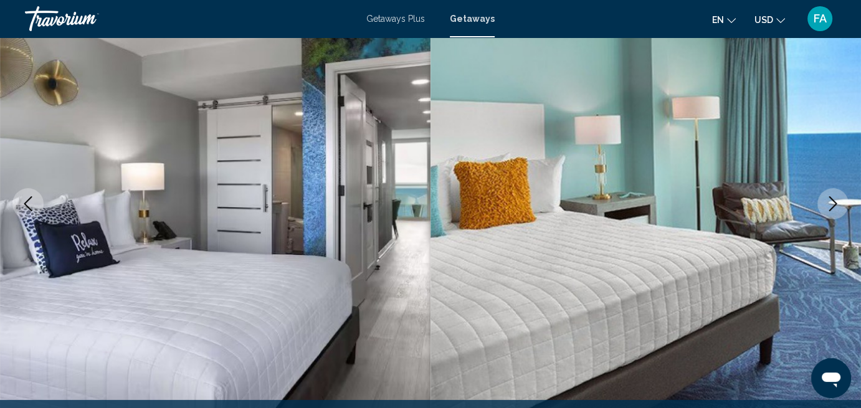
click at [837, 203] on icon "Next image" at bounding box center [832, 203] width 15 height 15
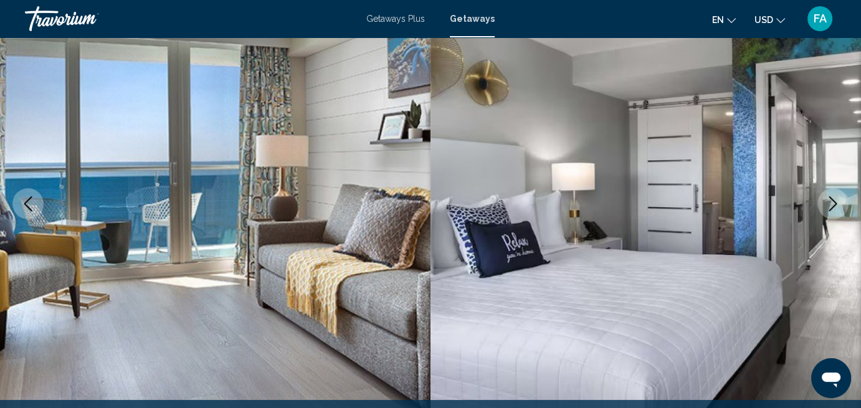
click at [837, 203] on icon "Next image" at bounding box center [832, 203] width 15 height 15
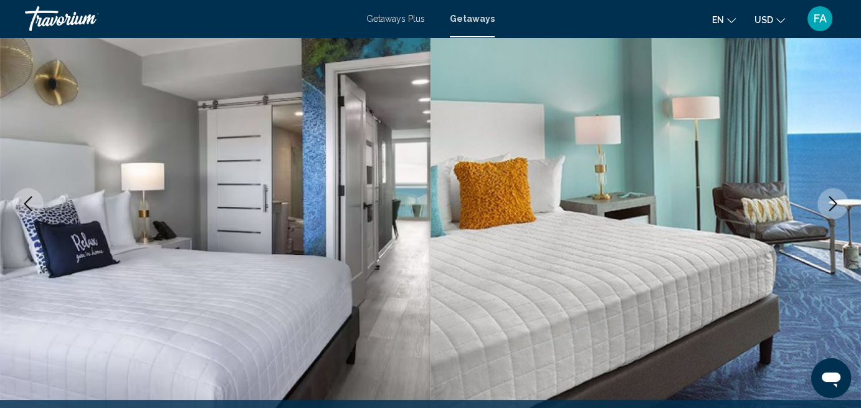
click at [837, 203] on icon "Next image" at bounding box center [832, 203] width 15 height 15
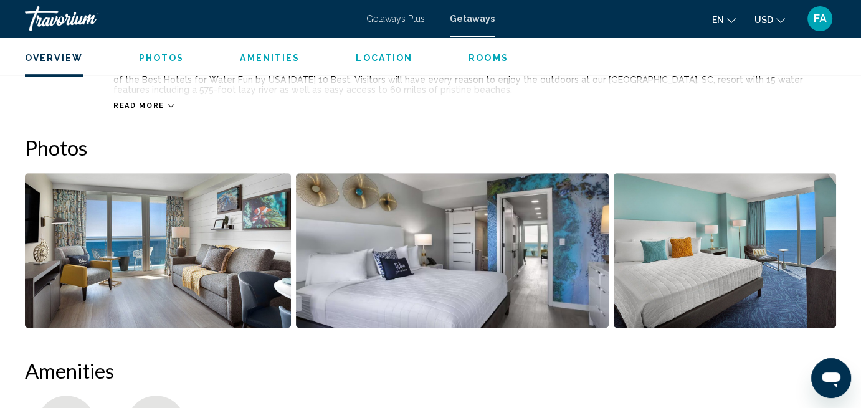
scroll to position [752, 0]
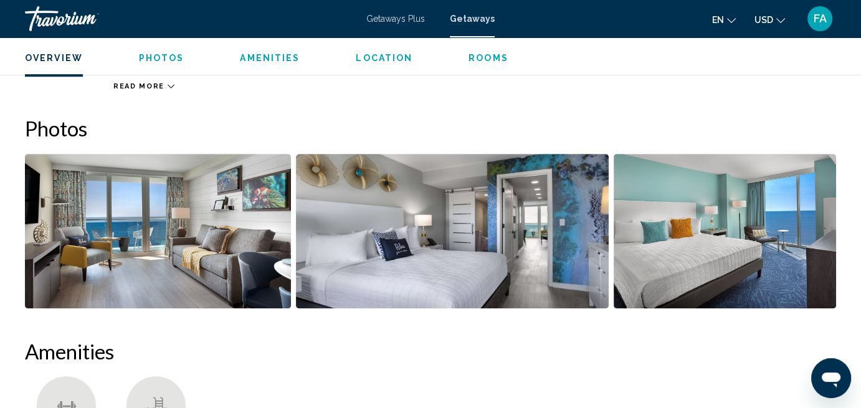
click at [546, 252] on img "Open full-screen image slider" at bounding box center [452, 231] width 313 height 154
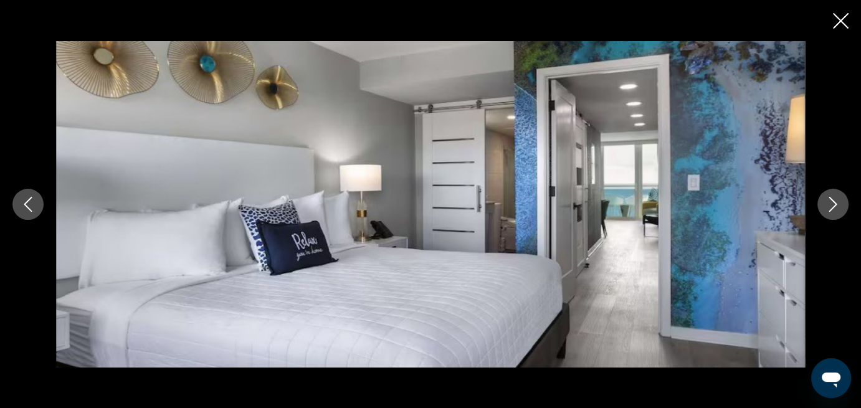
click at [832, 201] on icon "Next image" at bounding box center [833, 204] width 8 height 15
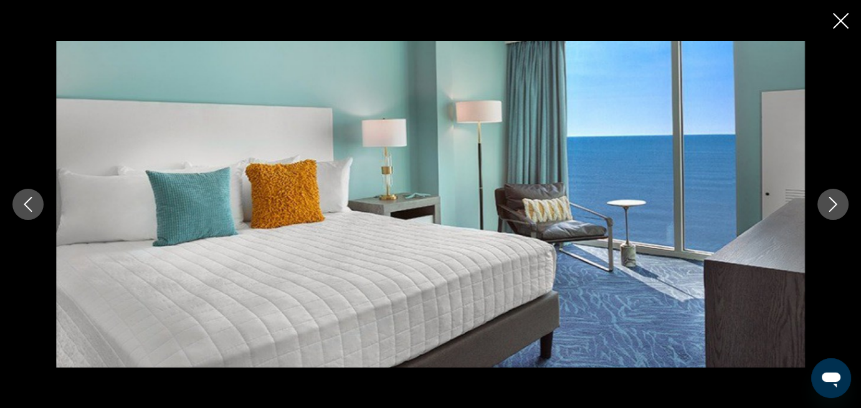
click at [832, 201] on icon "Next image" at bounding box center [833, 204] width 8 height 15
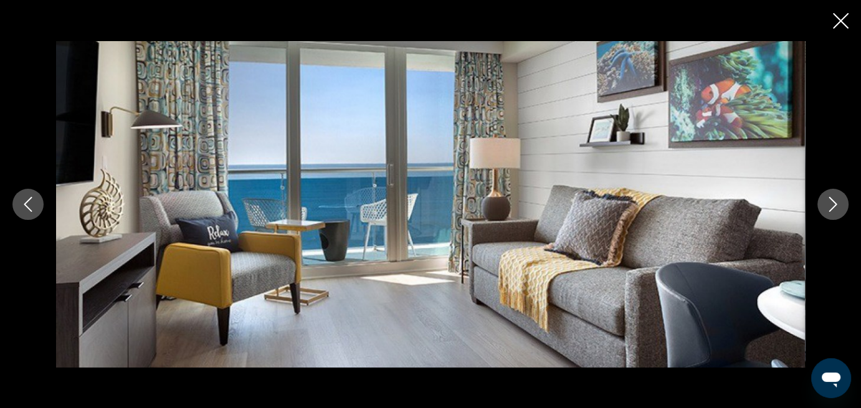
click at [832, 200] on icon "Next image" at bounding box center [833, 204] width 8 height 15
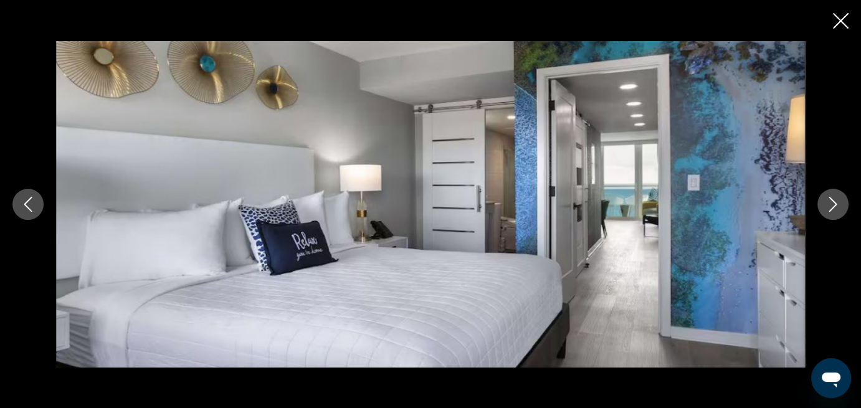
click at [832, 200] on icon "Next image" at bounding box center [833, 204] width 8 height 15
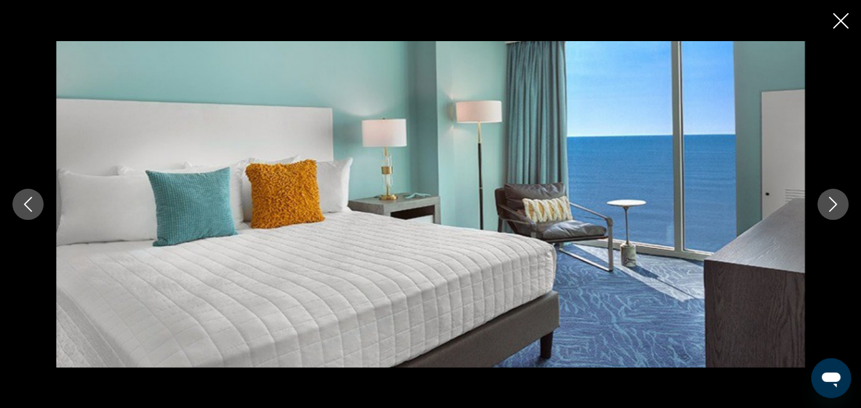
click at [832, 200] on icon "Next image" at bounding box center [833, 204] width 8 height 15
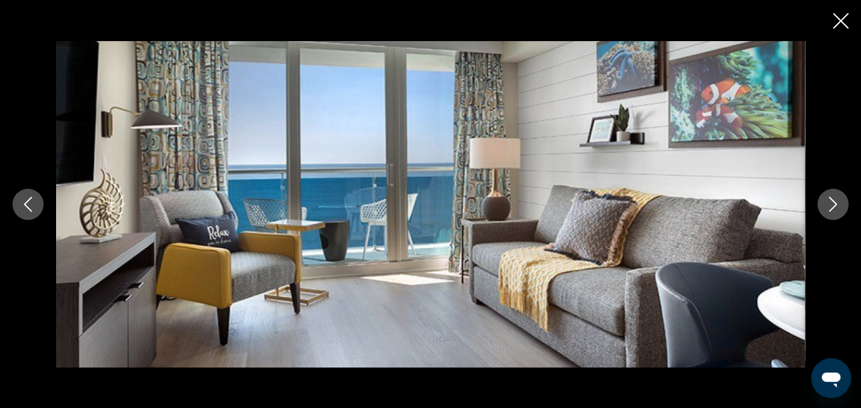
click at [842, 21] on icon "Close slideshow" at bounding box center [841, 21] width 16 height 16
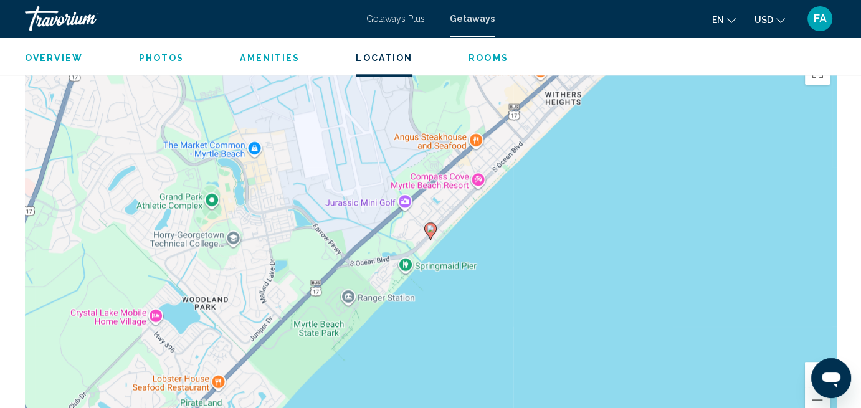
scroll to position [1437, 0]
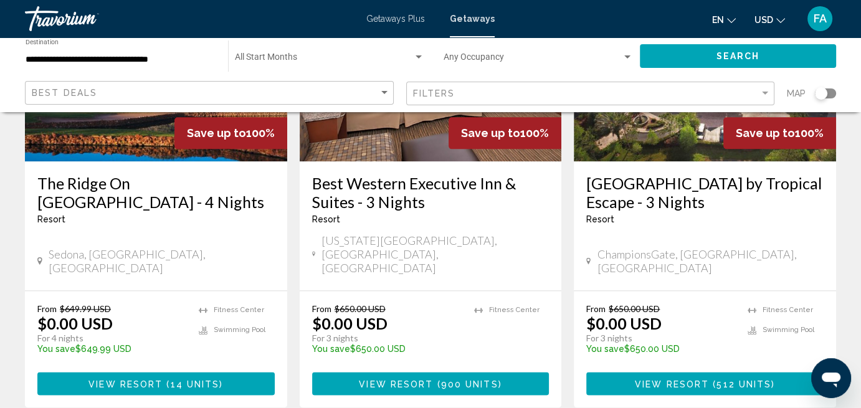
scroll to position [1619, 0]
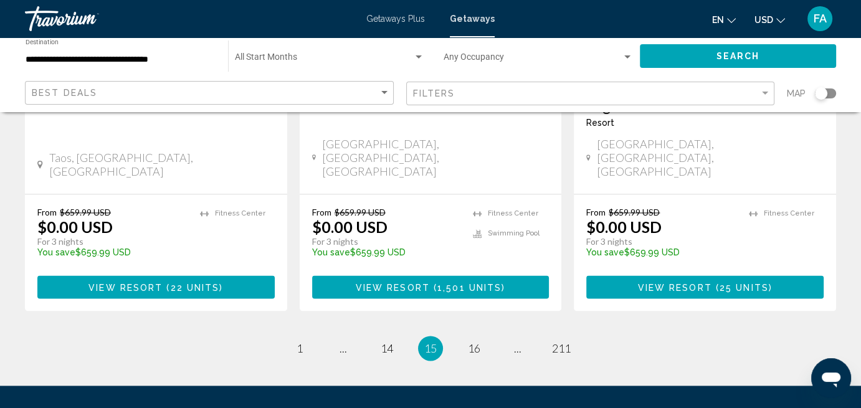
scroll to position [1732, 0]
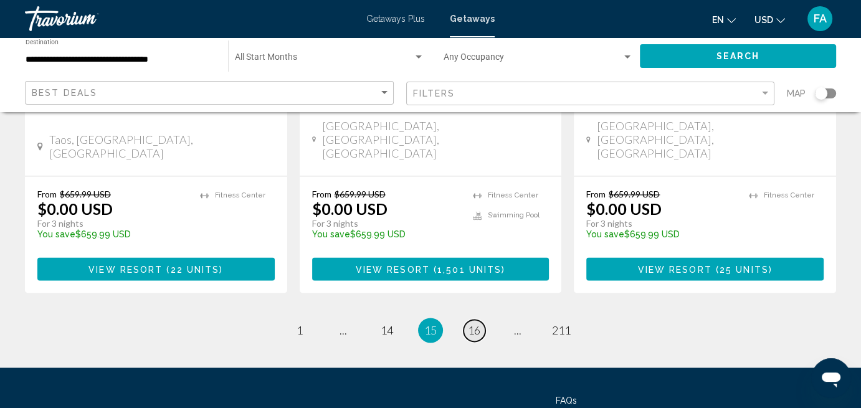
click at [476, 323] on span "16" at bounding box center [474, 330] width 12 height 14
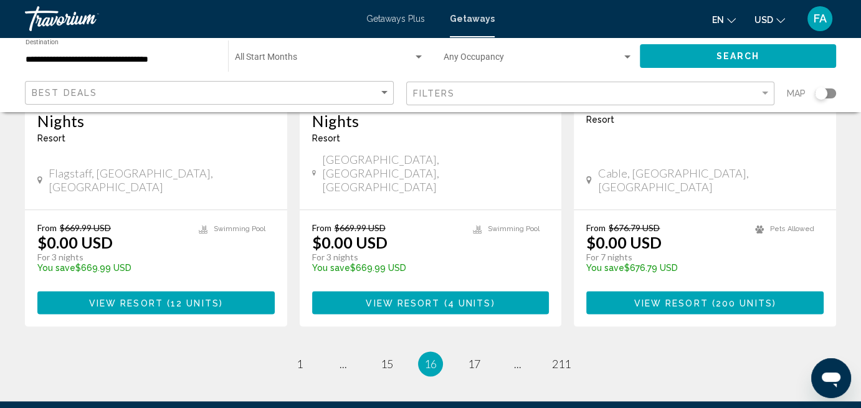
scroll to position [1732, 0]
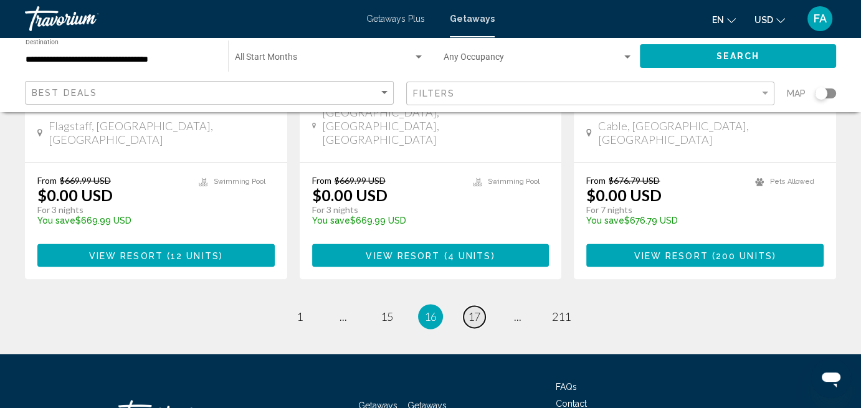
click at [476, 310] on span "17" at bounding box center [474, 317] width 12 height 14
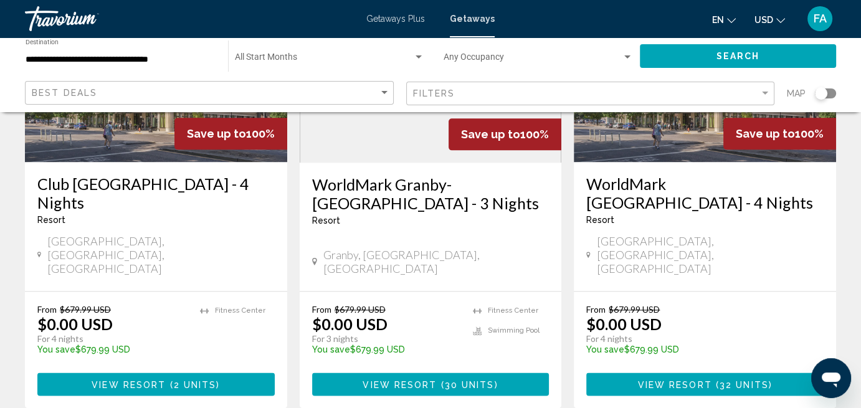
scroll to position [1733, 0]
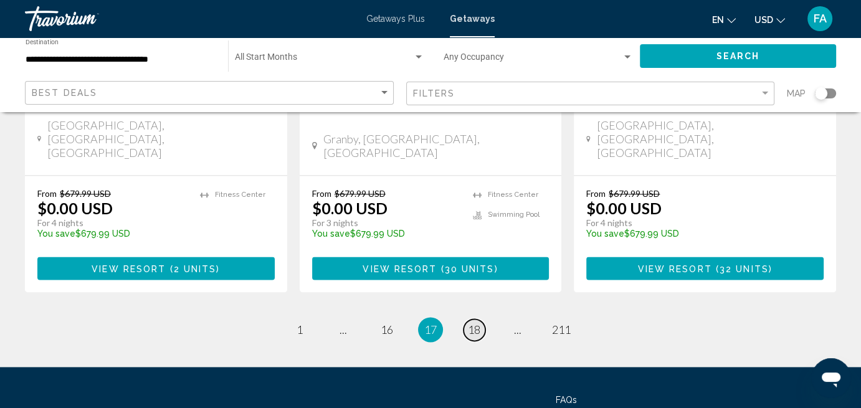
click at [478, 323] on span "18" at bounding box center [474, 330] width 12 height 14
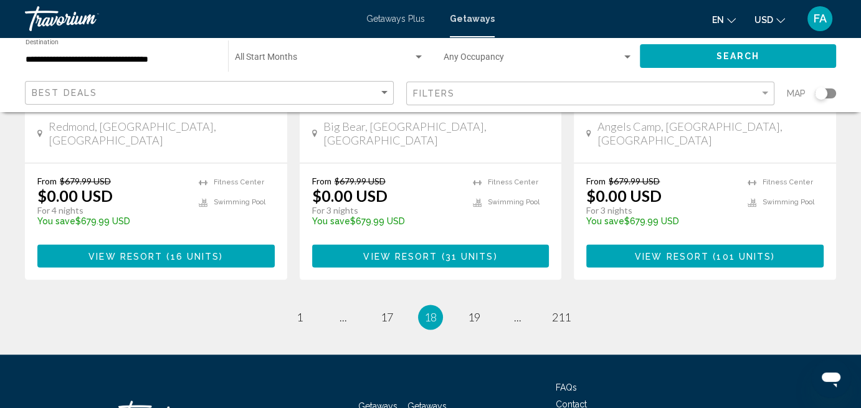
scroll to position [1733, 0]
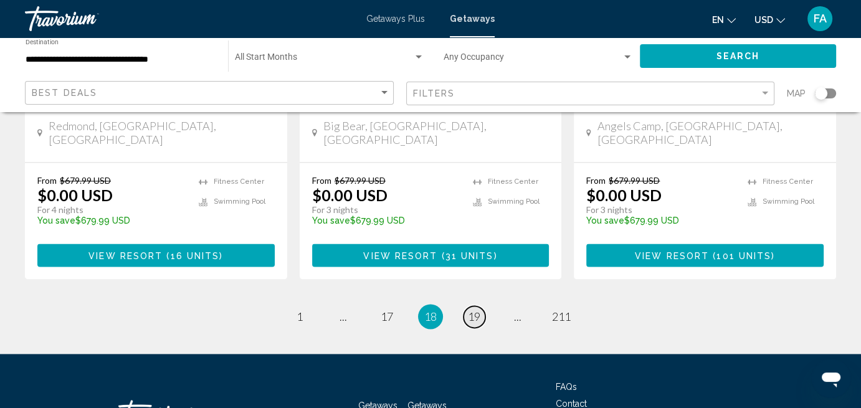
click at [483, 306] on link "page 19" at bounding box center [474, 317] width 22 height 22
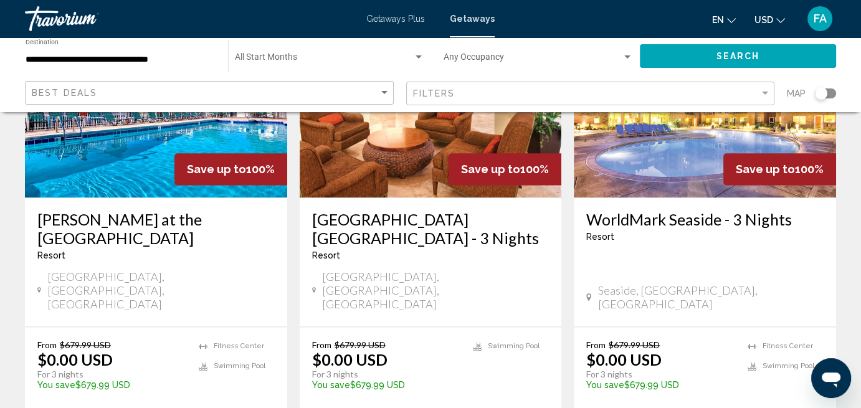
scroll to position [1619, 0]
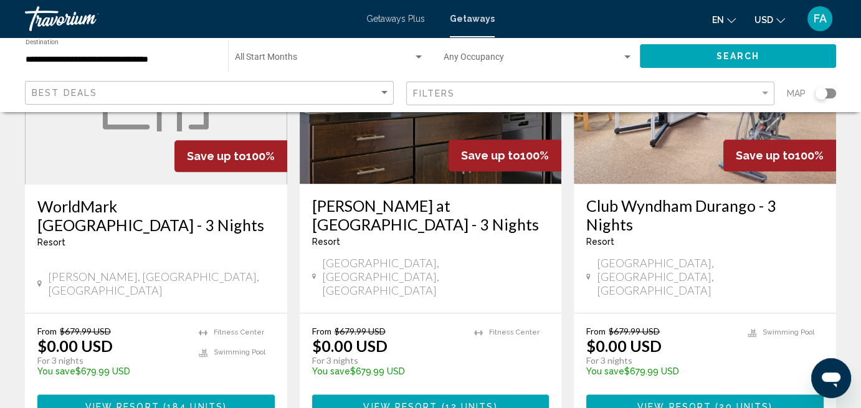
scroll to position [1671, 0]
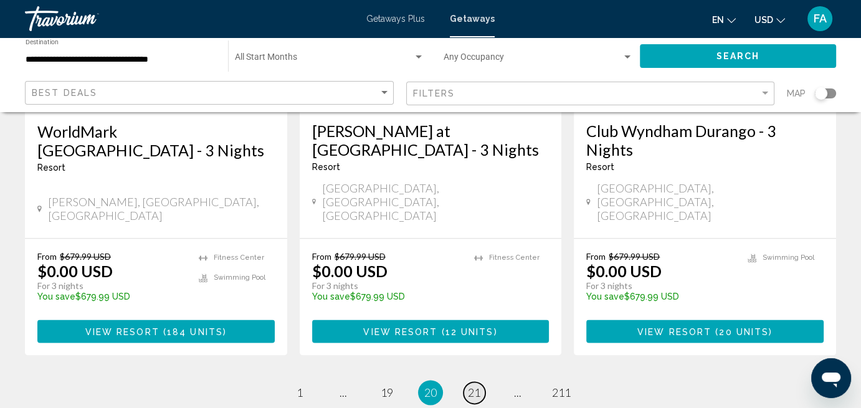
click at [469, 386] on span "21" at bounding box center [474, 393] width 12 height 14
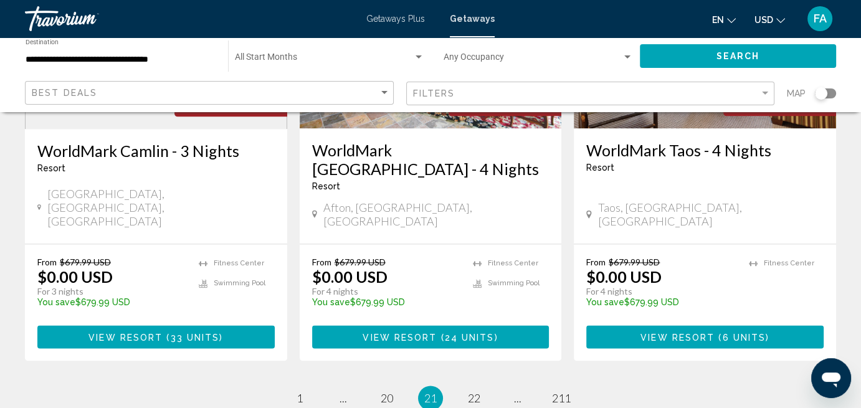
scroll to position [1678, 0]
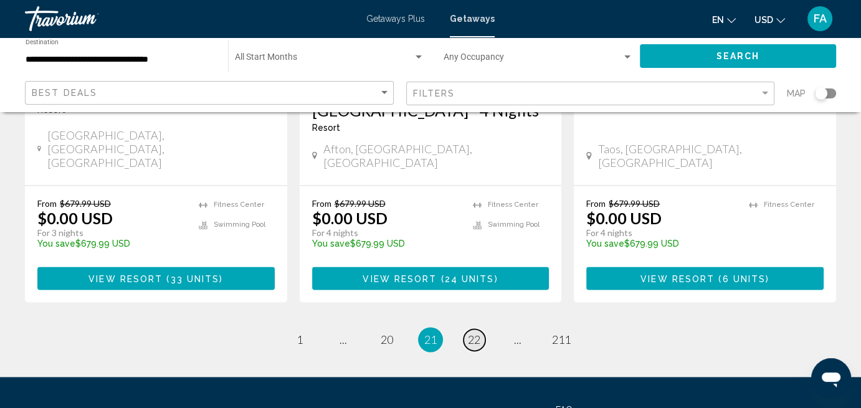
click at [465, 329] on link "page 22" at bounding box center [474, 340] width 22 height 22
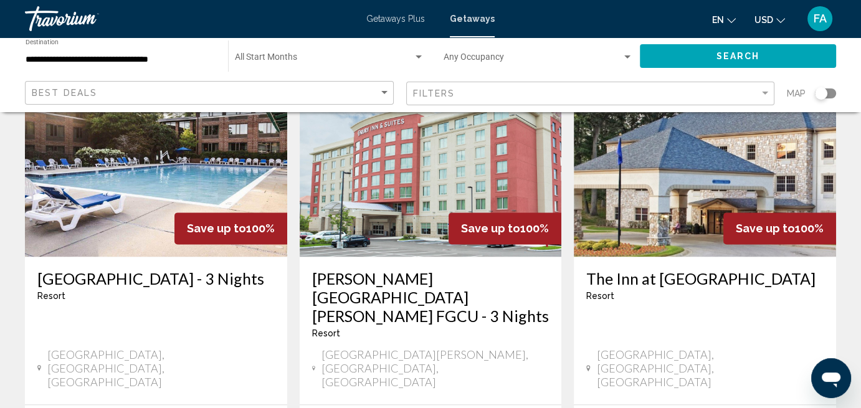
scroll to position [1752, 0]
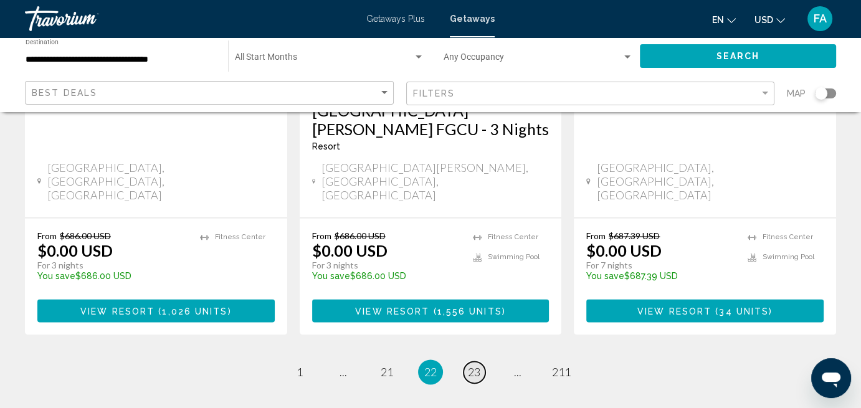
click at [472, 365] on span "23" at bounding box center [474, 372] width 12 height 14
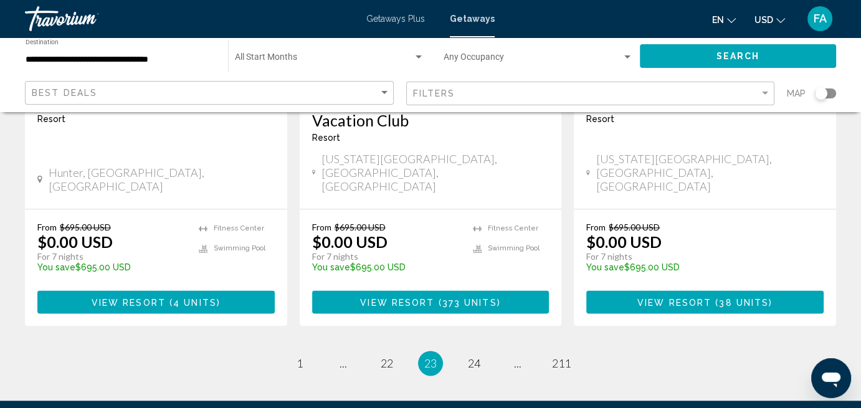
scroll to position [1714, 0]
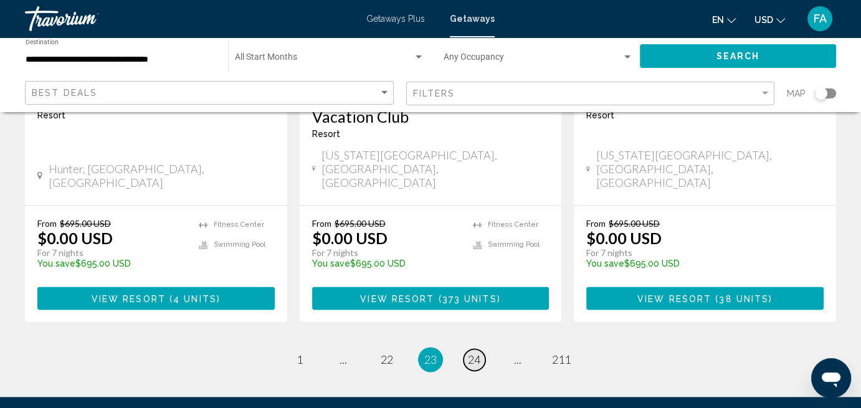
click at [479, 353] on span "24" at bounding box center [474, 360] width 12 height 14
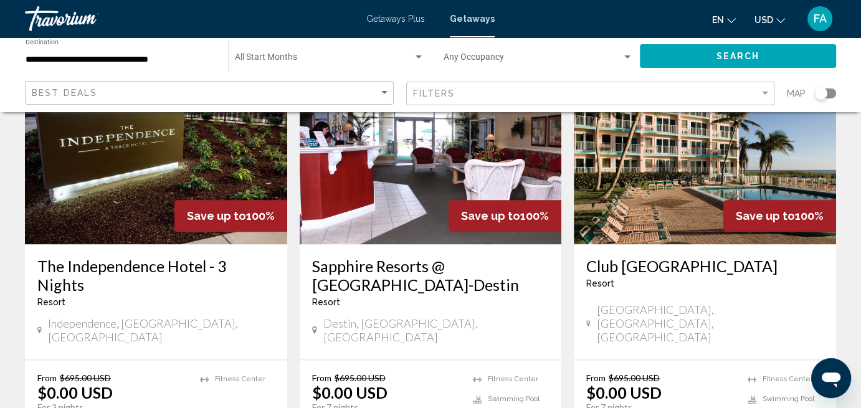
scroll to position [1557, 0]
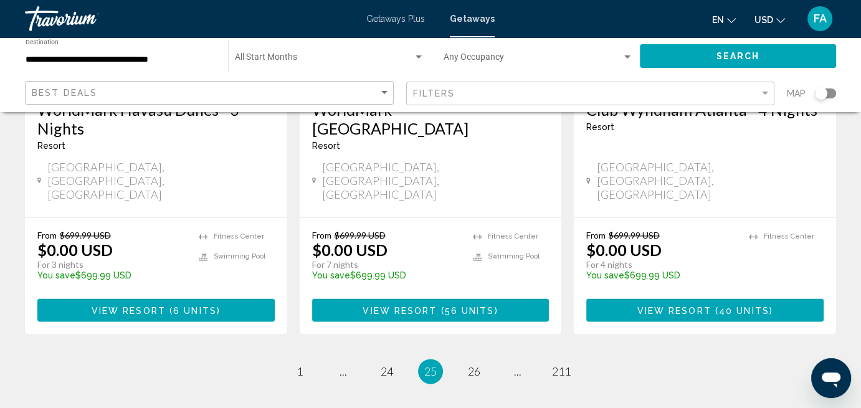
scroll to position [1682, 0]
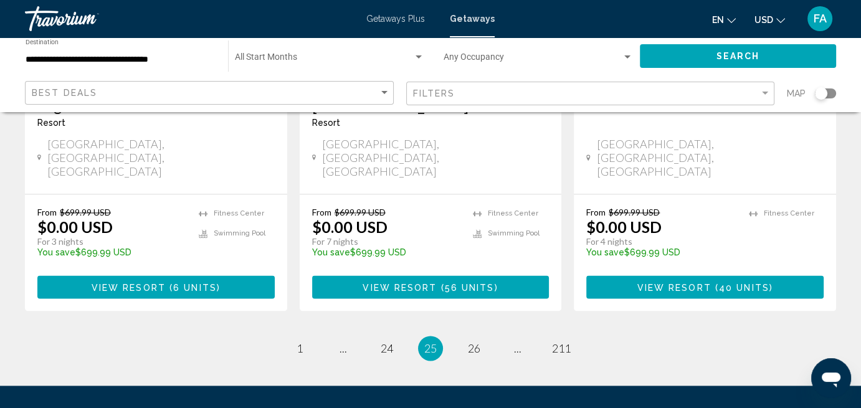
click at [407, 17] on span "Getaways Plus" at bounding box center [395, 19] width 59 height 10
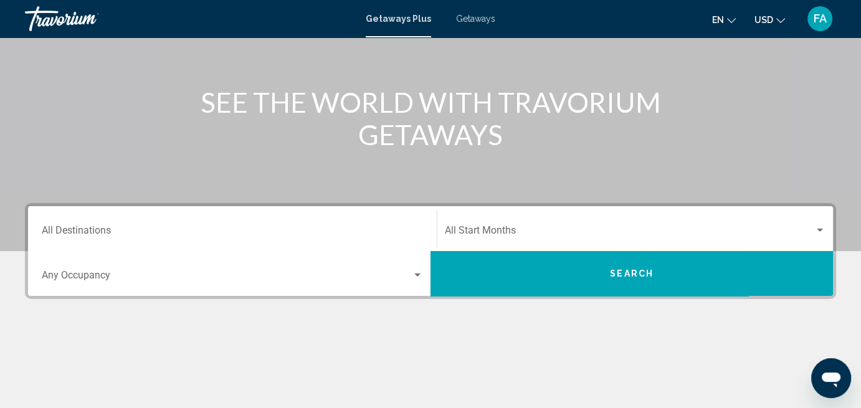
scroll to position [125, 0]
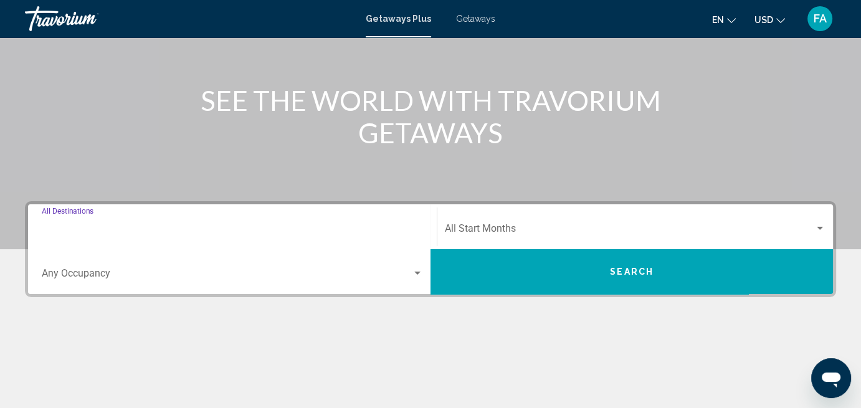
click at [110, 229] on input "Destination All Destinations" at bounding box center [232, 230] width 381 height 11
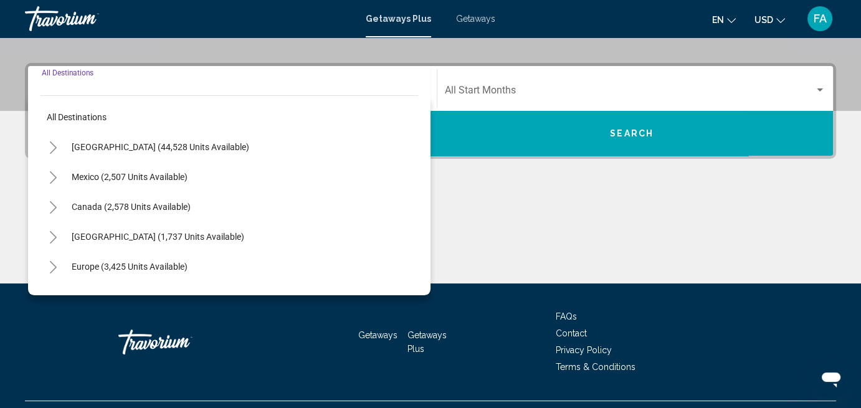
scroll to position [285, 0]
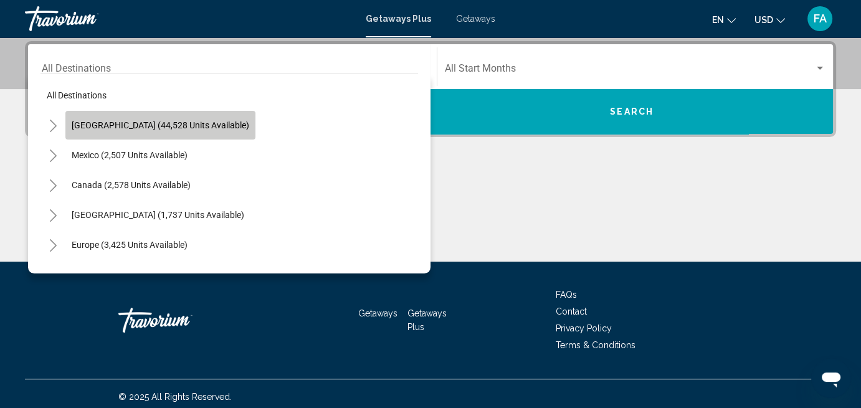
click at [175, 126] on span "United States (44,528 units available)" at bounding box center [161, 125] width 178 height 10
type input "**********"
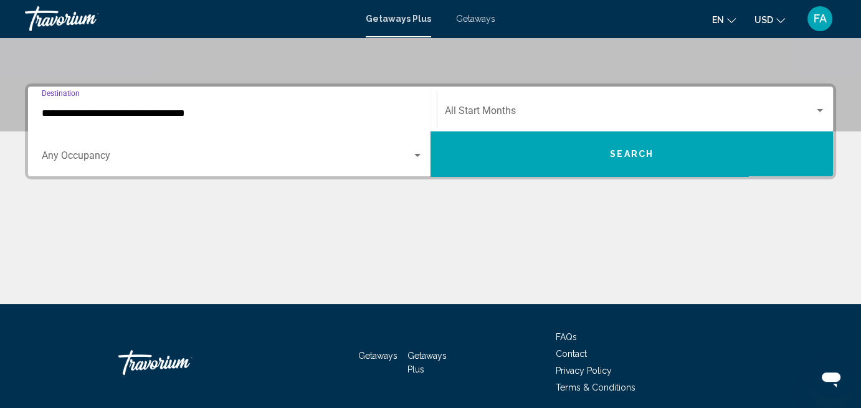
scroll to position [222, 0]
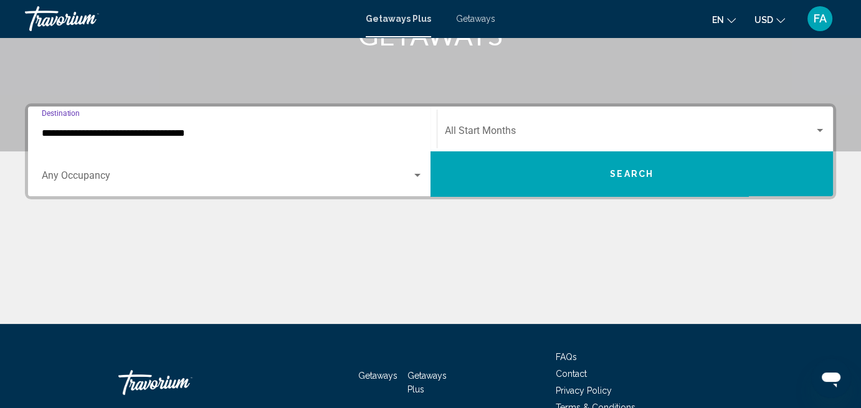
click at [647, 169] on span "Search" at bounding box center [632, 174] width 44 height 10
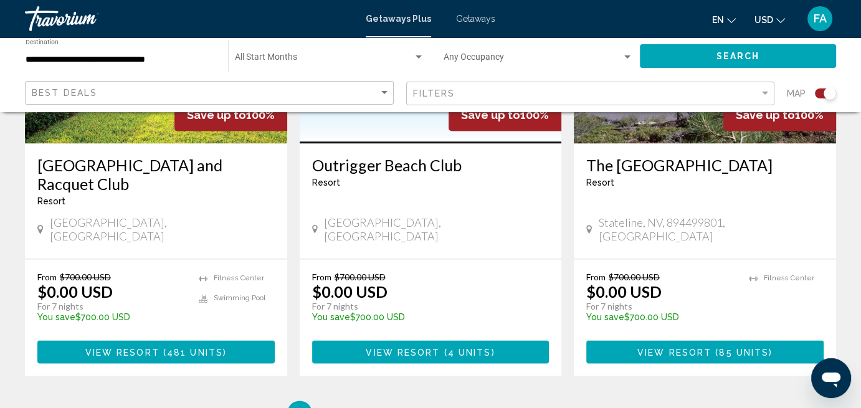
scroll to position [1993, 0]
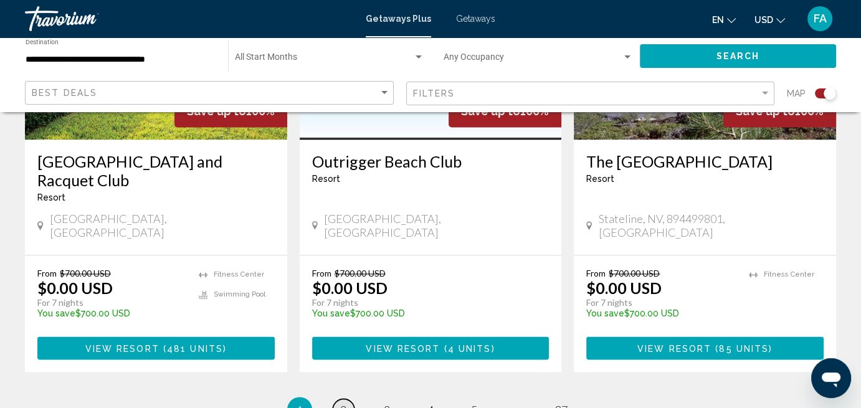
click at [340, 402] on span "2" at bounding box center [343, 409] width 6 height 14
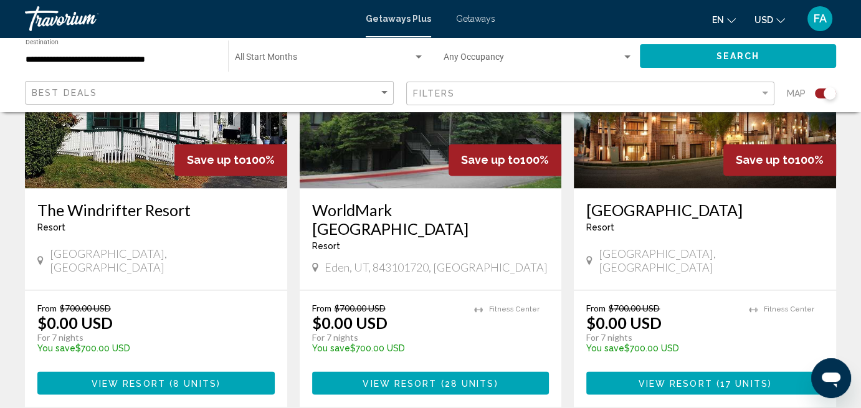
scroll to position [1931, 0]
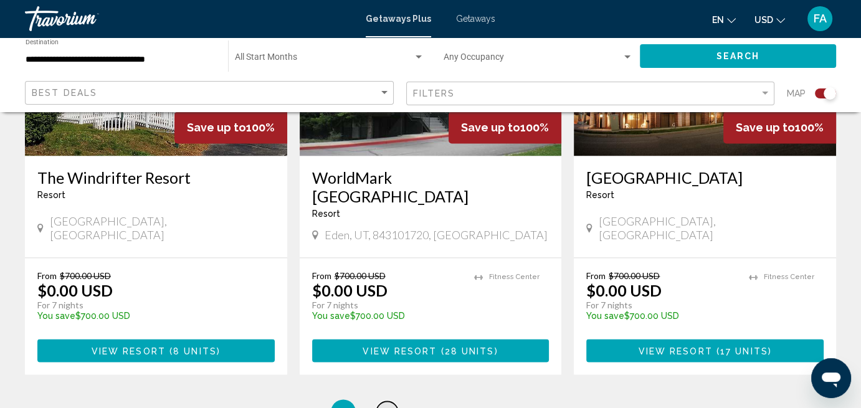
click at [382, 401] on link "page 3" at bounding box center [387, 412] width 22 height 22
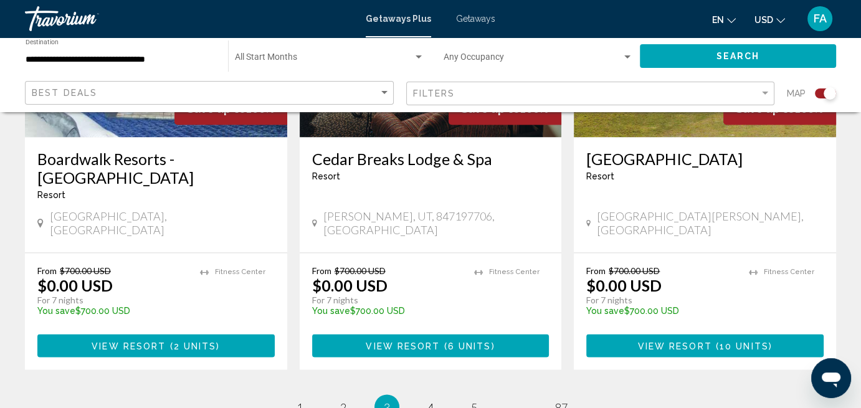
scroll to position [1993, 0]
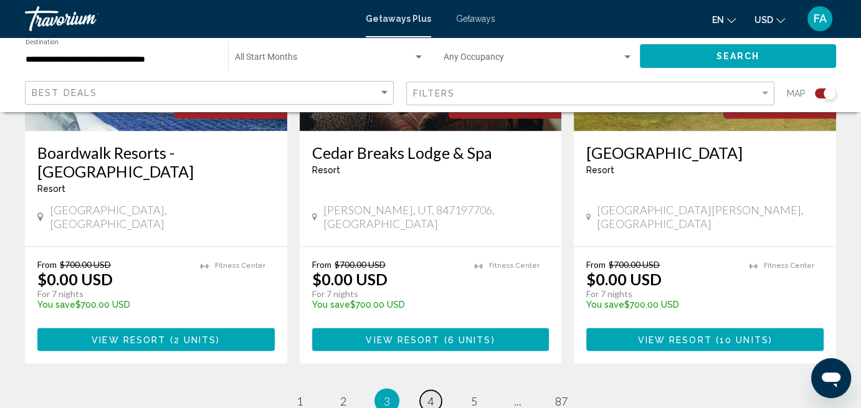
click at [424, 390] on link "page 4" at bounding box center [431, 401] width 22 height 22
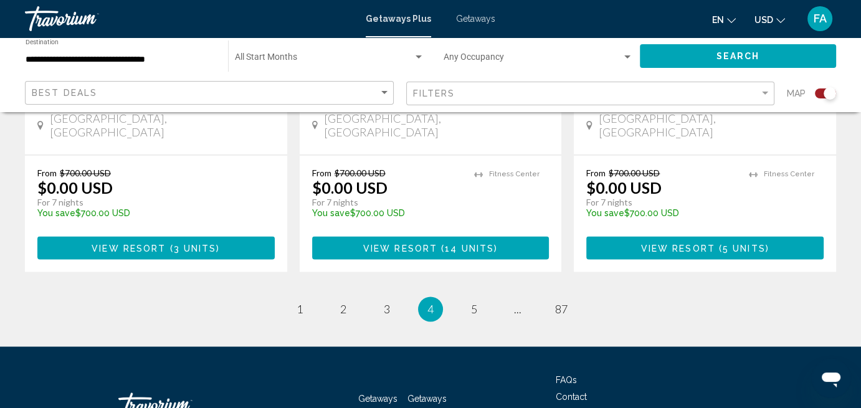
scroll to position [2114, 0]
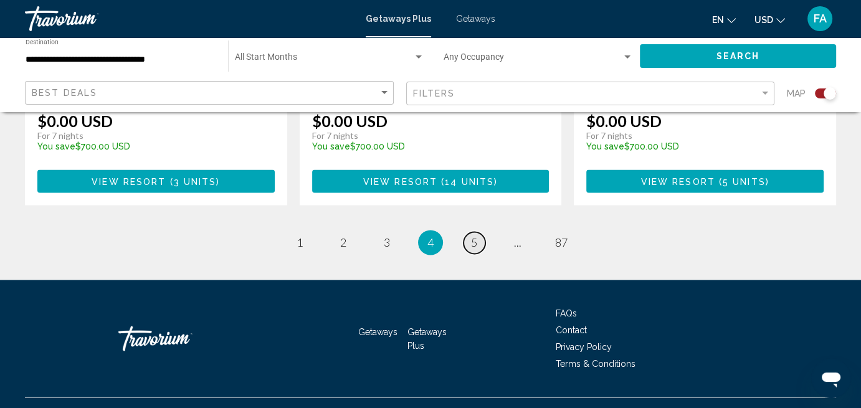
click at [472, 235] on span "5" at bounding box center [474, 242] width 6 height 14
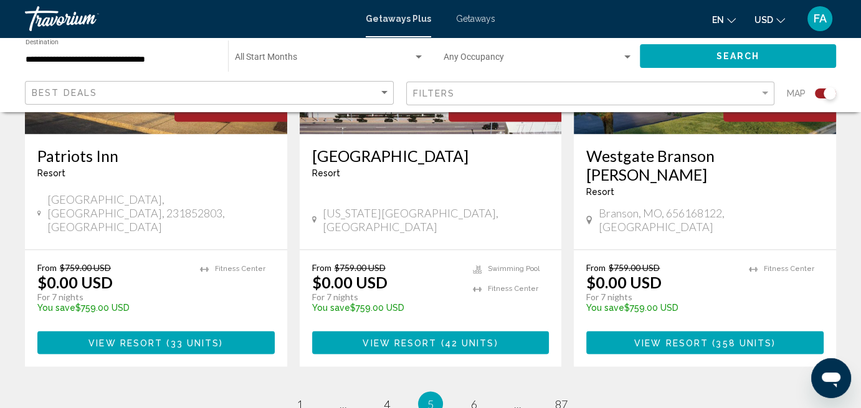
scroll to position [1993, 0]
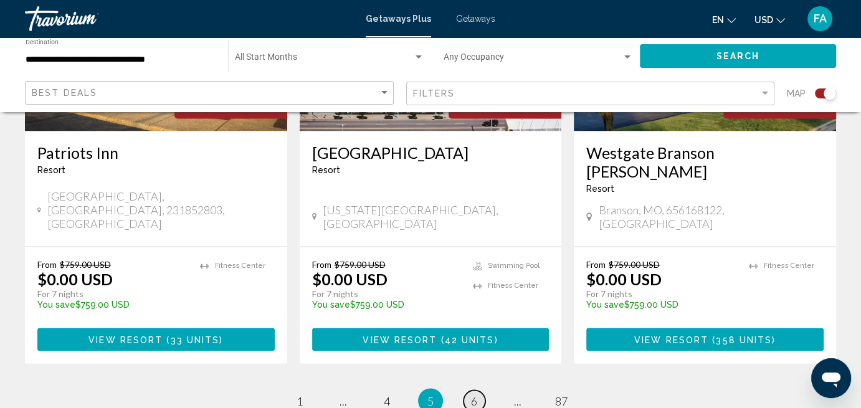
click at [476, 394] on span "6" at bounding box center [474, 401] width 6 height 14
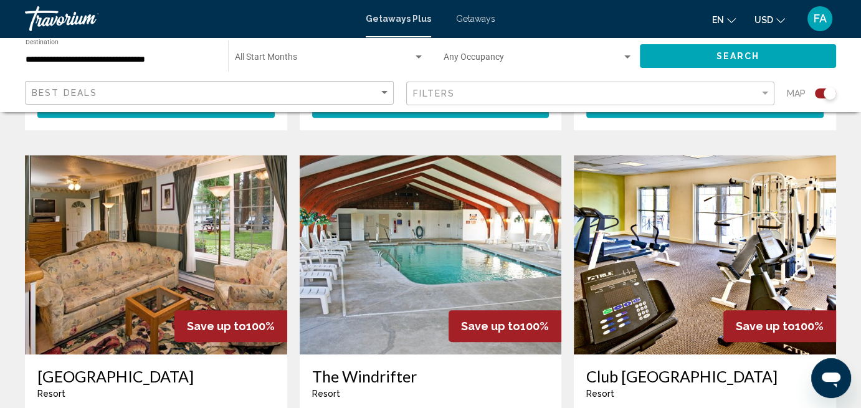
scroll to position [890, 0]
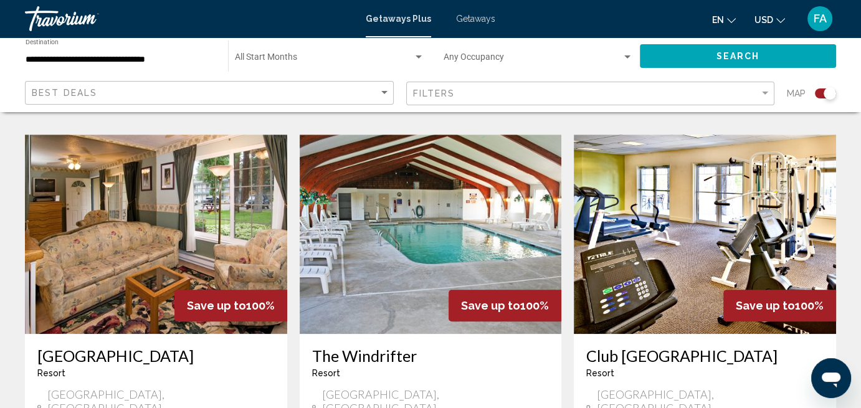
drag, startPoint x: 50, startPoint y: 6, endPoint x: 180, endPoint y: 32, distance: 132.9
click at [171, 29] on mat-toolbar "Getaways Plus Getaways en English Español Français Italiano Português русский U…" at bounding box center [430, 18] width 861 height 37
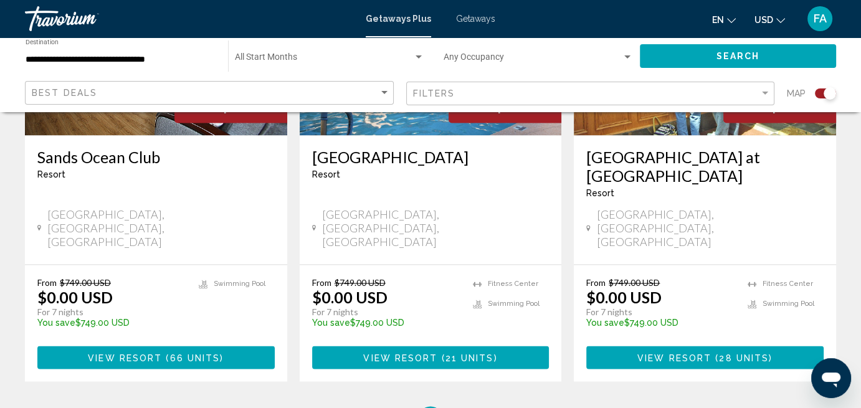
scroll to position [2011, 0]
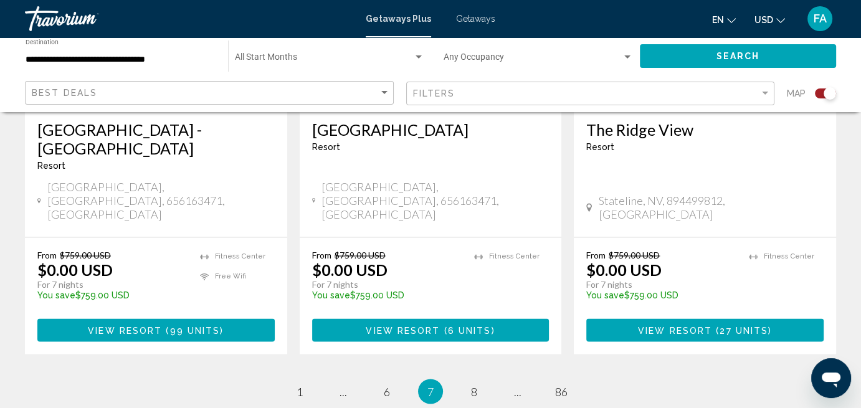
scroll to position [2055, 0]
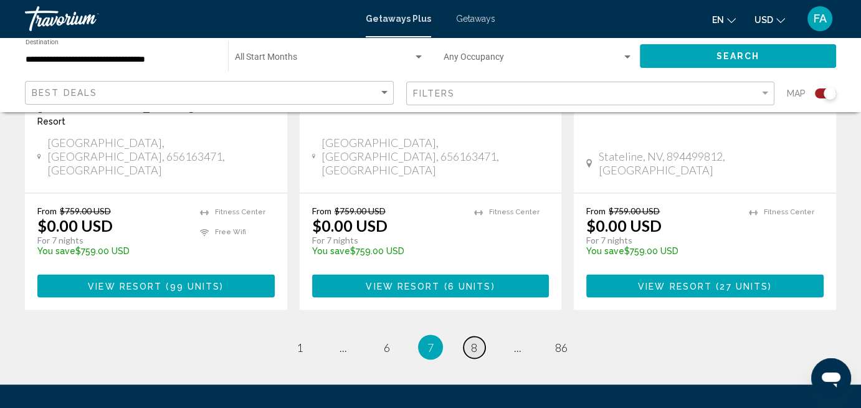
click at [466, 336] on link "page 8" at bounding box center [474, 347] width 22 height 22
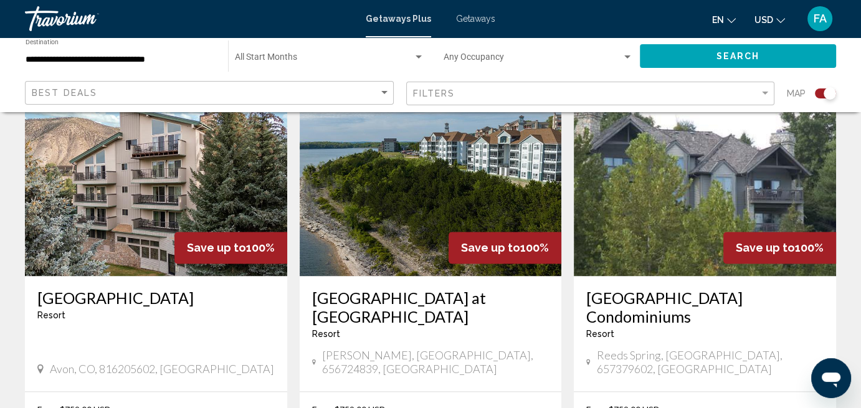
scroll to position [2055, 0]
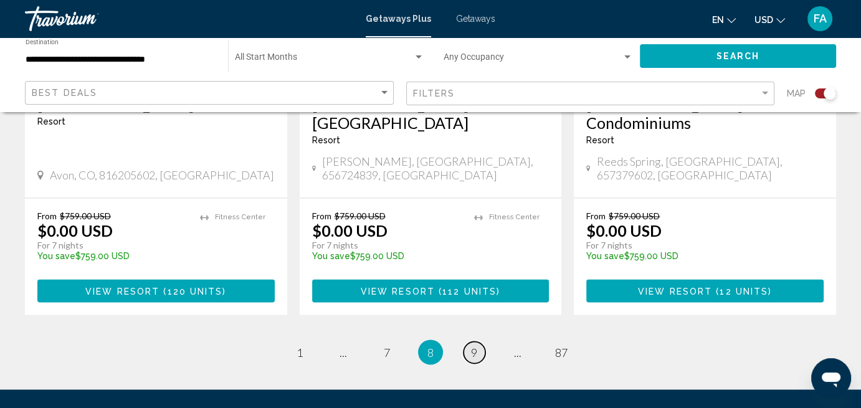
click at [482, 341] on link "page 9" at bounding box center [474, 352] width 22 height 22
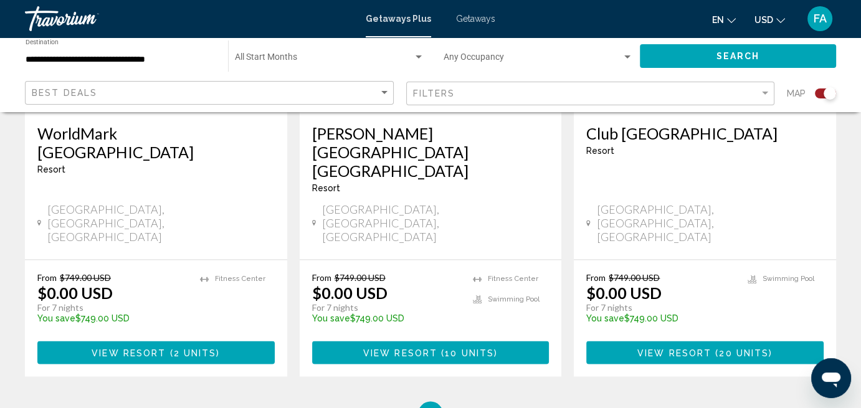
scroll to position [2100, 0]
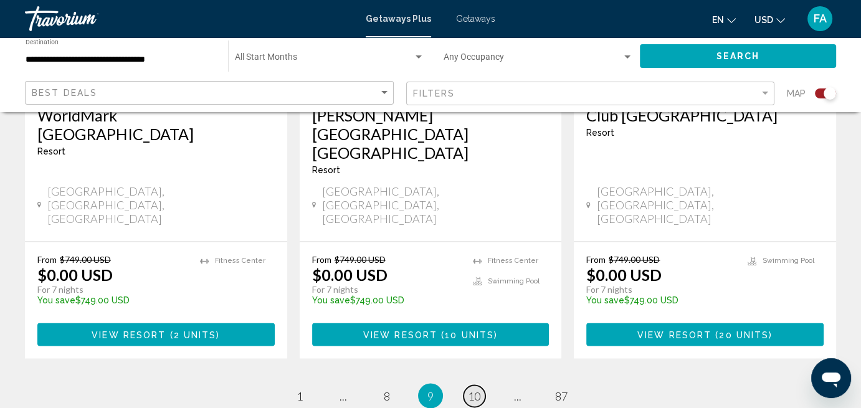
click at [478, 389] on span "10" at bounding box center [474, 396] width 12 height 14
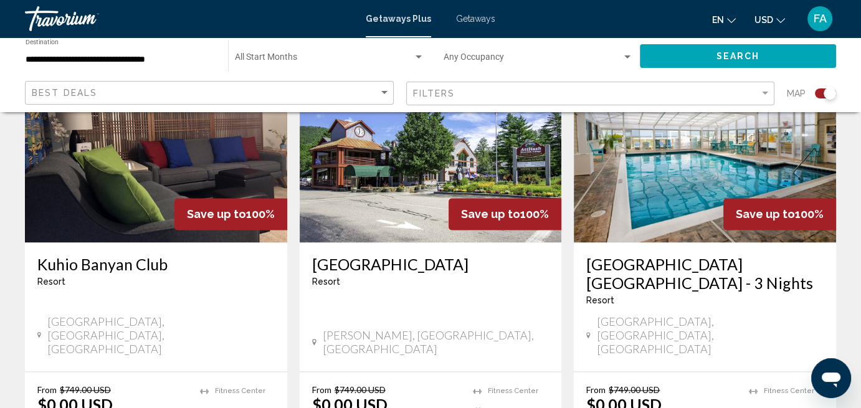
scroll to position [2100, 0]
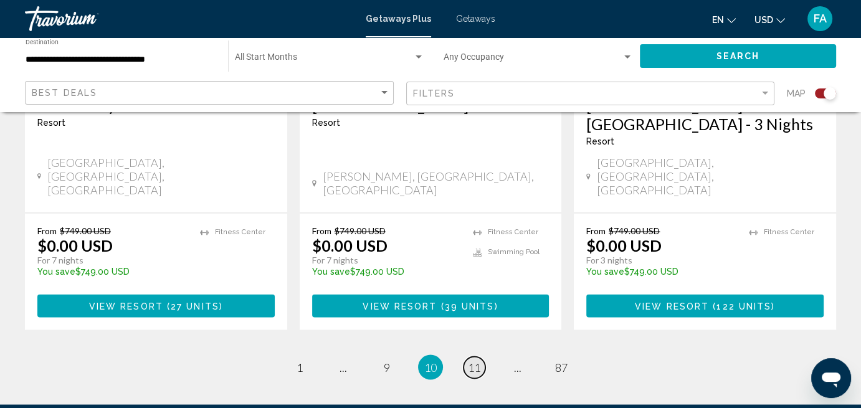
click at [479, 360] on span "11" at bounding box center [474, 367] width 12 height 14
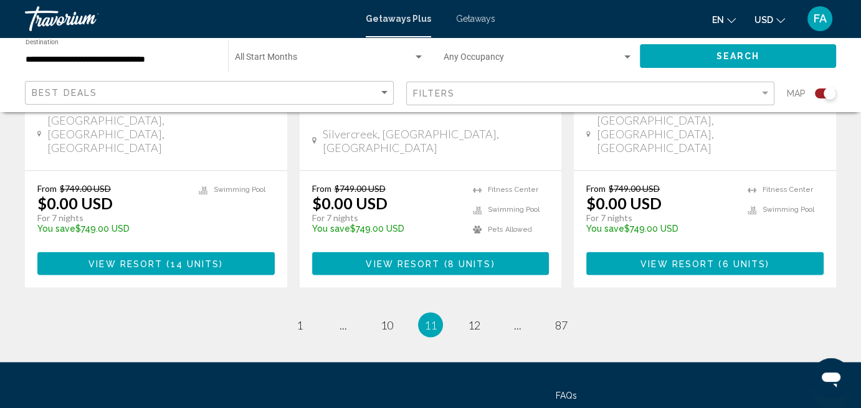
scroll to position [2063, 0]
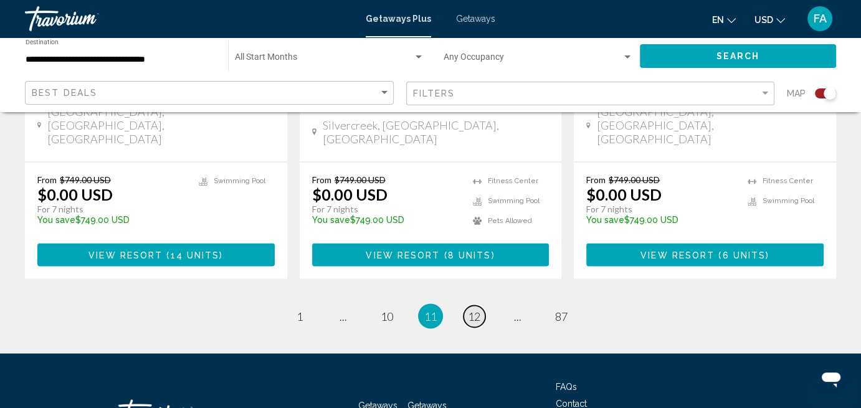
click at [482, 305] on link "page 12" at bounding box center [474, 316] width 22 height 22
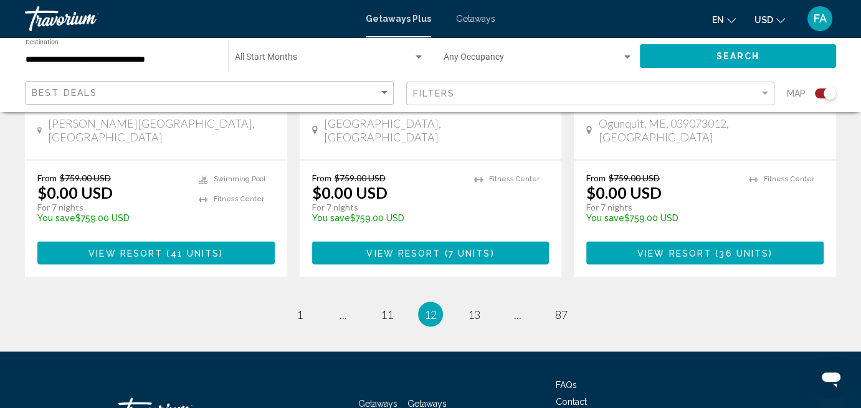
scroll to position [2081, 0]
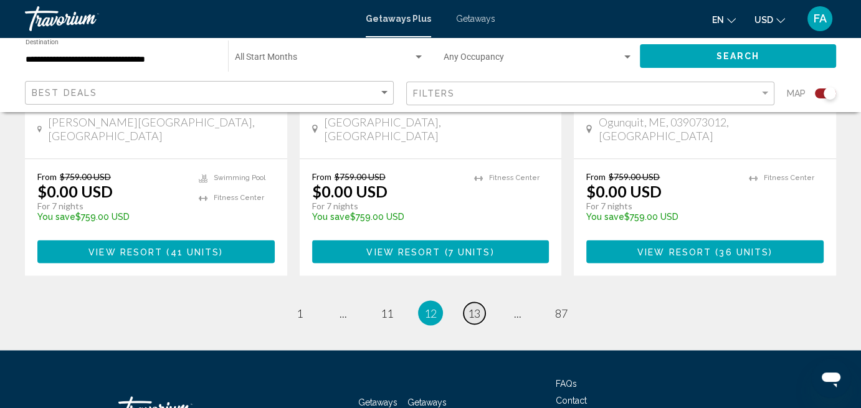
click at [476, 306] on span "13" at bounding box center [474, 313] width 12 height 14
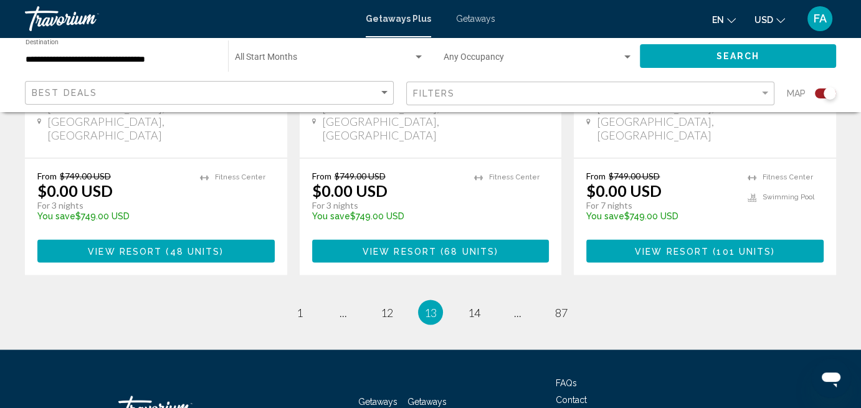
scroll to position [2138, 0]
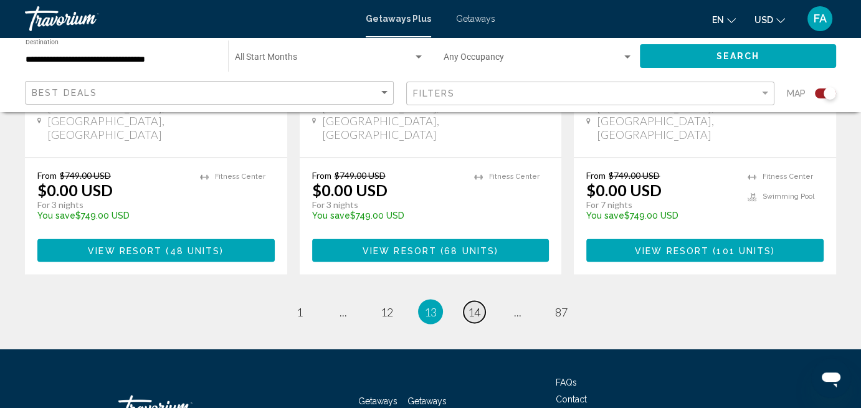
click at [475, 305] on span "14" at bounding box center [474, 312] width 12 height 14
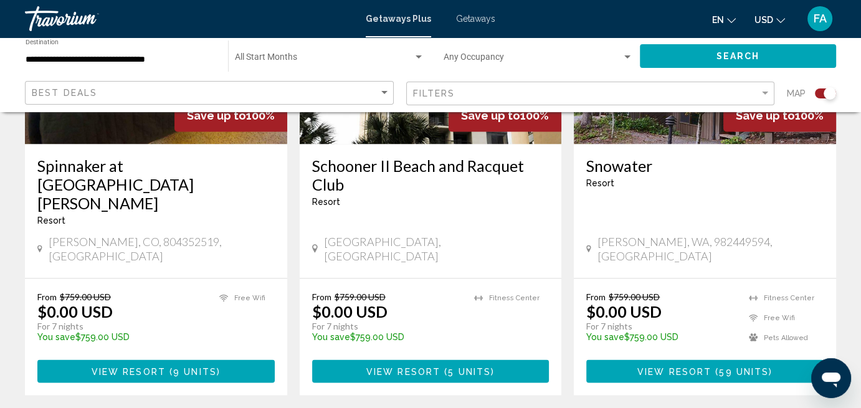
scroll to position [2119, 0]
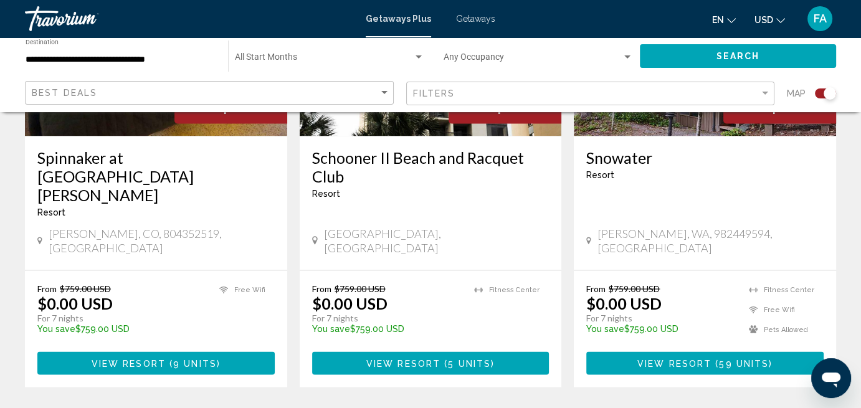
drag, startPoint x: 468, startPoint y: 218, endPoint x: 460, endPoint y: 230, distance: 14.3
drag, startPoint x: 460, startPoint y: 230, endPoint x: 458, endPoint y: 237, distance: 7.1
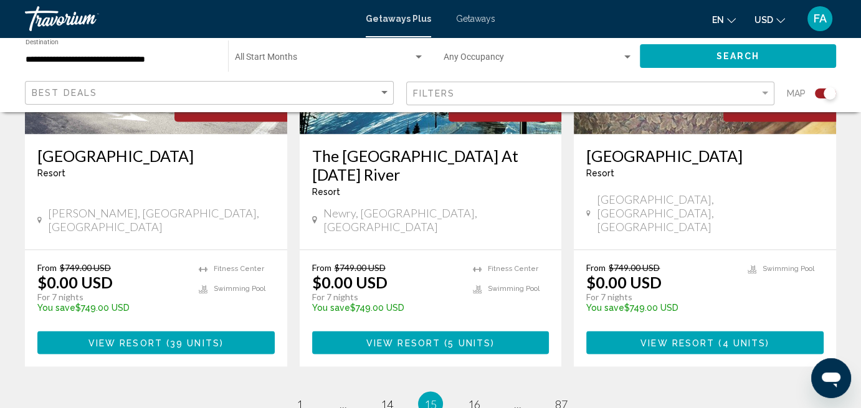
scroll to position [2055, 0]
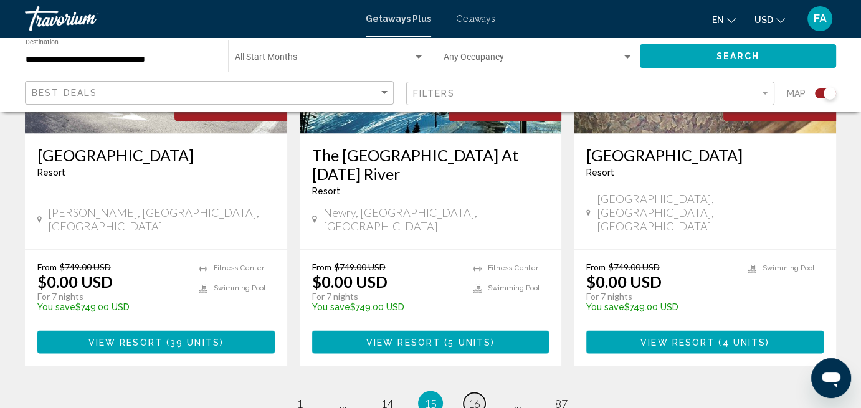
click at [472, 396] on span "16" at bounding box center [474, 403] width 12 height 14
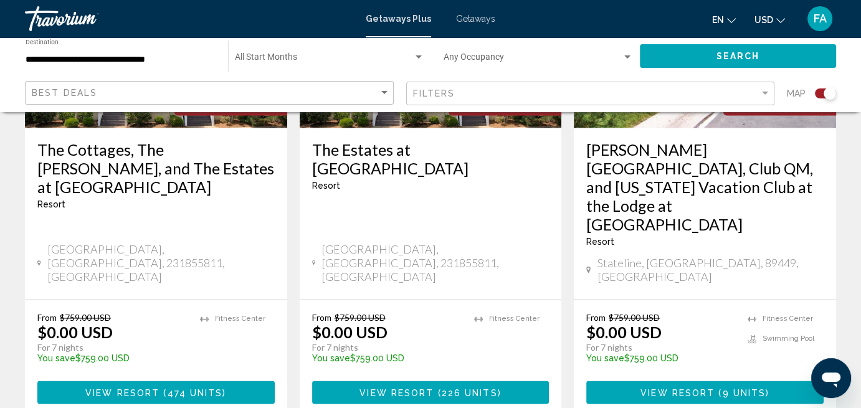
scroll to position [2118, 0]
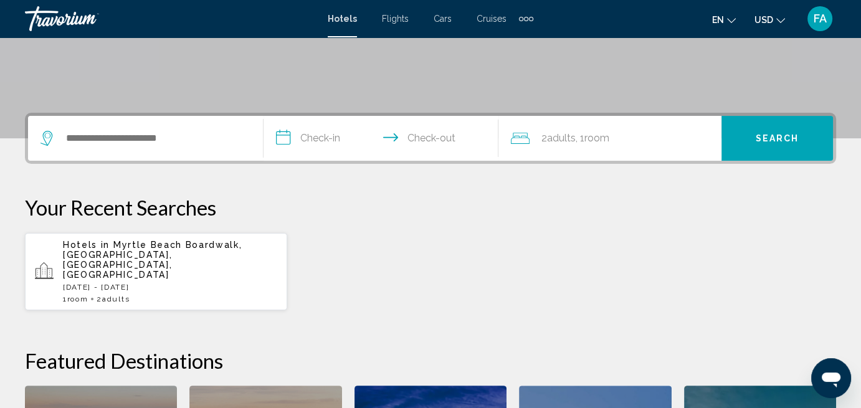
scroll to position [249, 0]
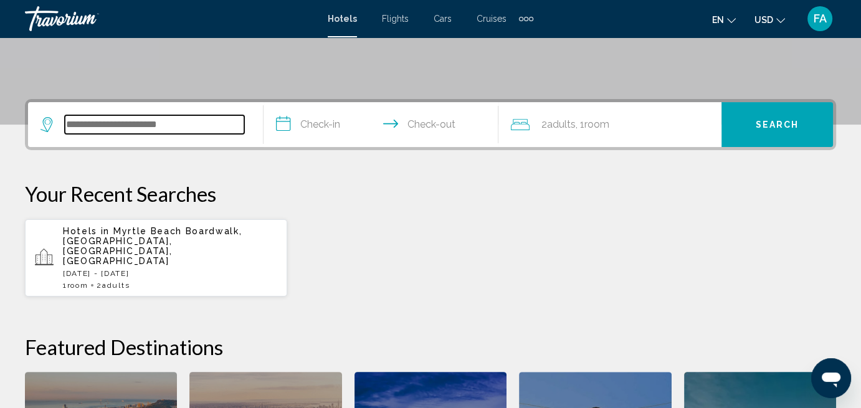
click at [189, 124] on input "Search widget" at bounding box center [154, 124] width 179 height 19
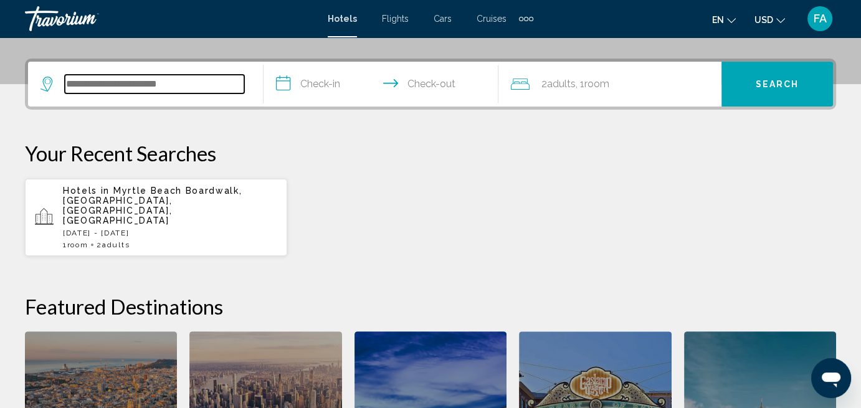
scroll to position [307, 0]
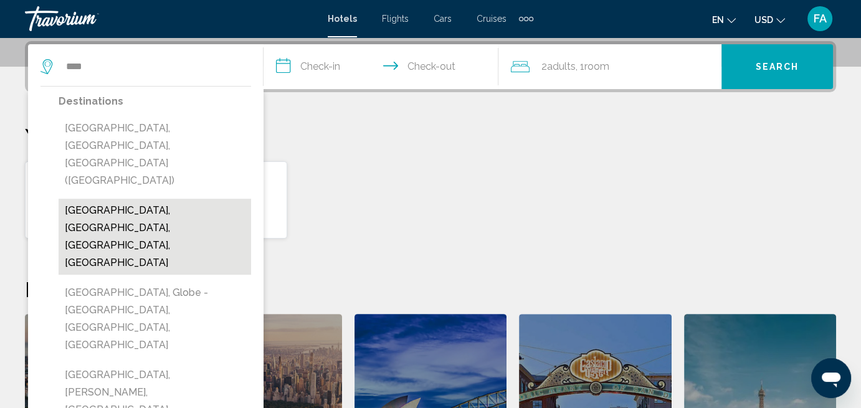
click at [164, 199] on button "Miami Beach, Miami, FL, United States" at bounding box center [155, 237] width 192 height 76
type input "**********"
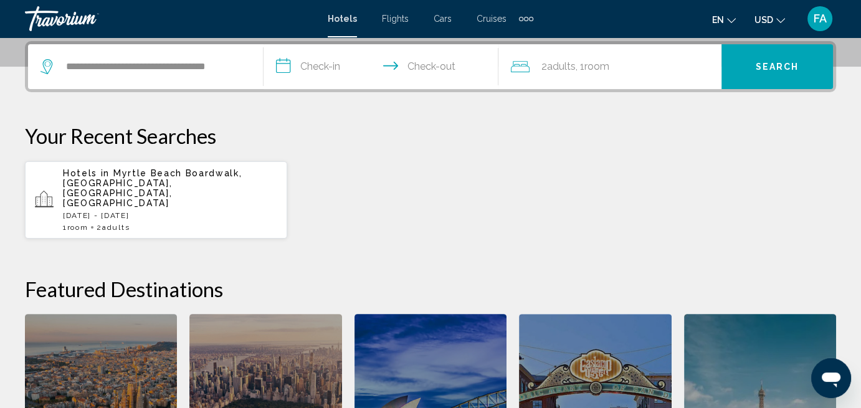
click at [332, 69] on input "**********" at bounding box center [383, 68] width 240 height 49
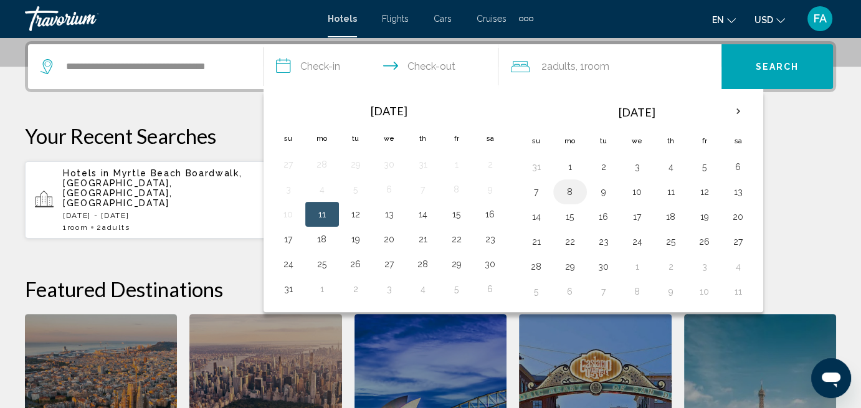
click at [567, 191] on button "8" at bounding box center [570, 191] width 20 height 17
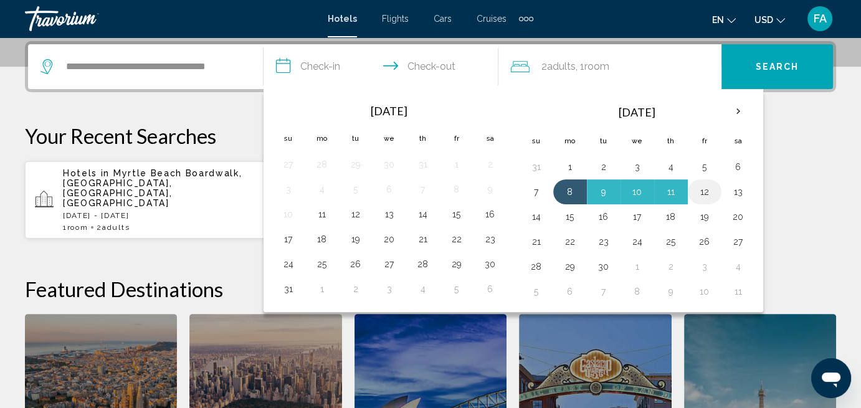
click at [704, 192] on button "12" at bounding box center [705, 191] width 20 height 17
type input "**********"
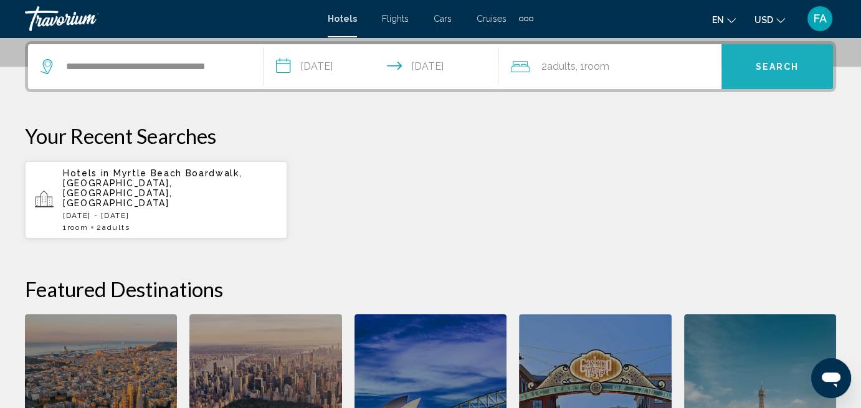
click at [762, 65] on span "Search" at bounding box center [778, 67] width 44 height 10
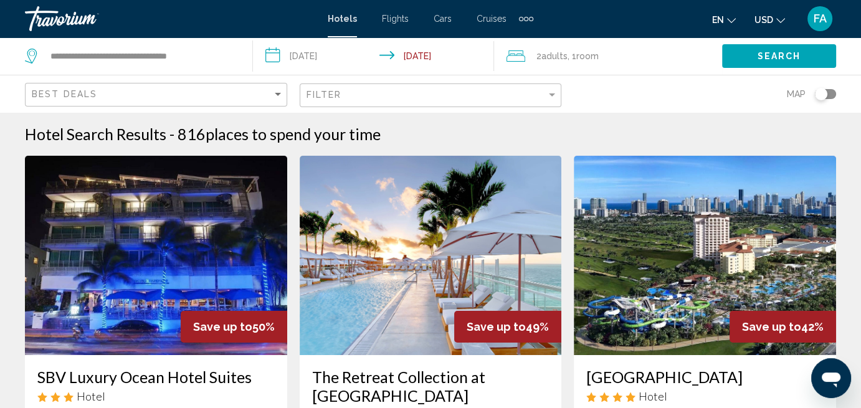
click at [438, 54] on input "**********" at bounding box center [375, 57] width 245 height 41
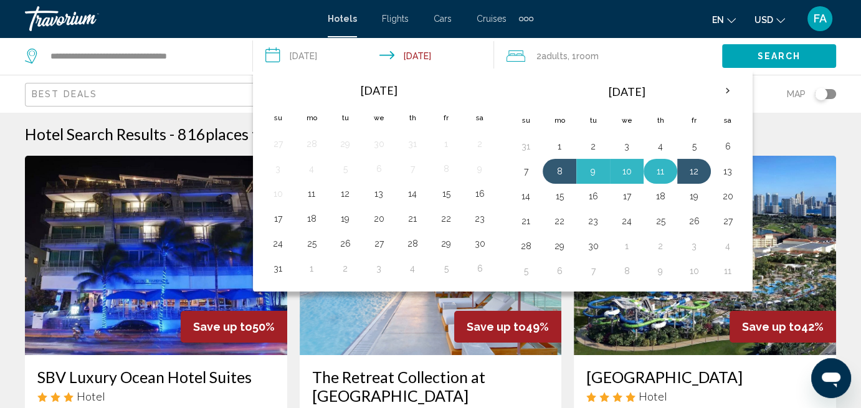
click at [662, 166] on button "11" at bounding box center [660, 171] width 20 height 17
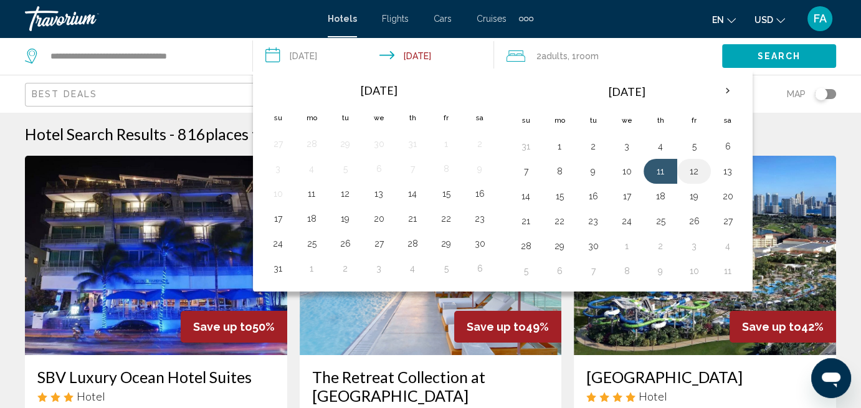
click at [691, 169] on button "12" at bounding box center [694, 171] width 20 height 17
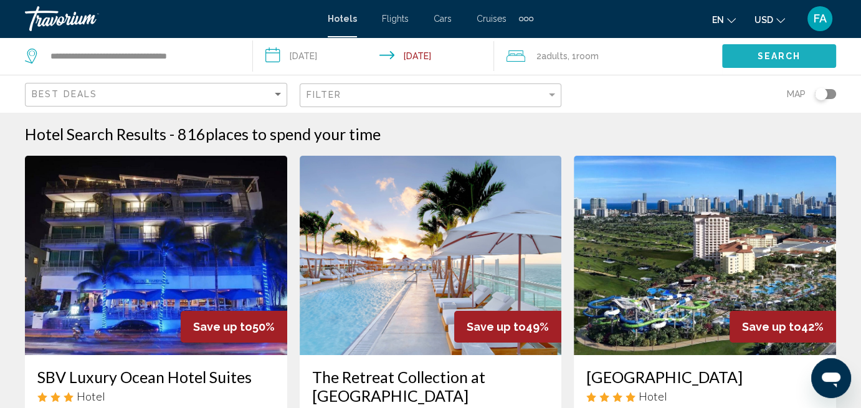
click at [769, 53] on span "Search" at bounding box center [779, 57] width 44 height 10
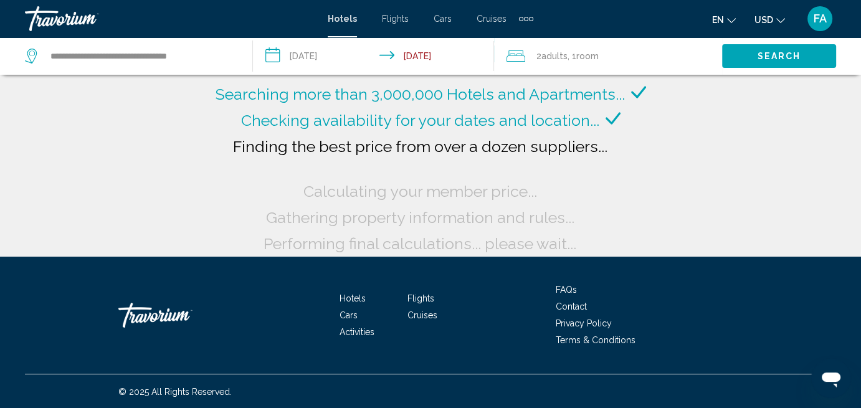
click at [434, 53] on input "**********" at bounding box center [375, 57] width 245 height 41
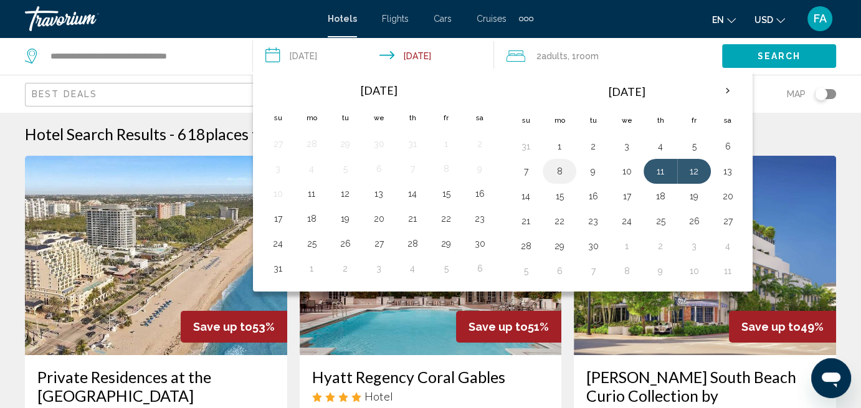
click at [556, 170] on button "8" at bounding box center [559, 171] width 20 height 17
click at [320, 50] on input "**********" at bounding box center [375, 57] width 245 height 41
click at [798, 130] on div "Hotel Search Results - 618 places to spend your time" at bounding box center [430, 134] width 811 height 19
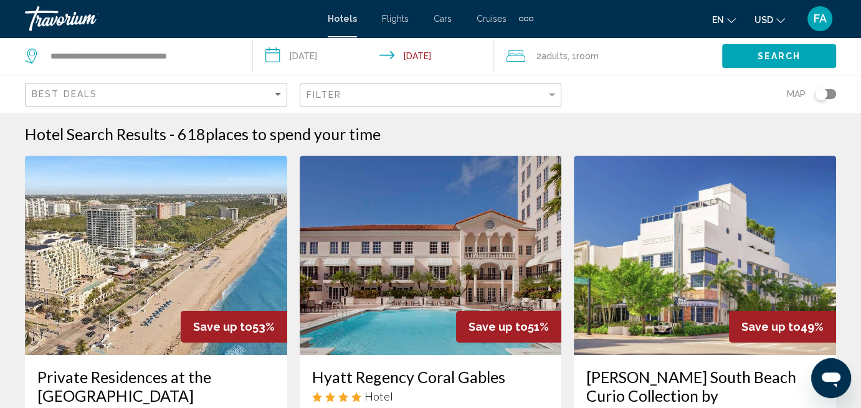
click at [314, 57] on input "**********" at bounding box center [375, 57] width 245 height 41
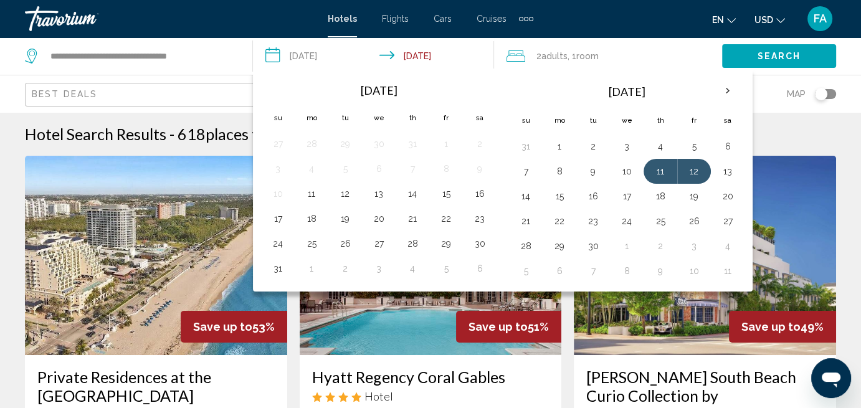
click at [389, 50] on input "**********" at bounding box center [375, 57] width 245 height 41
click at [553, 171] on button "8" at bounding box center [559, 171] width 20 height 17
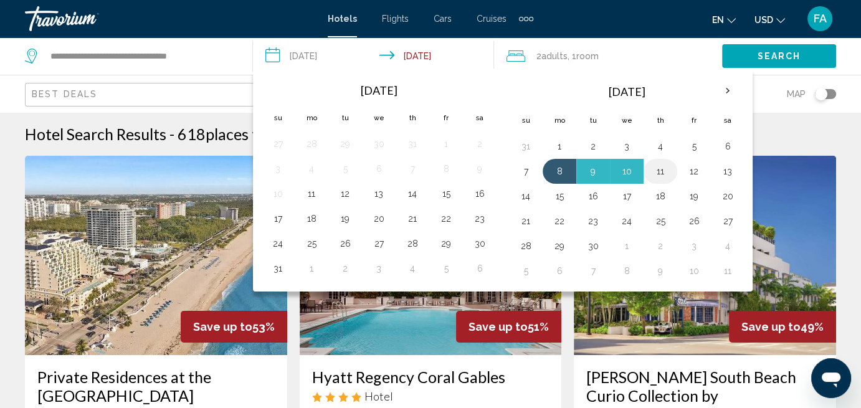
click at [656, 169] on button "11" at bounding box center [660, 171] width 20 height 17
type input "**********"
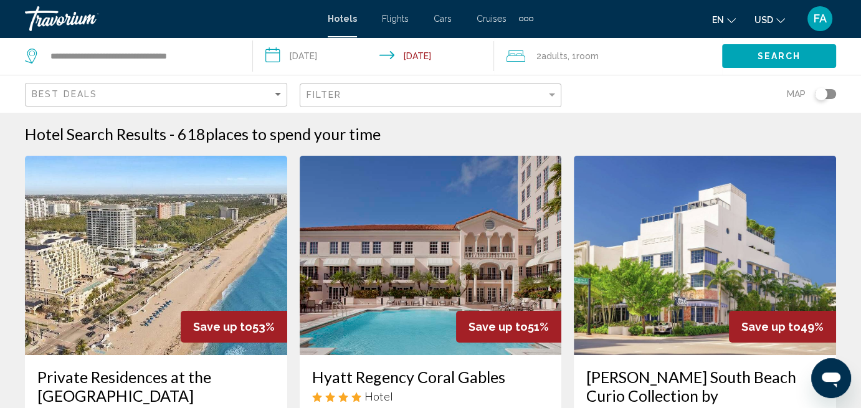
click at [445, 55] on input "**********" at bounding box center [375, 57] width 245 height 41
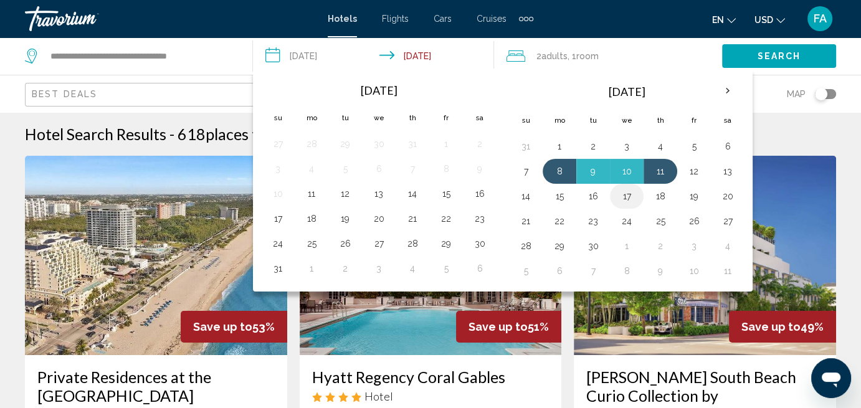
click at [620, 191] on button "17" at bounding box center [627, 195] width 20 height 17
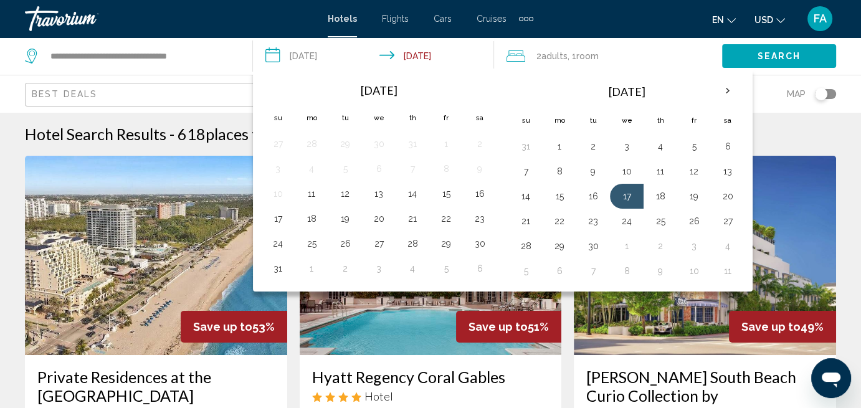
click at [462, 51] on input "**********" at bounding box center [375, 57] width 245 height 41
click at [439, 54] on input "**********" at bounding box center [375, 57] width 245 height 41
click at [385, 54] on input "**********" at bounding box center [375, 57] width 245 height 41
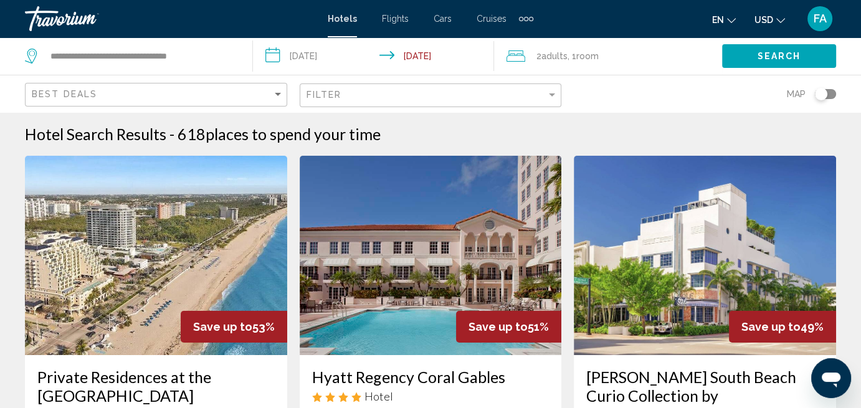
click at [275, 52] on input "**********" at bounding box center [375, 57] width 245 height 41
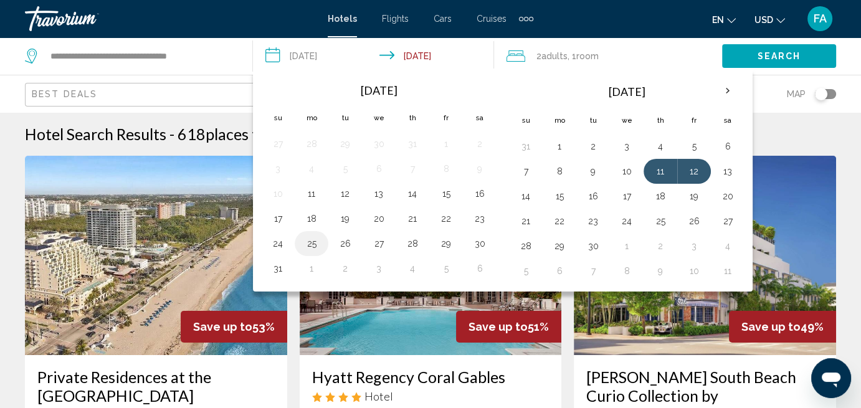
click at [308, 240] on button "25" at bounding box center [311, 243] width 20 height 17
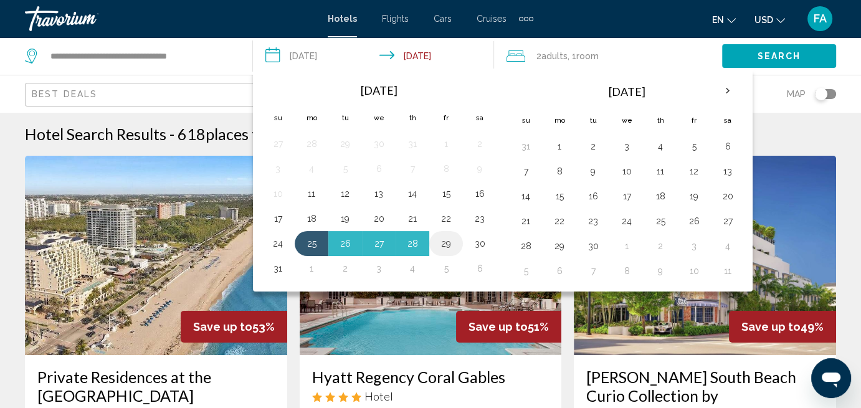
click at [443, 239] on button "29" at bounding box center [446, 243] width 20 height 17
type input "**********"
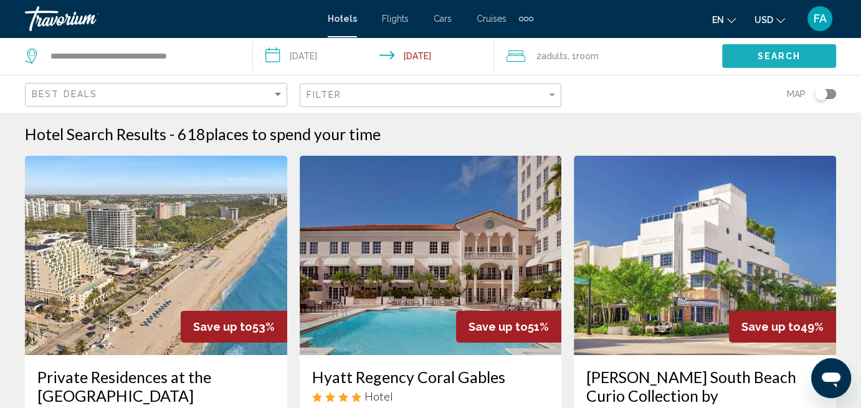
click at [762, 55] on span "Search" at bounding box center [779, 57] width 44 height 10
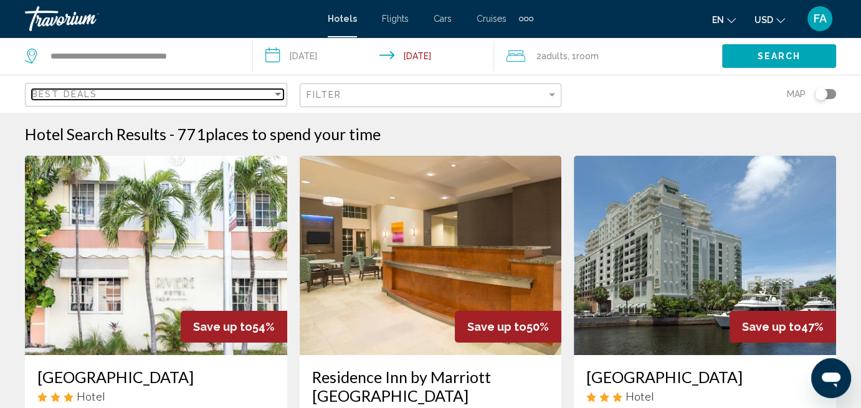
click at [277, 93] on div "Sort by" at bounding box center [278, 94] width 6 height 3
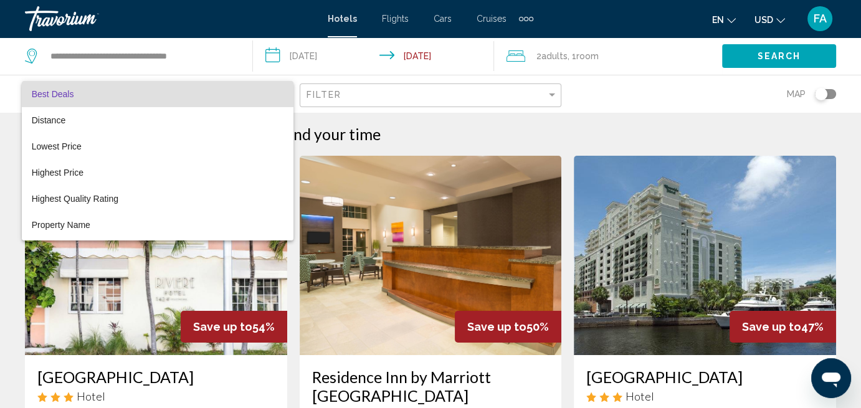
click at [0, 92] on div at bounding box center [430, 204] width 861 height 408
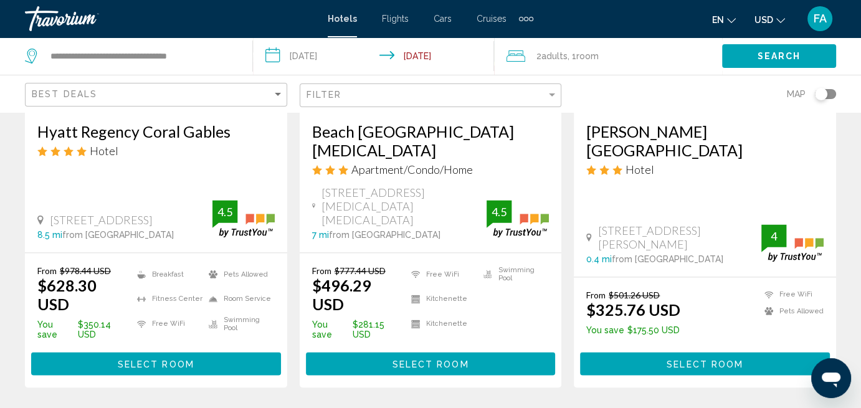
scroll to position [1709, 0]
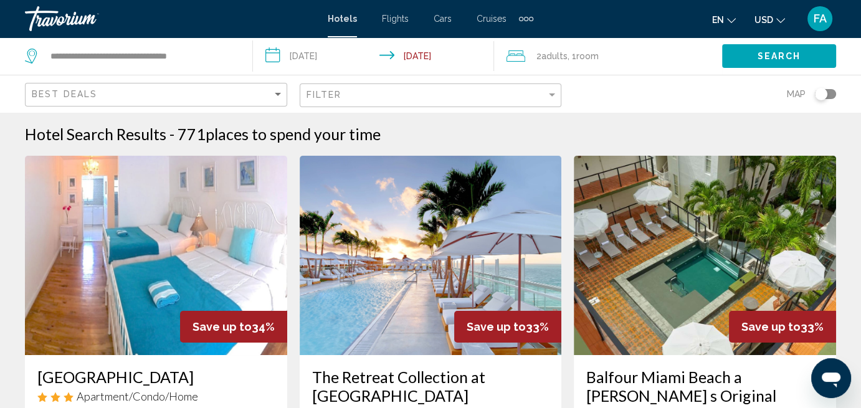
click at [82, 225] on img "Main content" at bounding box center [156, 255] width 262 height 199
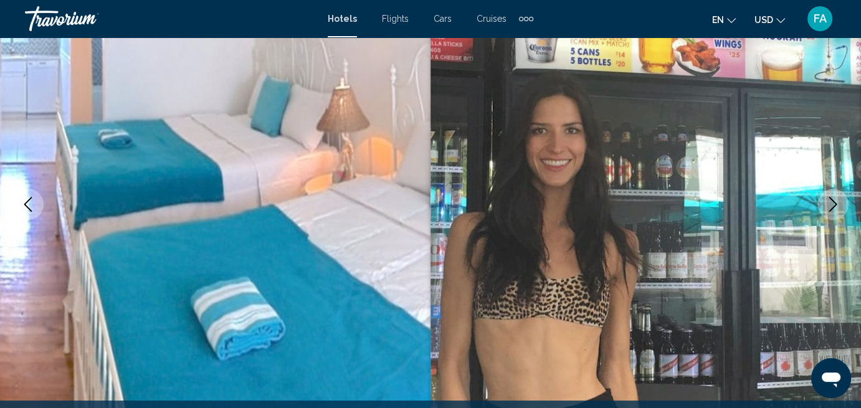
click at [835, 202] on icon "Next image" at bounding box center [832, 204] width 15 height 15
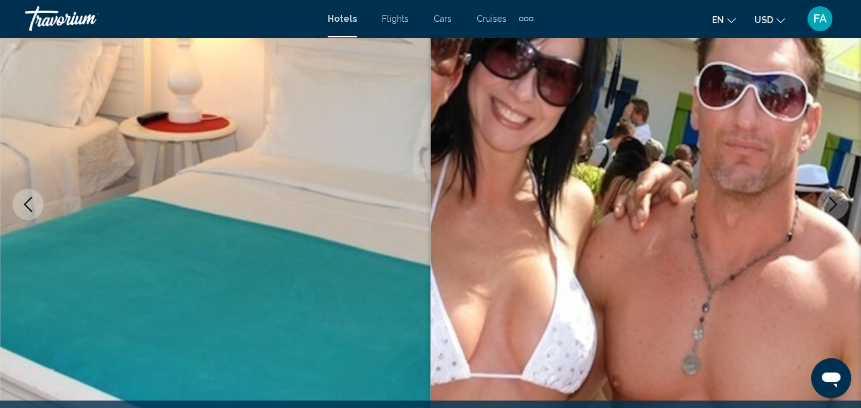
click at [833, 202] on icon "Next image" at bounding box center [833, 204] width 8 height 15
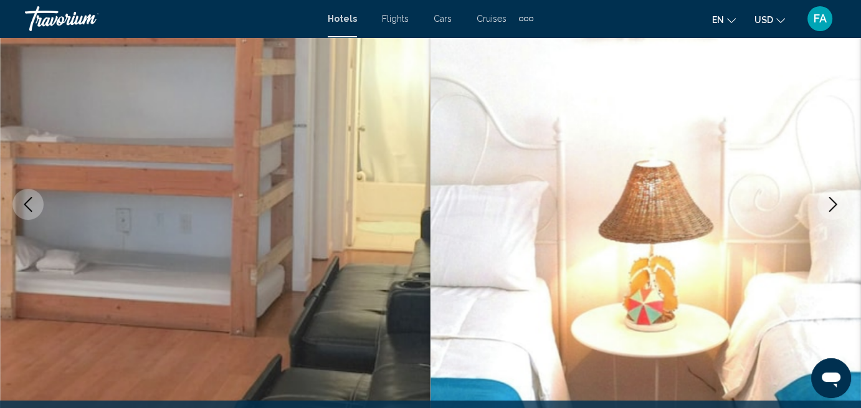
click at [835, 204] on icon "Next image" at bounding box center [833, 204] width 8 height 15
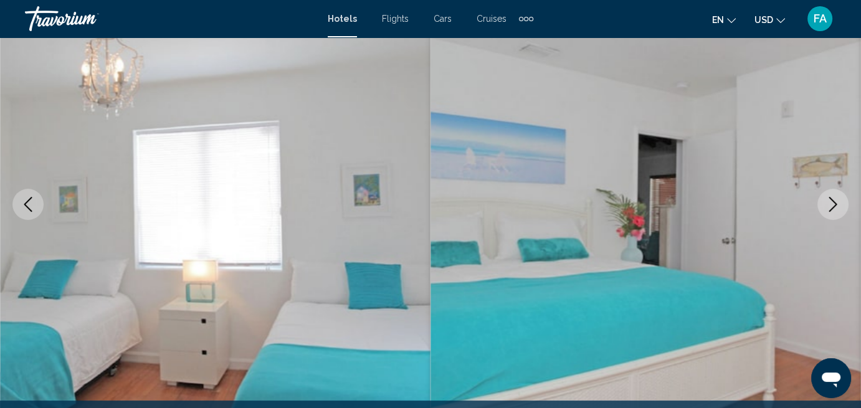
click at [828, 203] on icon "Next image" at bounding box center [832, 204] width 15 height 15
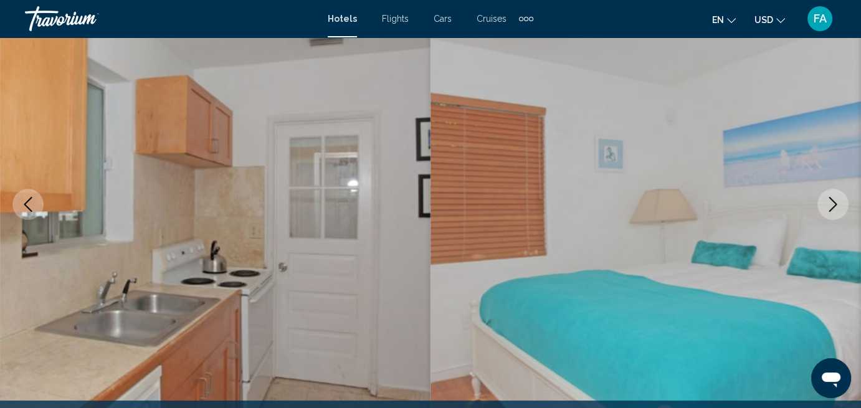
click at [837, 203] on icon "Next image" at bounding box center [832, 204] width 15 height 15
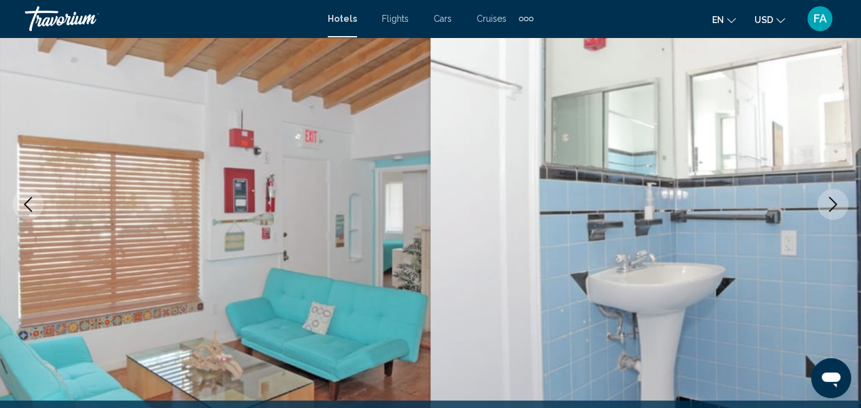
click at [831, 201] on icon "Next image" at bounding box center [832, 204] width 15 height 15
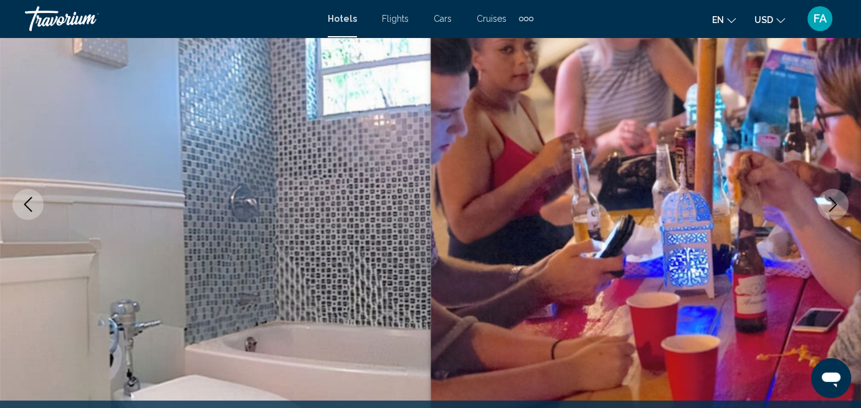
click at [831, 201] on icon "Next image" at bounding box center [832, 204] width 15 height 15
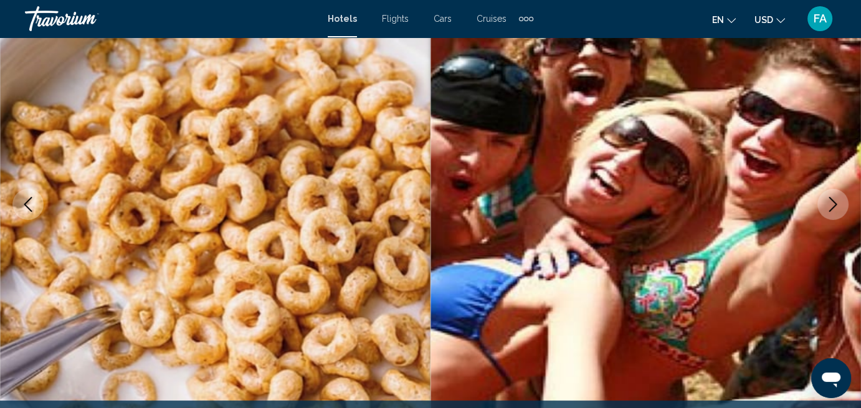
click at [831, 200] on icon "Next image" at bounding box center [832, 204] width 15 height 15
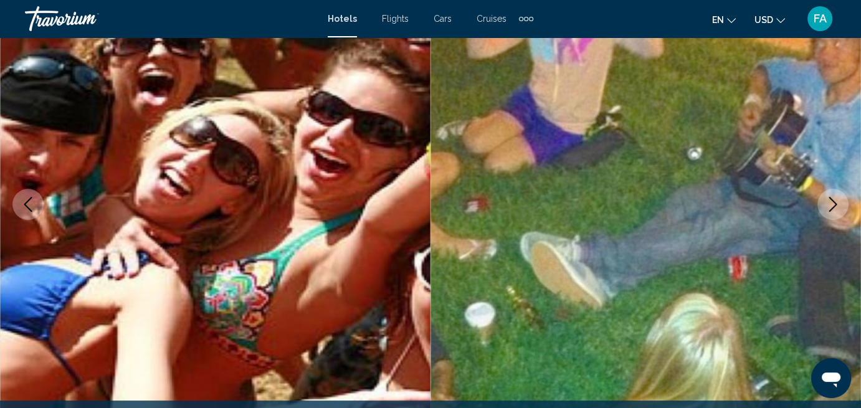
click at [831, 200] on icon "Next image" at bounding box center [832, 204] width 15 height 15
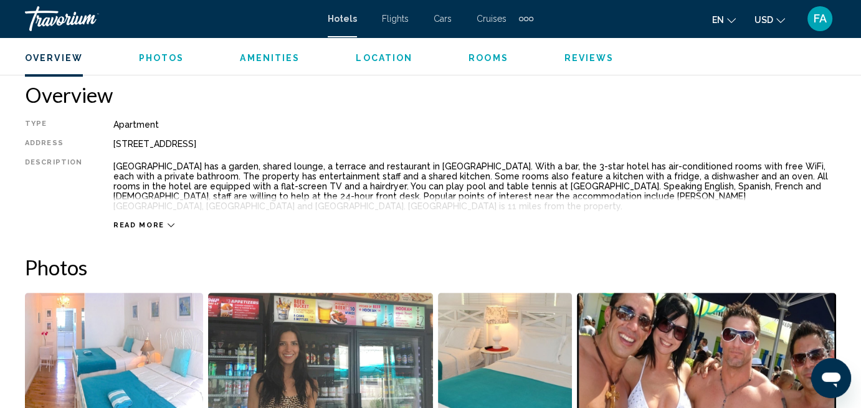
scroll to position [627, 0]
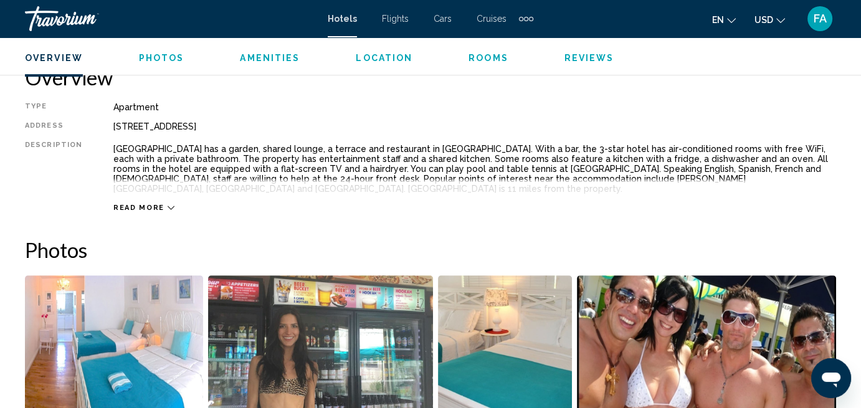
click at [159, 206] on div "Read more" at bounding box center [143, 208] width 61 height 8
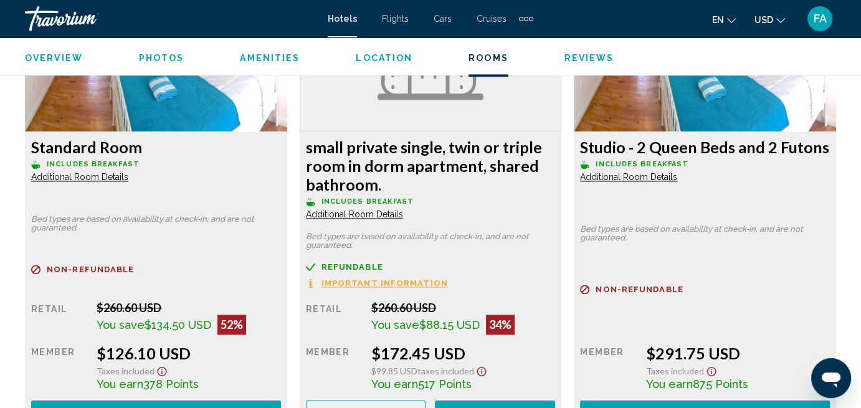
scroll to position [1998, 0]
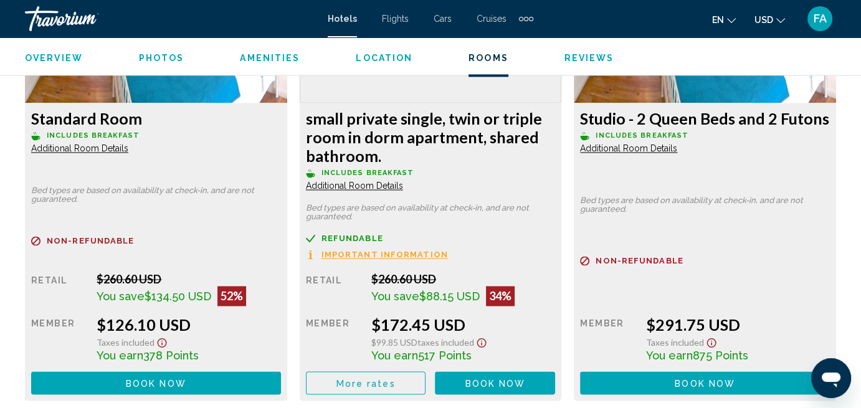
click at [90, 148] on span "Additional Room Details" at bounding box center [79, 148] width 97 height 10
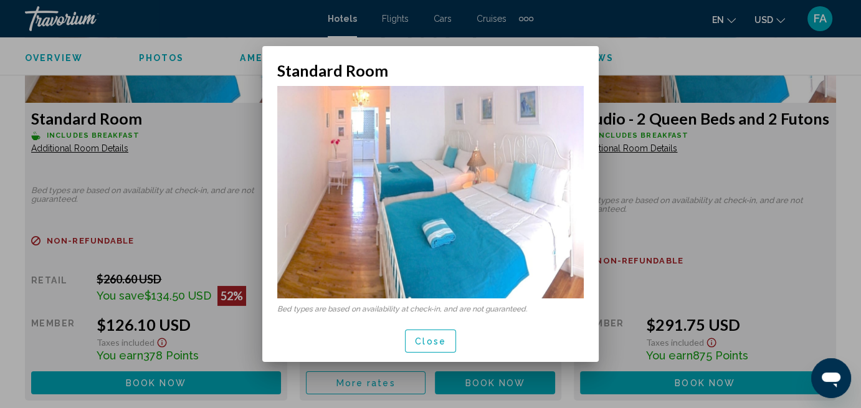
scroll to position [0, 0]
click at [435, 338] on span "Close" at bounding box center [430, 341] width 31 height 10
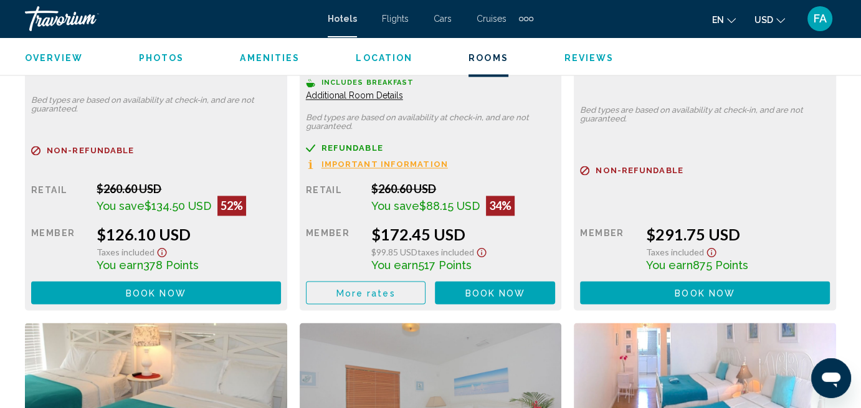
scroll to position [2060, 0]
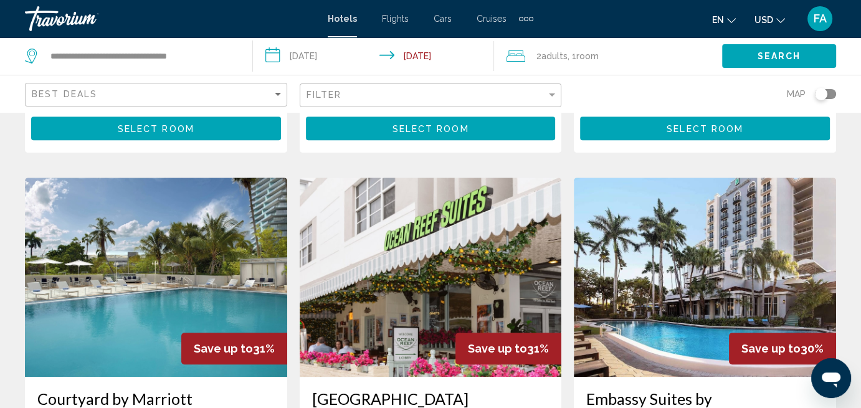
scroll to position [934, 0]
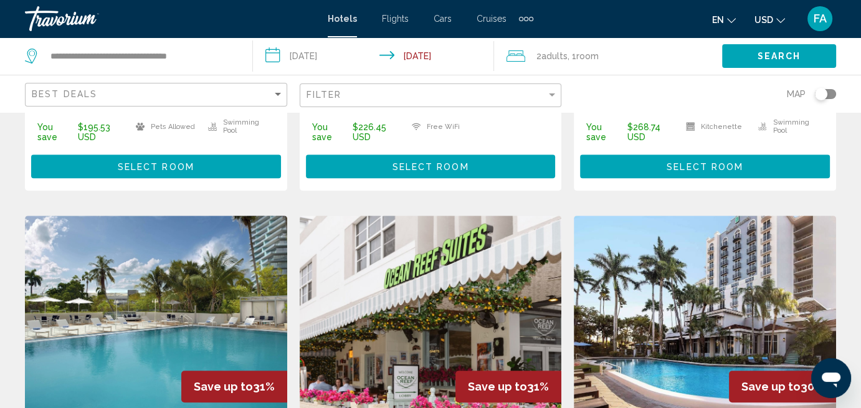
click at [375, 280] on img "Main content" at bounding box center [431, 315] width 262 height 199
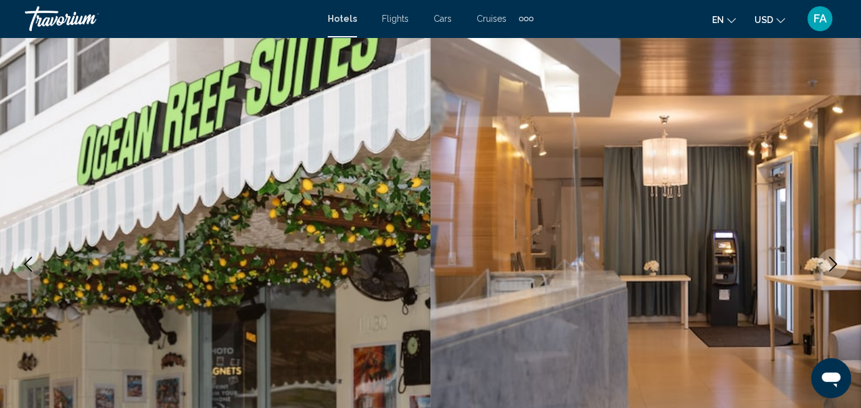
scroll to position [67, 0]
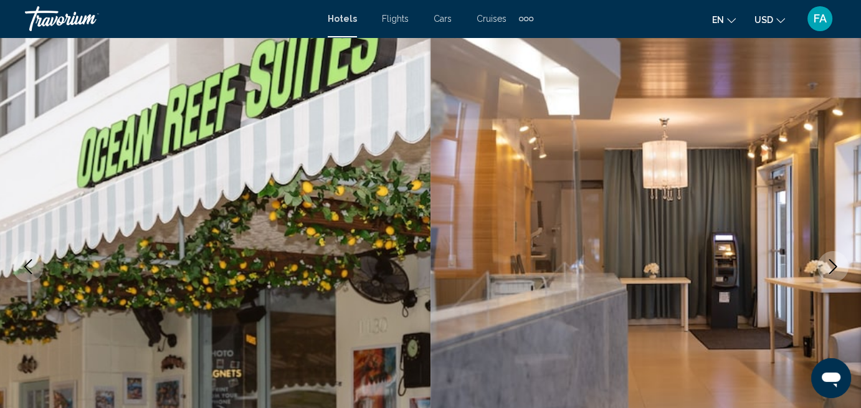
click at [835, 265] on icon "Next image" at bounding box center [833, 266] width 8 height 15
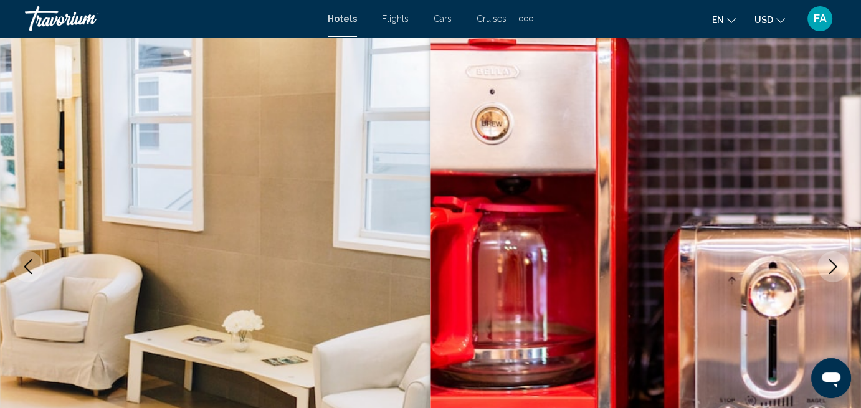
click at [835, 265] on icon "Next image" at bounding box center [833, 266] width 8 height 15
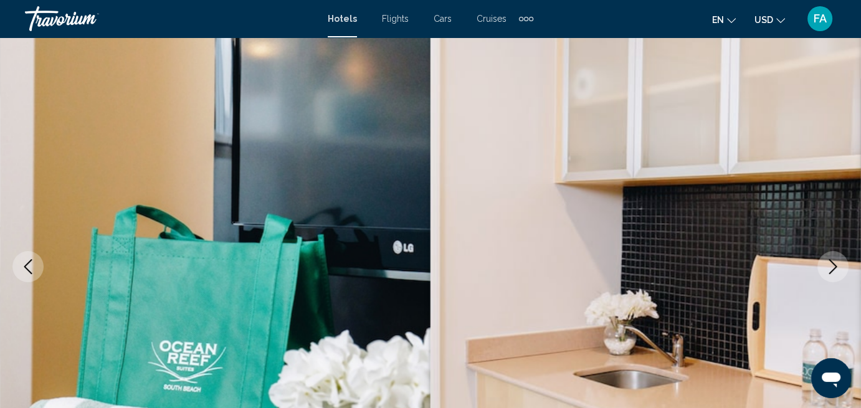
click at [835, 265] on icon "Next image" at bounding box center [833, 266] width 8 height 15
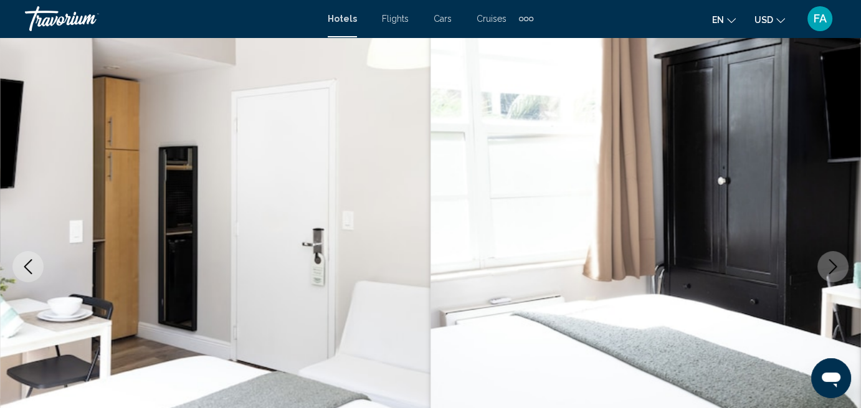
scroll to position [130, 0]
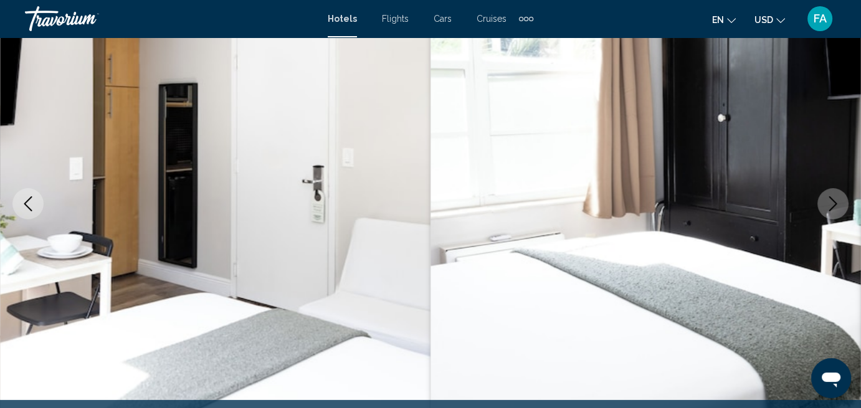
click at [835, 203] on icon "Next image" at bounding box center [833, 203] width 8 height 15
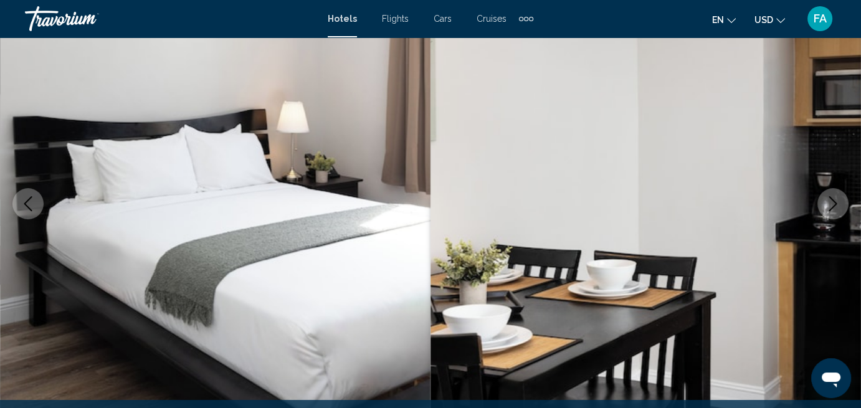
click at [835, 203] on icon "Next image" at bounding box center [833, 203] width 8 height 15
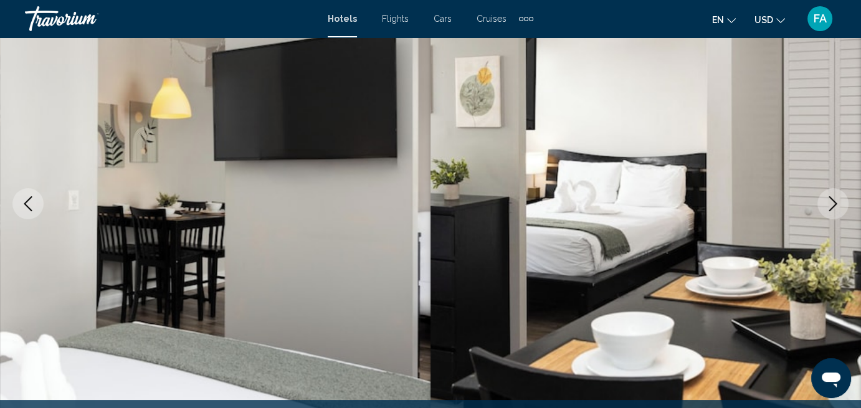
click at [835, 203] on icon "Next image" at bounding box center [833, 203] width 8 height 15
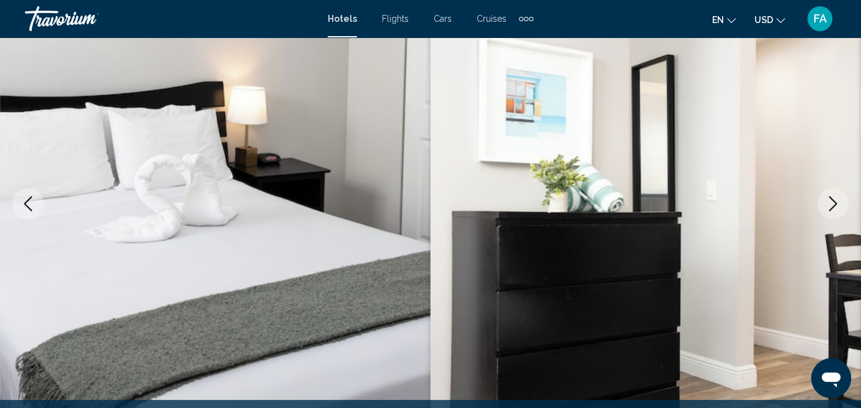
click at [835, 203] on icon "Next image" at bounding box center [833, 203] width 8 height 15
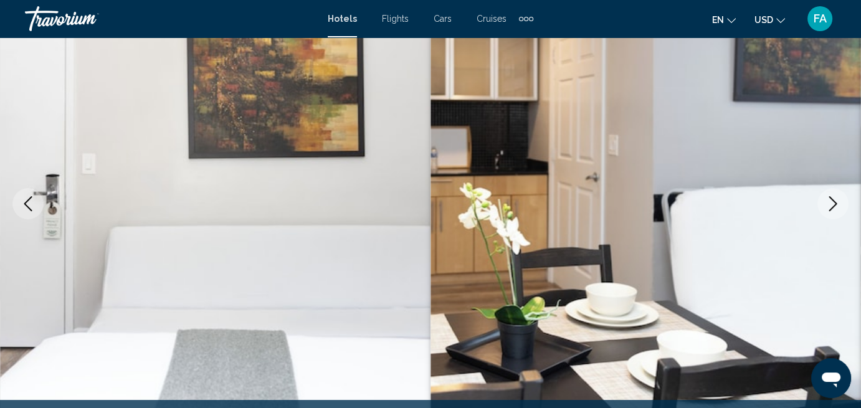
click at [832, 206] on icon "Next image" at bounding box center [832, 203] width 15 height 15
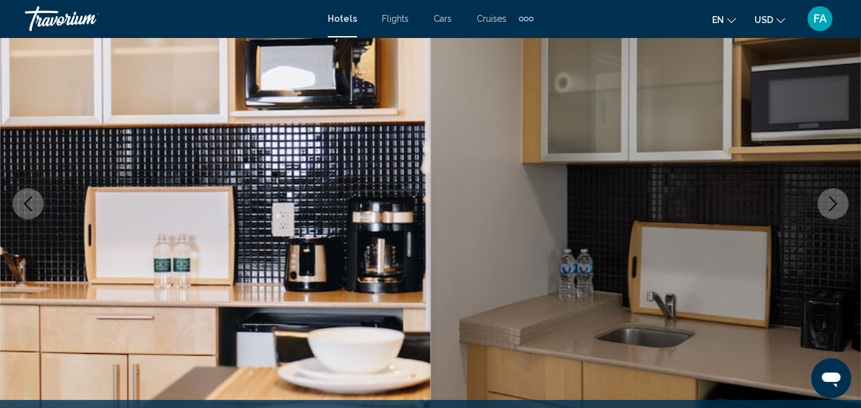
click at [832, 205] on icon "Next image" at bounding box center [832, 203] width 15 height 15
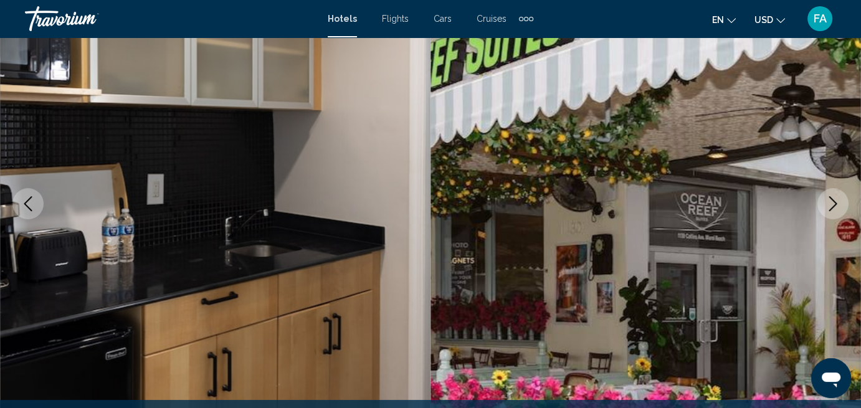
click at [832, 205] on icon "Next image" at bounding box center [832, 203] width 15 height 15
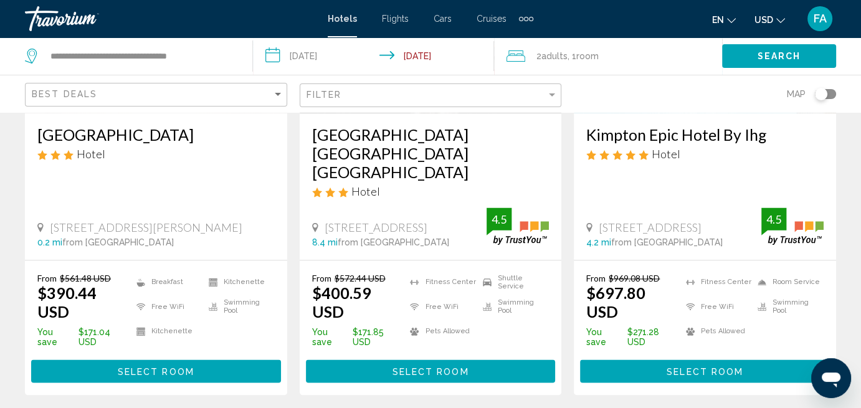
scroll to position [1744, 0]
